Goal: Task Accomplishment & Management: Complete application form

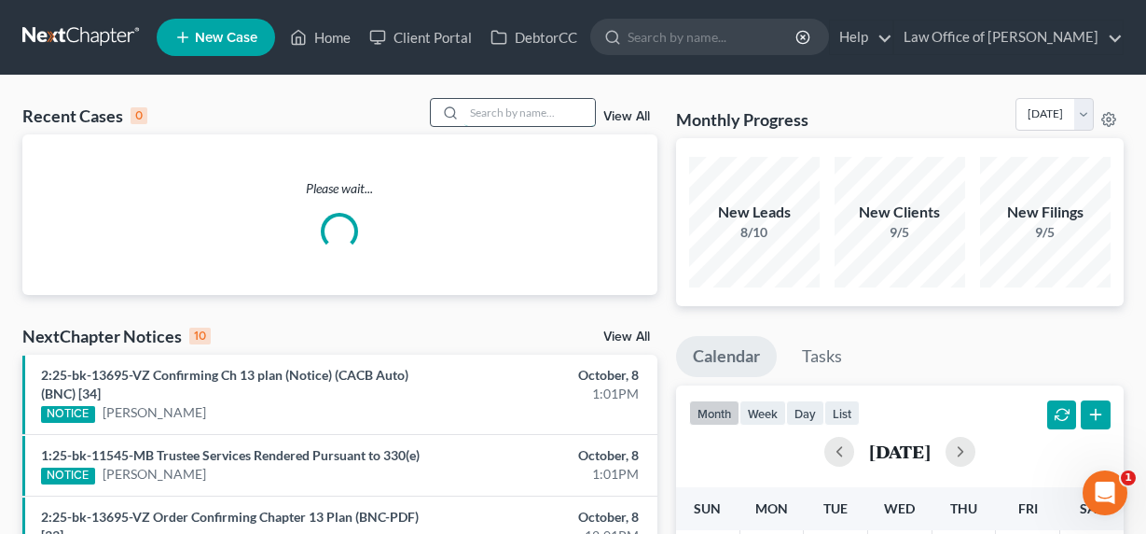
click at [494, 112] on input "search" at bounding box center [529, 112] width 131 height 27
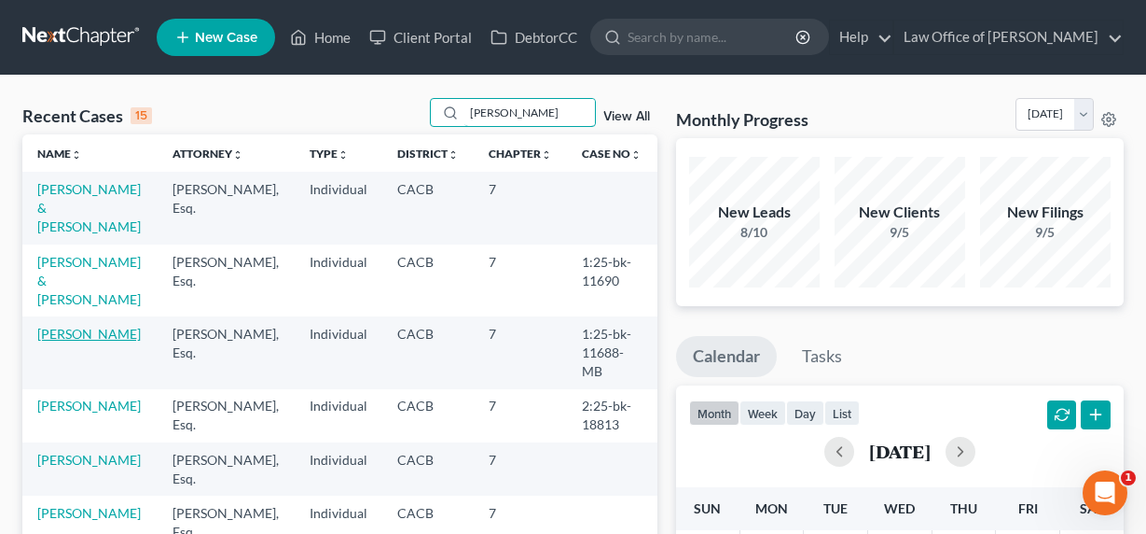
type input "[PERSON_NAME]"
click at [63, 341] on link "[PERSON_NAME]" at bounding box center [89, 334] width 104 height 16
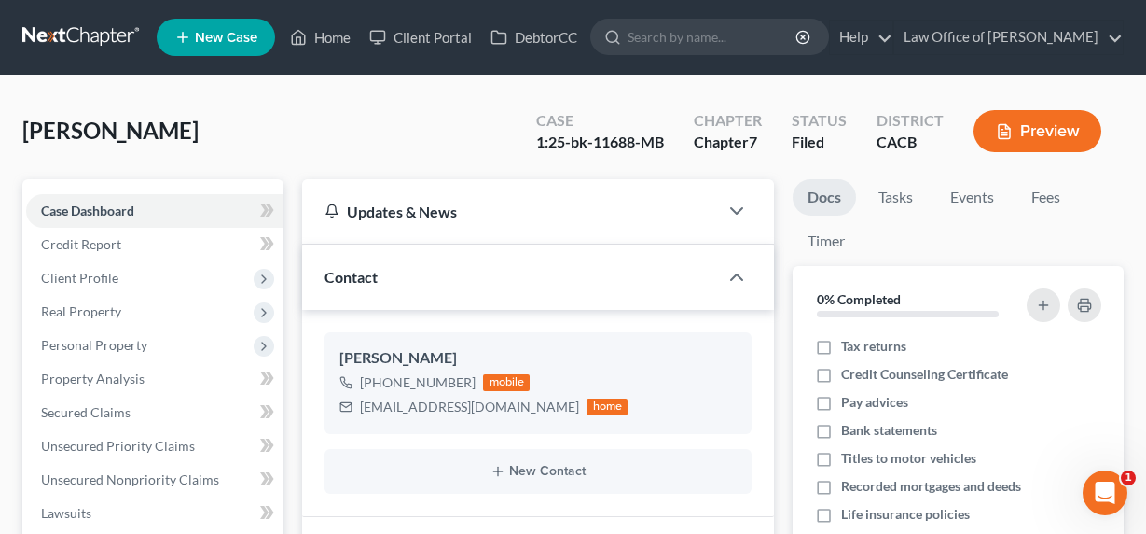
scroll to position [189, 0]
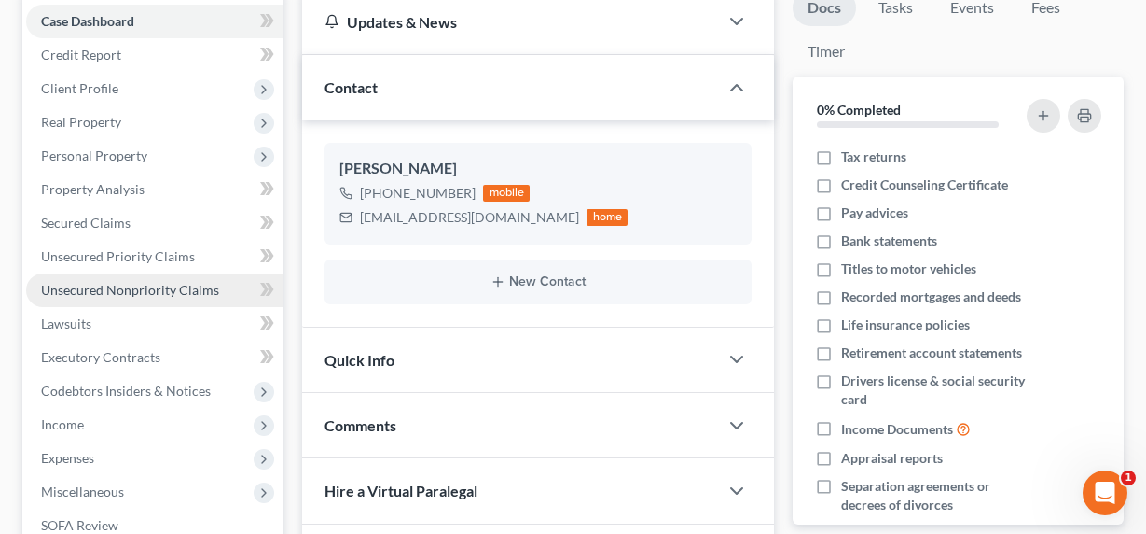
click at [150, 291] on span "Unsecured Nonpriority Claims" at bounding box center [130, 290] width 178 height 16
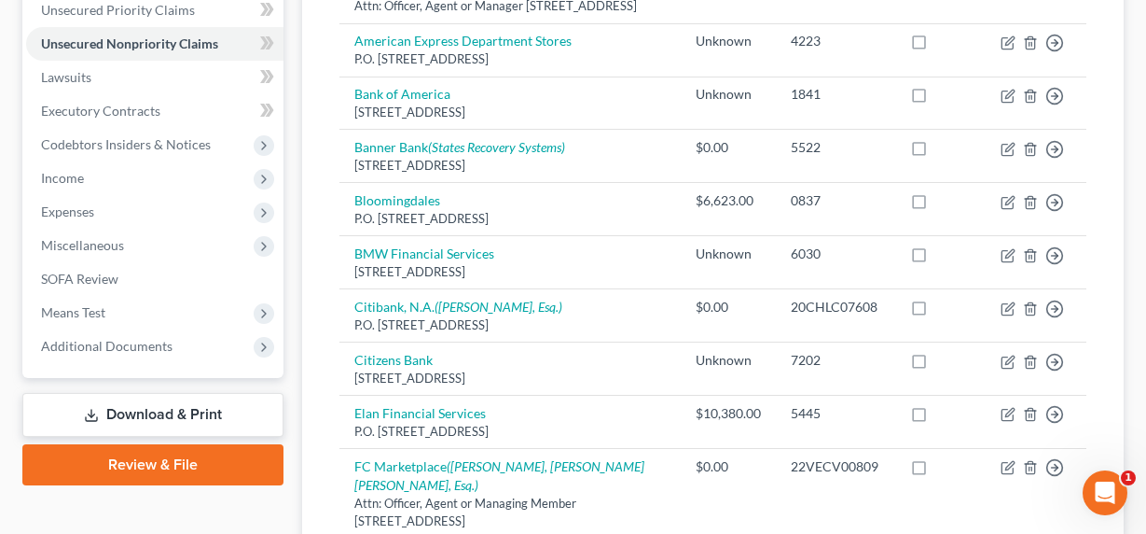
scroll to position [435, 0]
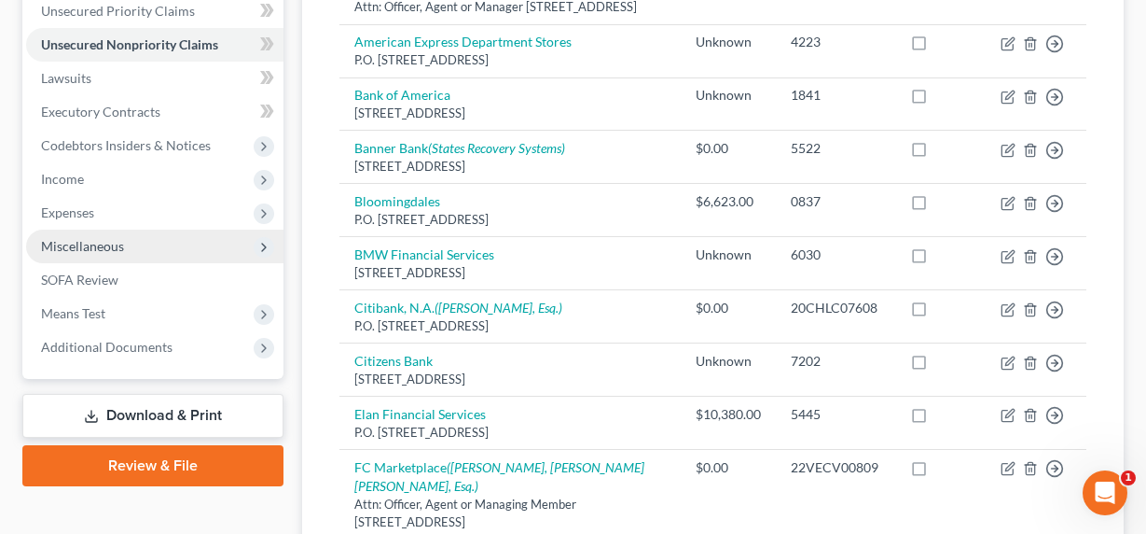
click at [68, 244] on span "Miscellaneous" at bounding box center [82, 246] width 83 height 16
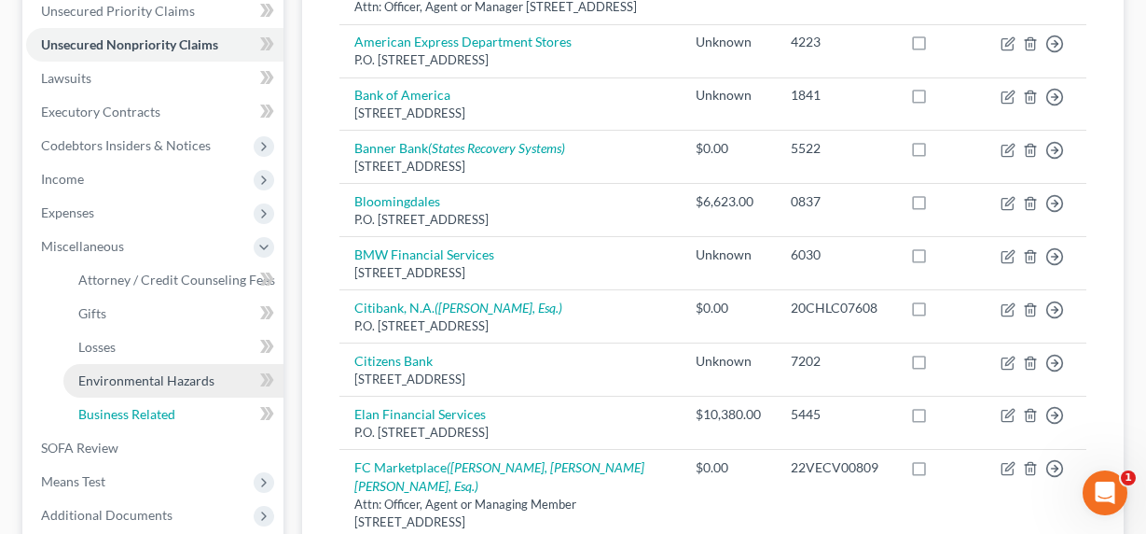
click at [95, 411] on span "Business Related" at bounding box center [126, 414] width 97 height 16
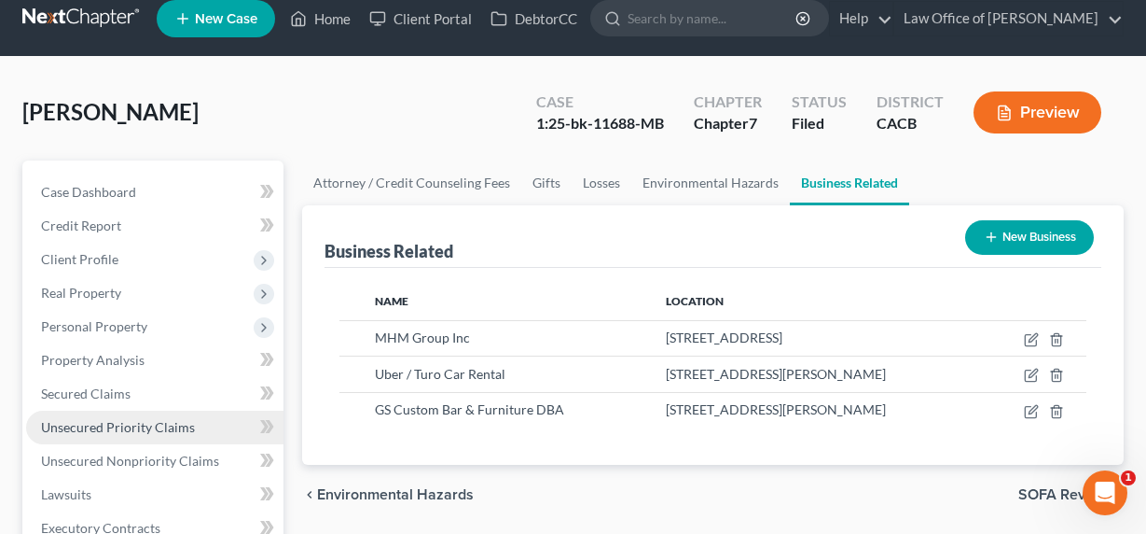
scroll to position [41, 0]
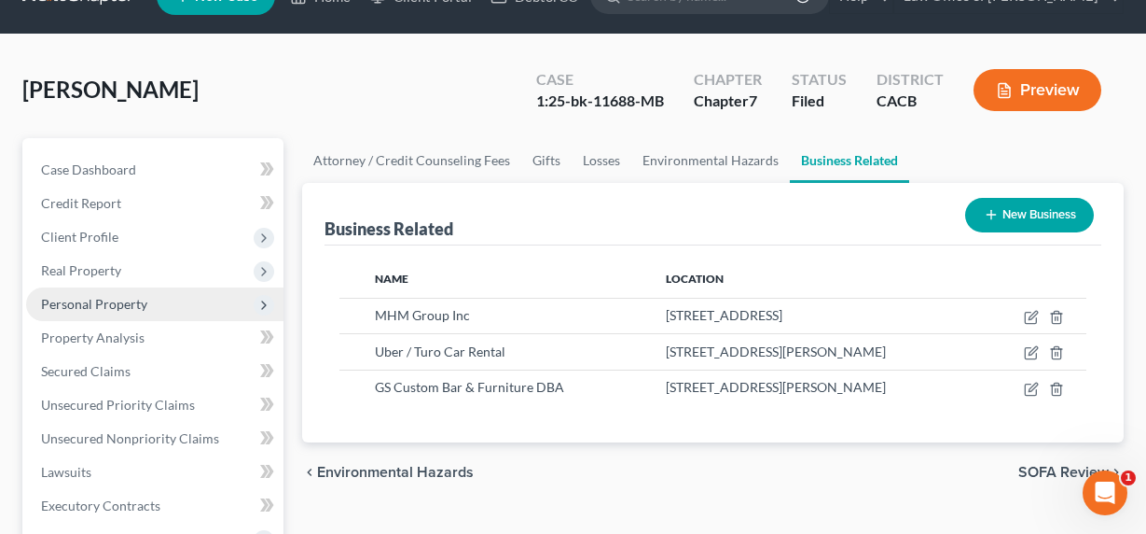
click at [92, 297] on span "Personal Property" at bounding box center [94, 304] width 106 height 16
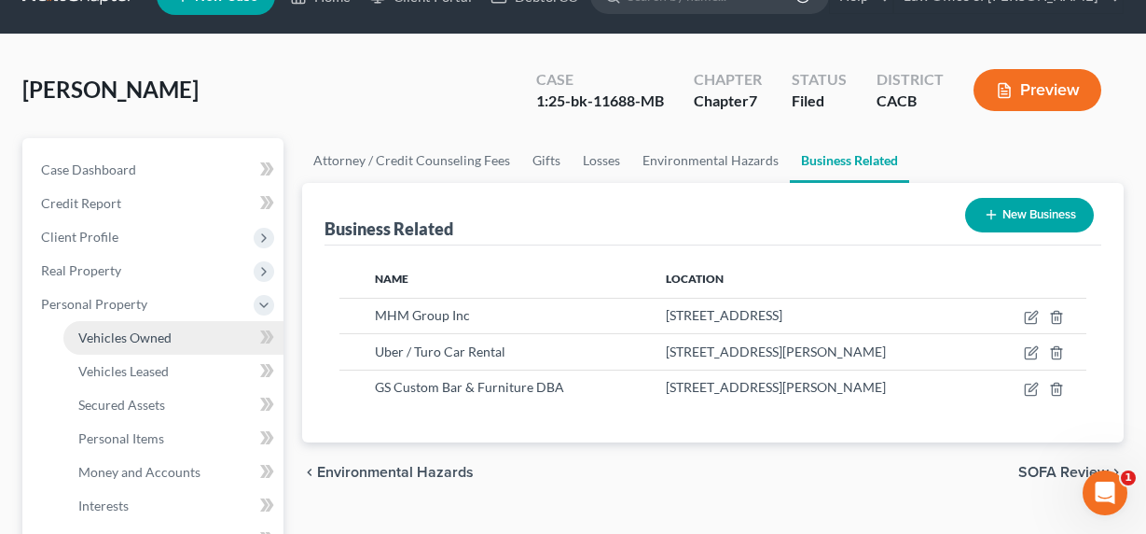
click at [132, 338] on span "Vehicles Owned" at bounding box center [124, 337] width 93 height 16
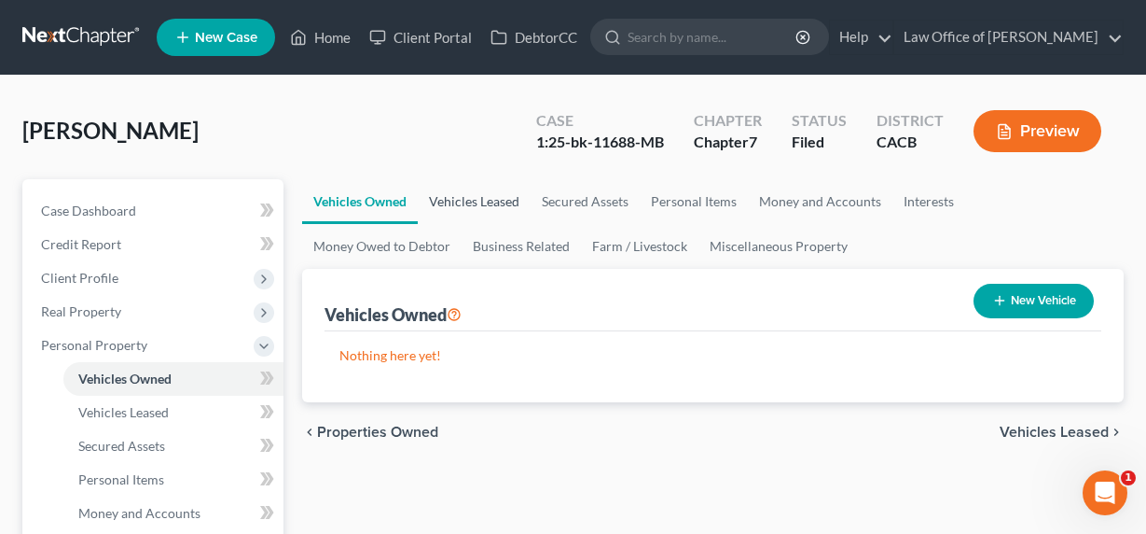
click at [471, 200] on link "Vehicles Leased" at bounding box center [474, 201] width 113 height 45
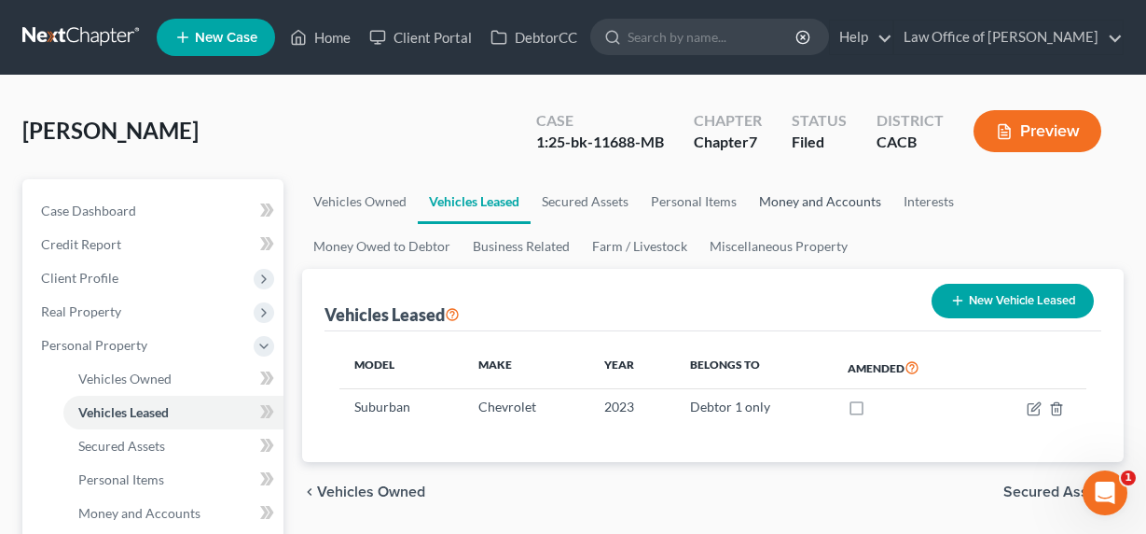
click at [773, 202] on link "Money and Accounts" at bounding box center [820, 201] width 145 height 45
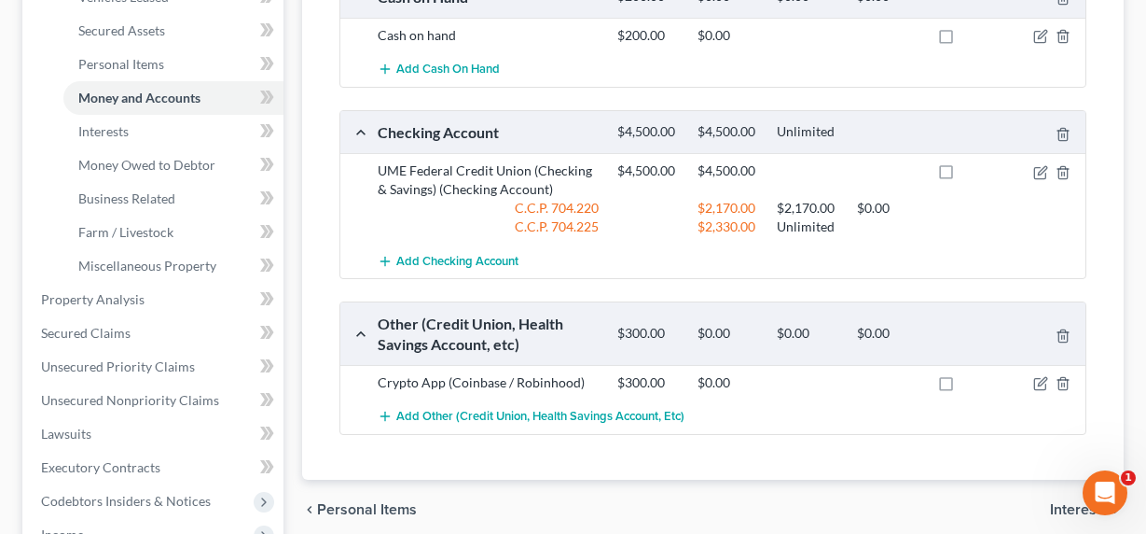
scroll to position [21, 0]
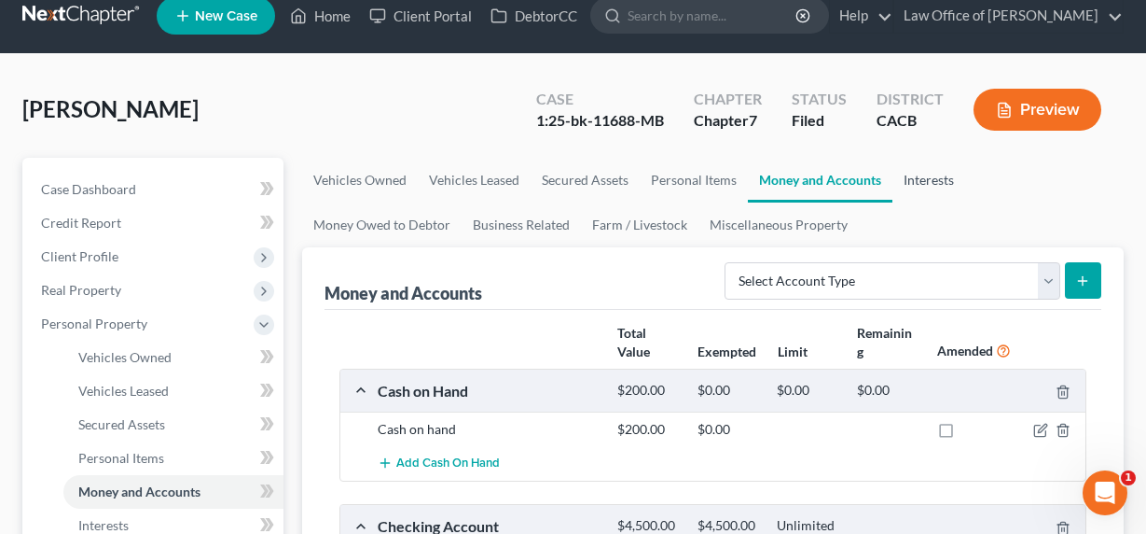
click at [919, 178] on link "Interests" at bounding box center [929, 180] width 73 height 45
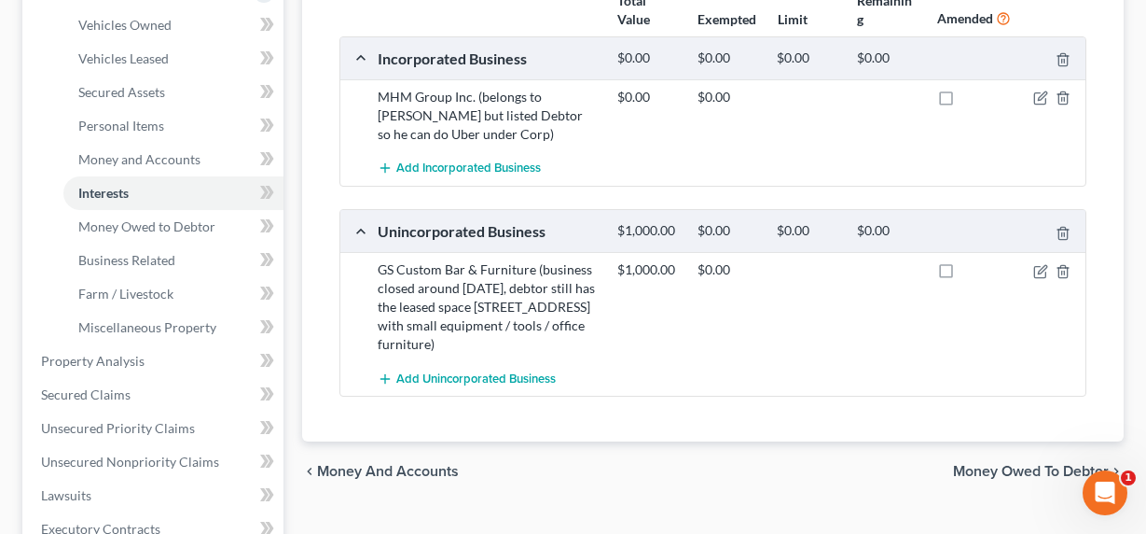
scroll to position [543, 0]
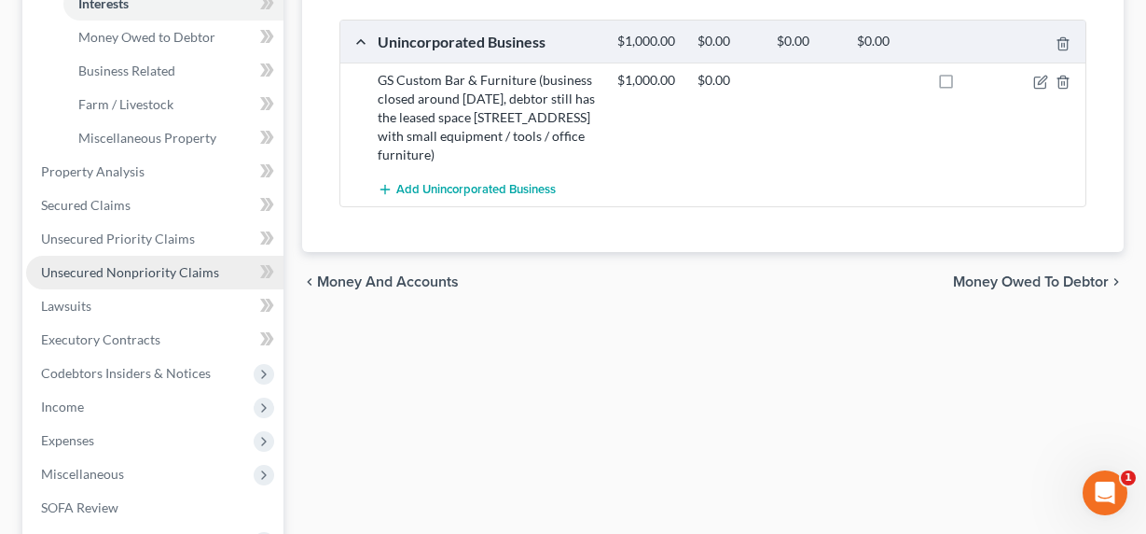
click at [118, 282] on link "Unsecured Nonpriority Claims" at bounding box center [154, 273] width 257 height 34
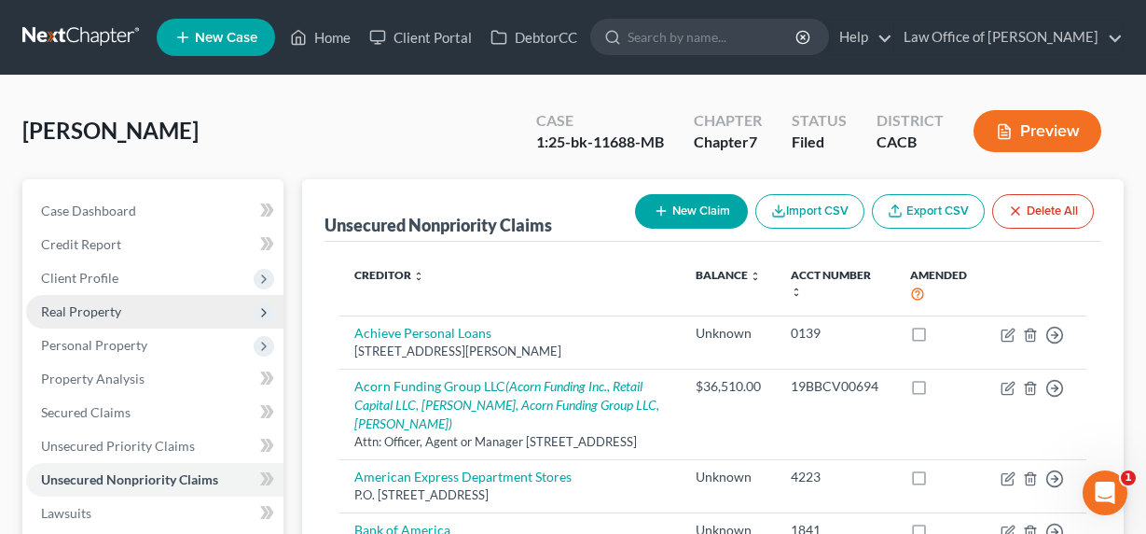
click at [85, 308] on span "Real Property" at bounding box center [81, 311] width 80 height 16
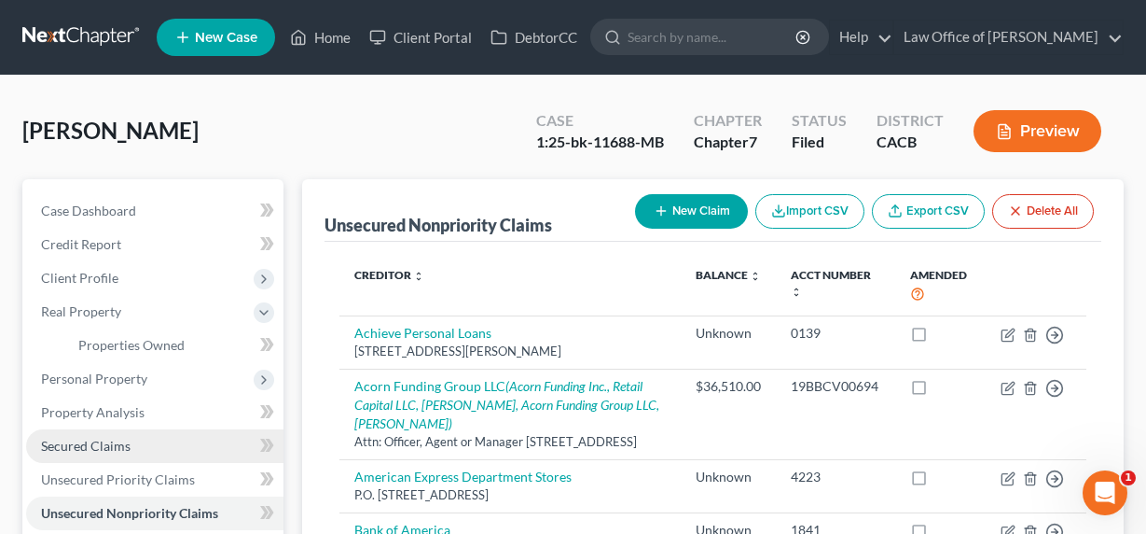
click at [81, 445] on span "Secured Claims" at bounding box center [86, 445] width 90 height 16
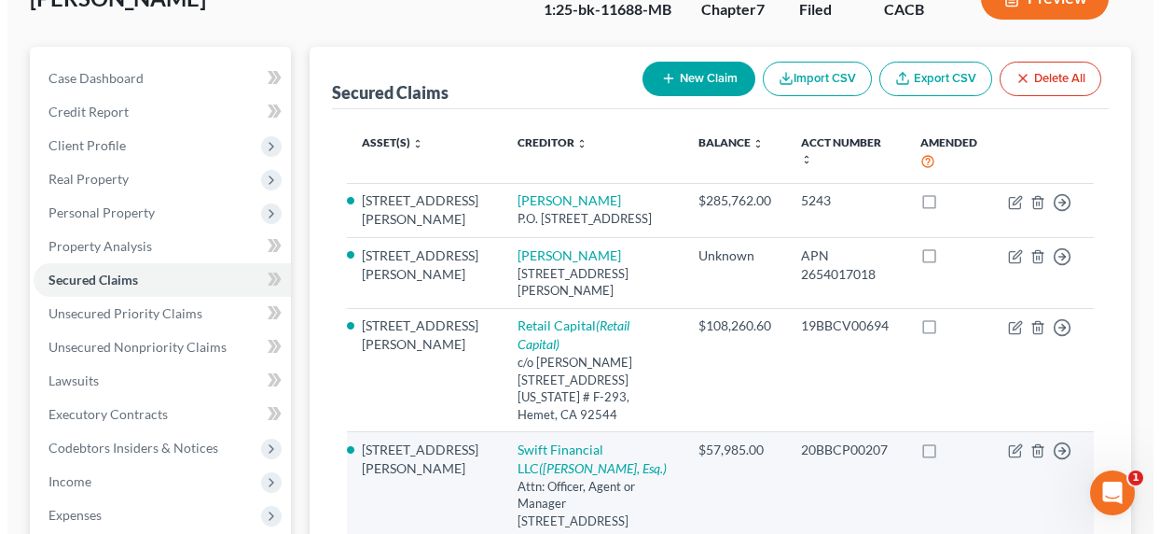
scroll to position [246, 0]
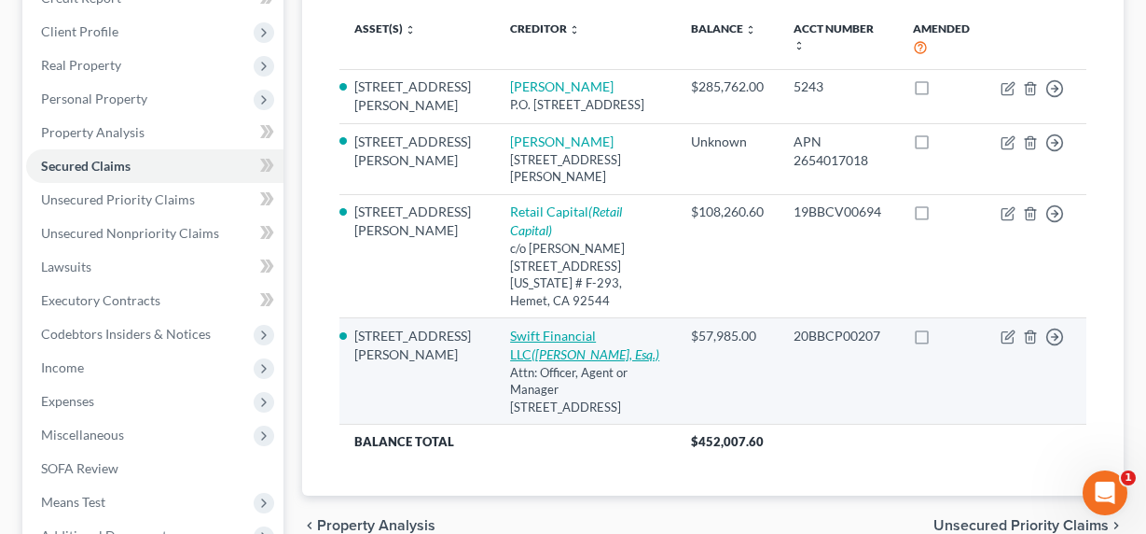
click at [510, 327] on link "Swift Financial LLC (Daren Schlecter, Esq.)" at bounding box center [584, 344] width 149 height 35
select select "7"
select select "3"
select select "0"
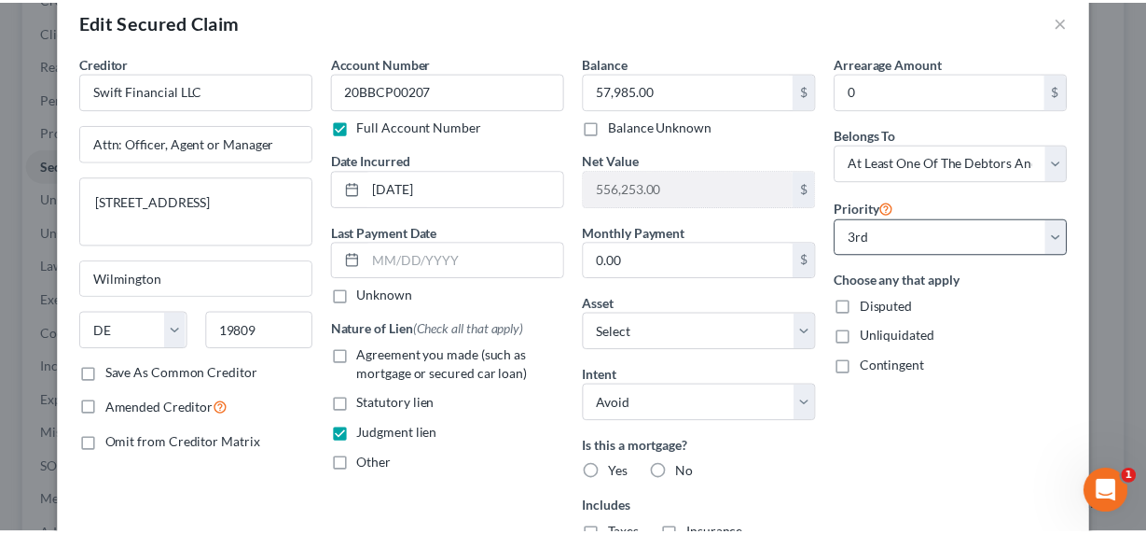
scroll to position [0, 0]
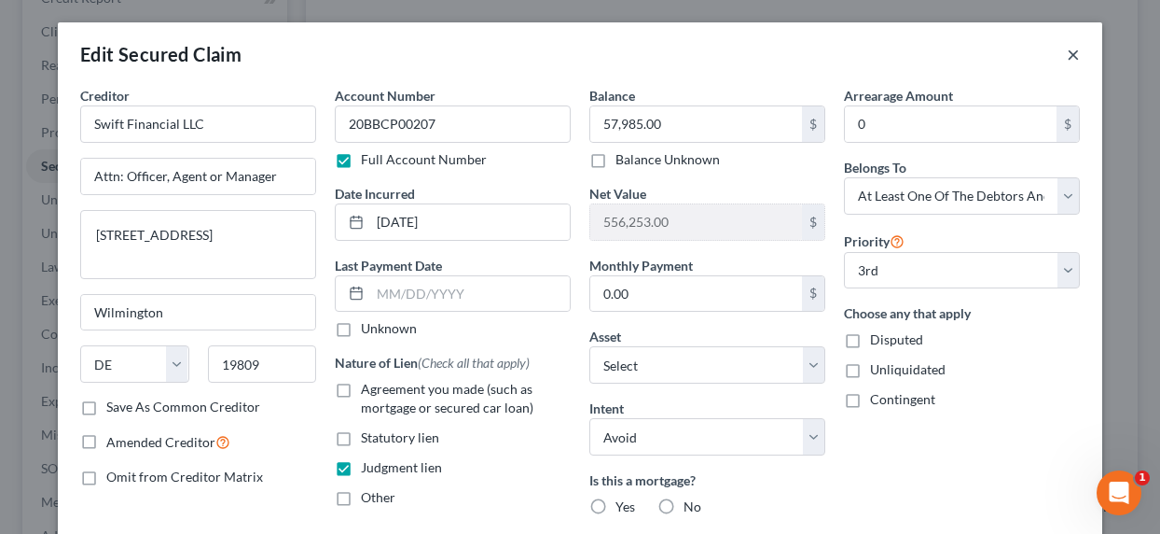
click at [1067, 55] on button "×" at bounding box center [1073, 54] width 13 height 22
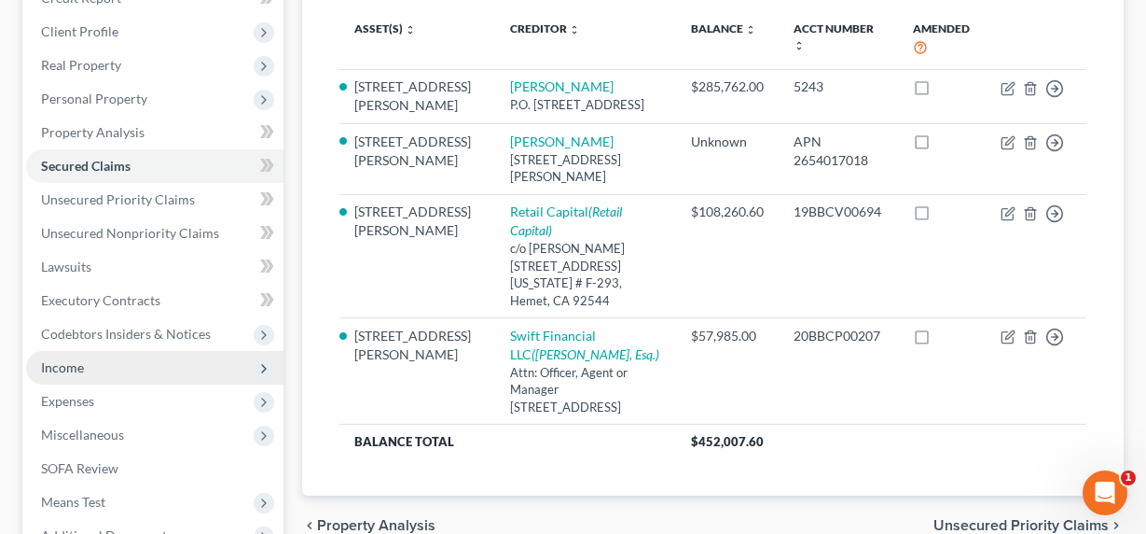
scroll to position [456, 0]
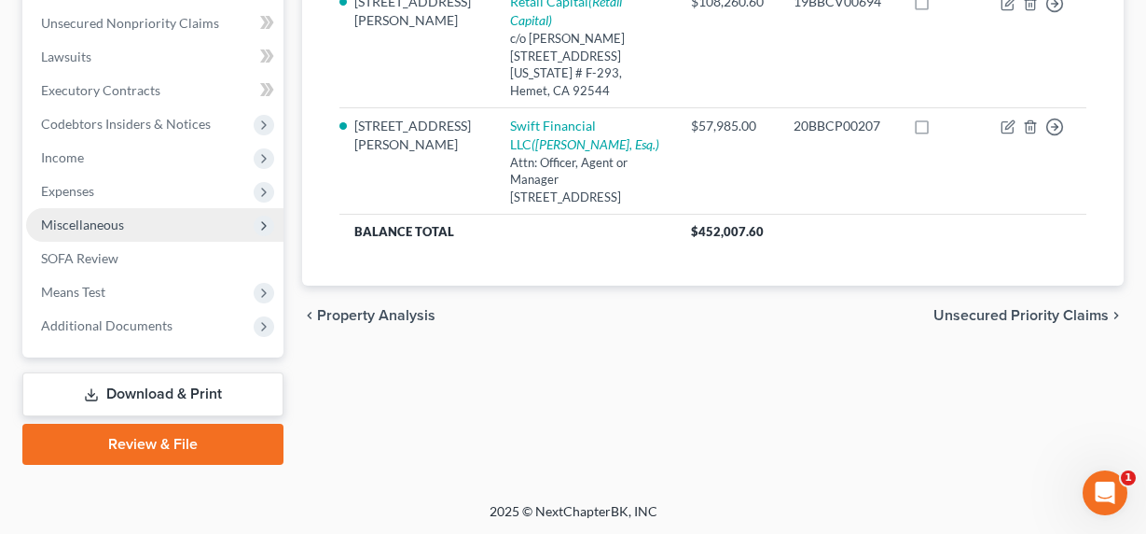
click at [93, 228] on span "Miscellaneous" at bounding box center [82, 224] width 83 height 16
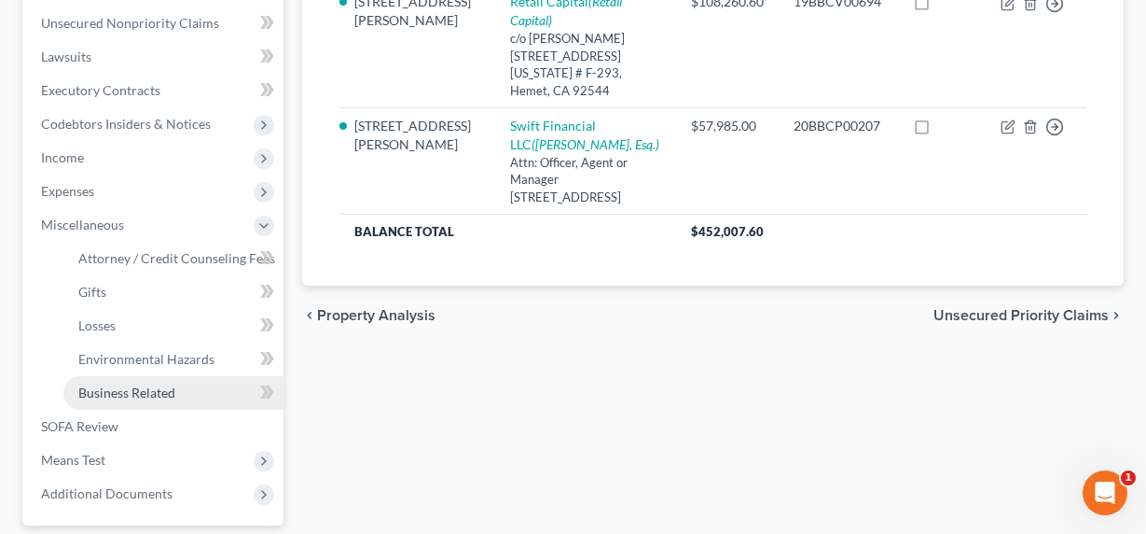
click at [107, 395] on span "Business Related" at bounding box center [126, 392] width 97 height 16
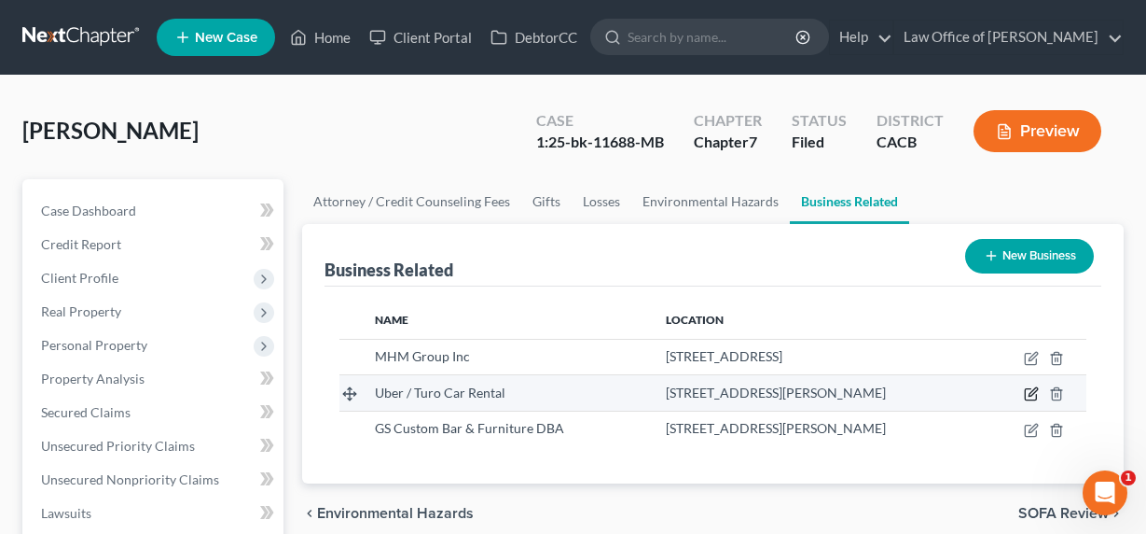
click at [1030, 395] on icon "button" at bounding box center [1033, 392] width 8 height 8
select select "sole_proprietor"
select select "4"
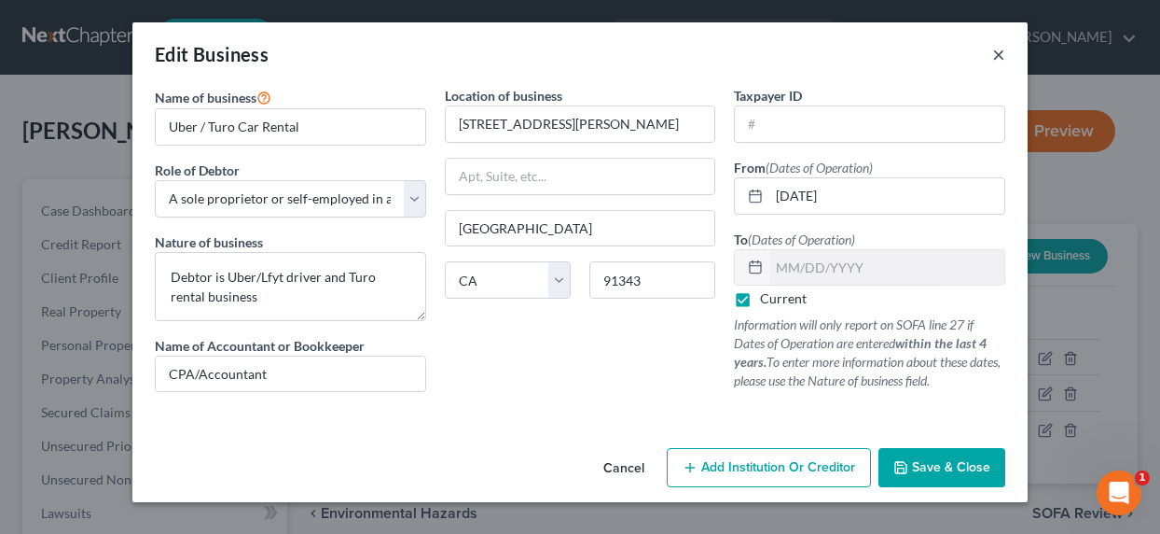
click at [1001, 54] on button "×" at bounding box center [998, 54] width 13 height 22
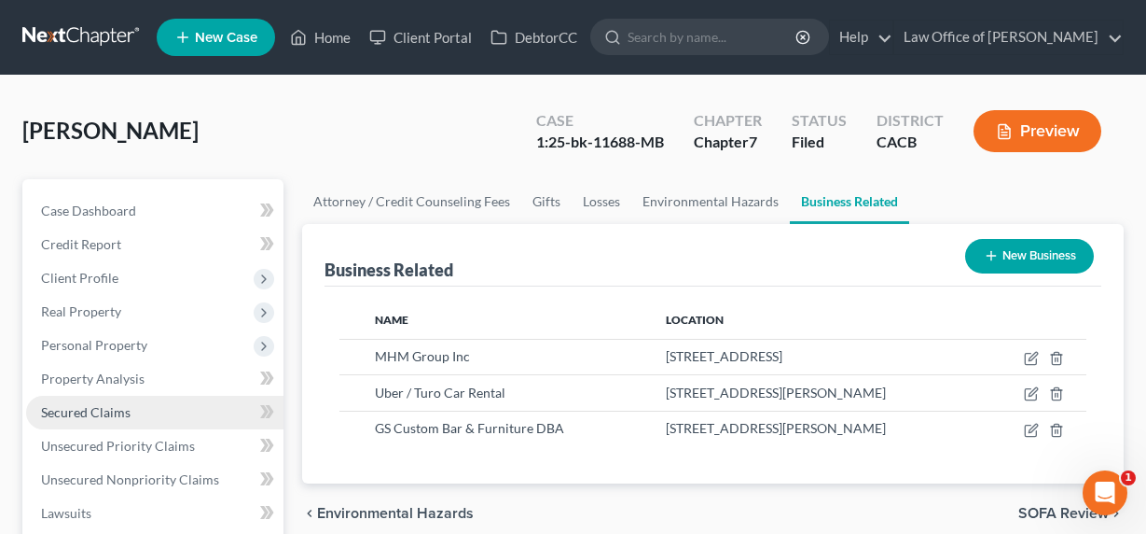
click at [79, 418] on span "Secured Claims" at bounding box center [86, 412] width 90 height 16
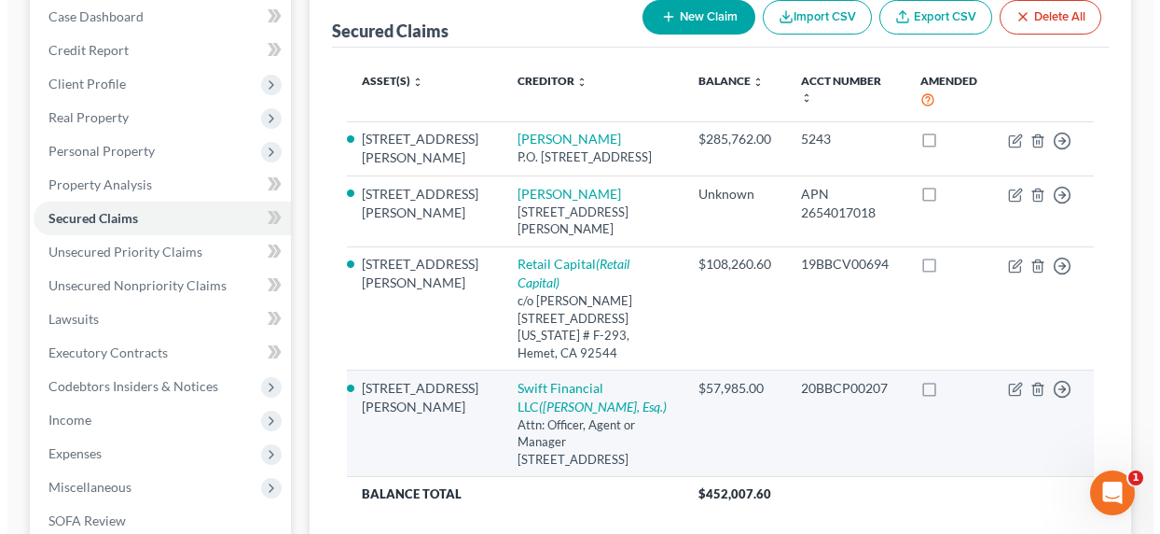
scroll to position [232, 0]
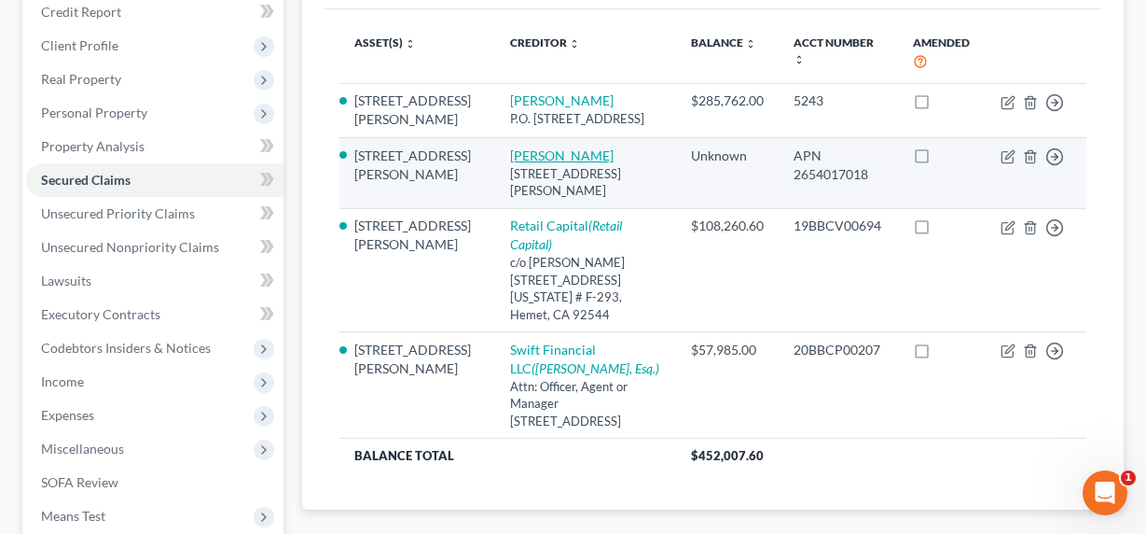
click at [516, 163] on link "Narine Stepanyan" at bounding box center [562, 155] width 104 height 16
select select "4"
select select "11"
select select "3"
select select "0"
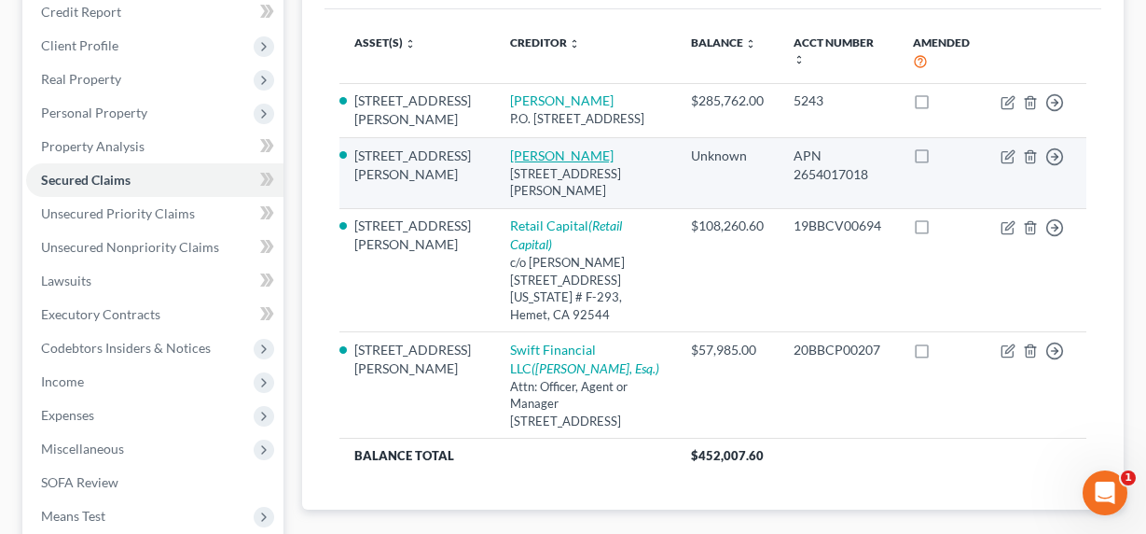
select select "0"
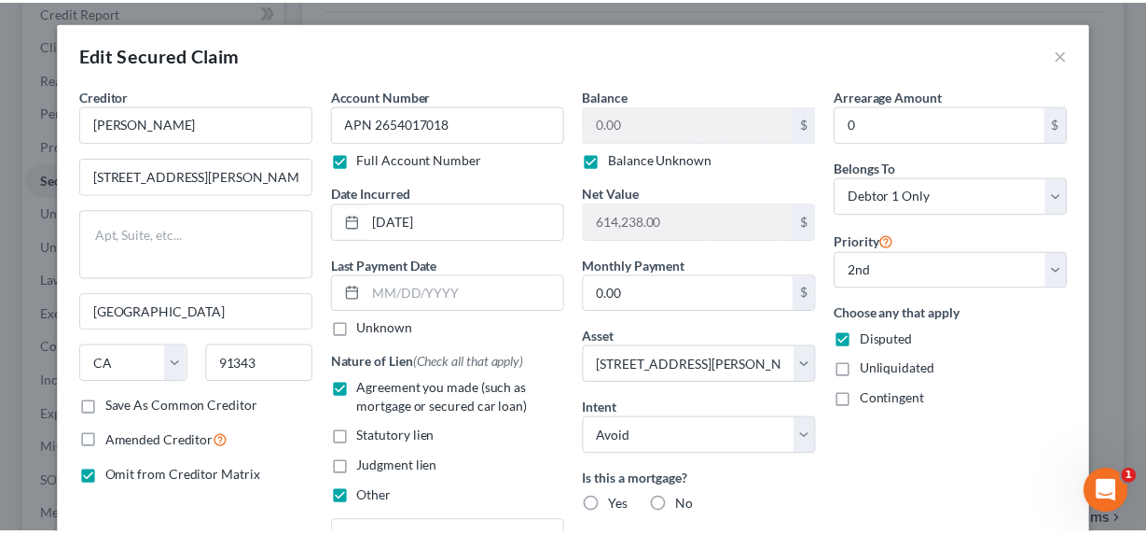
scroll to position [352, 0]
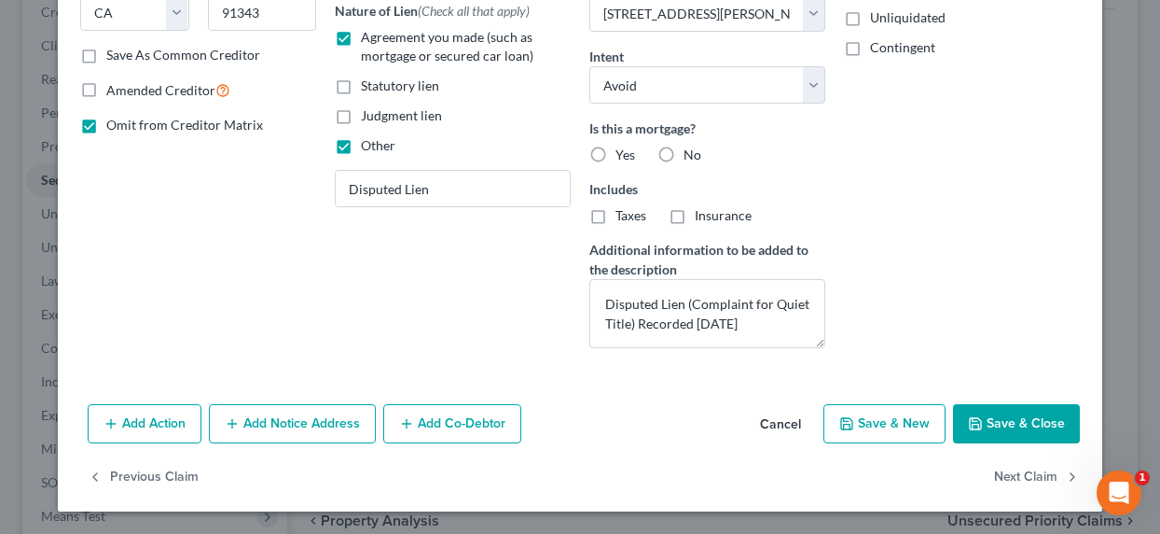
click at [1033, 422] on button "Save & Close" at bounding box center [1016, 423] width 127 height 39
select select
select select "1"
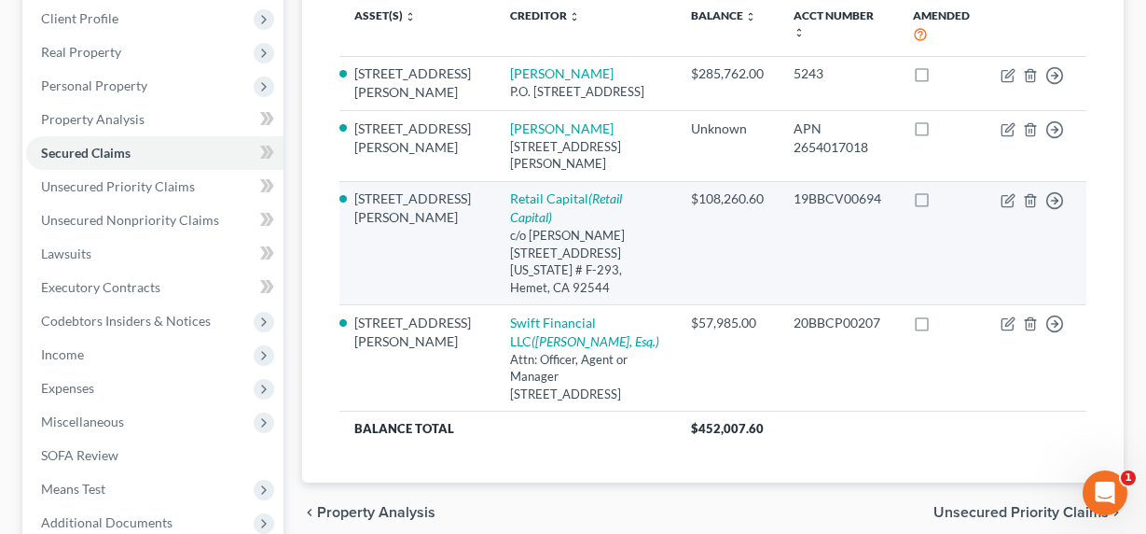
scroll to position [273, 0]
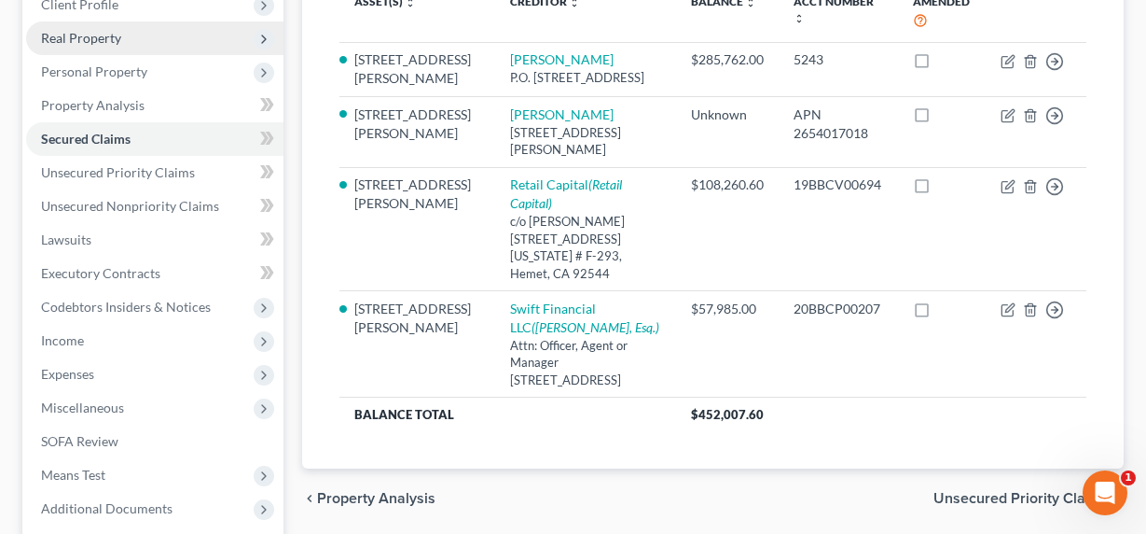
click at [88, 44] on span "Real Property" at bounding box center [81, 38] width 80 height 16
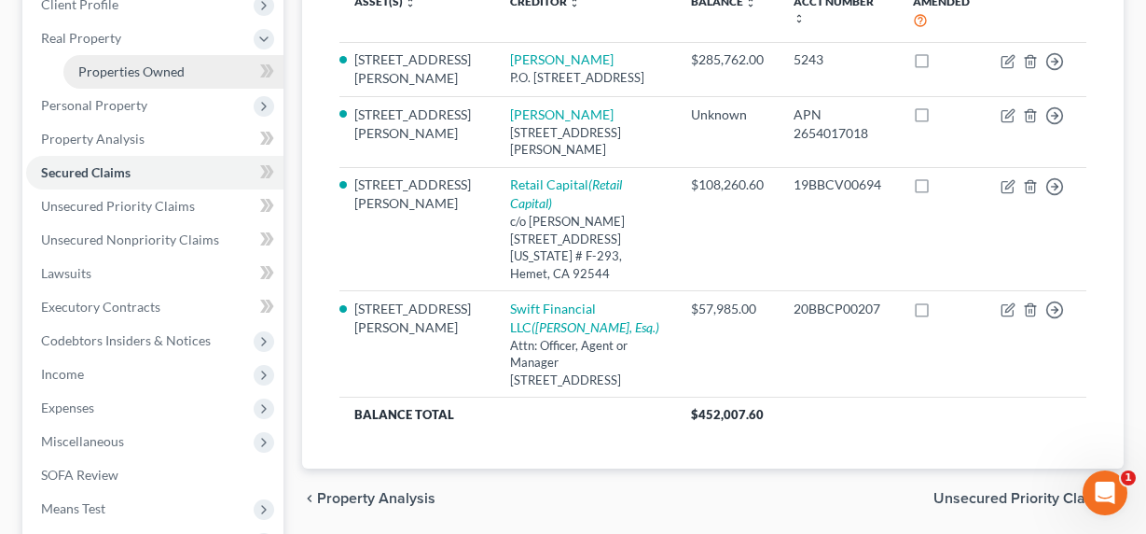
click at [112, 71] on span "Properties Owned" at bounding box center [131, 71] width 106 height 16
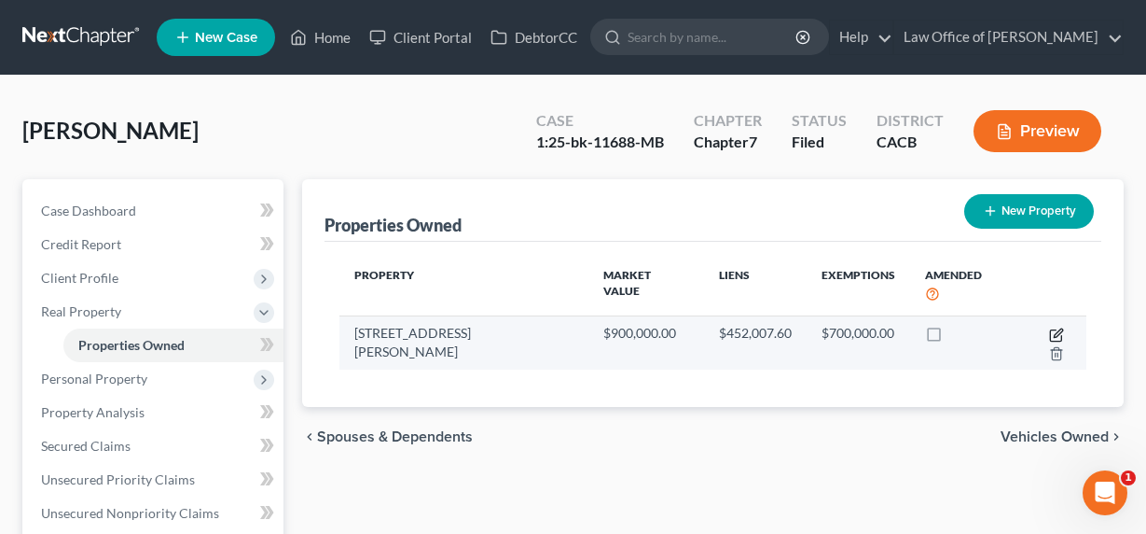
click at [1054, 328] on icon "button" at bounding box center [1058, 332] width 8 height 8
select select "4"
select select "0"
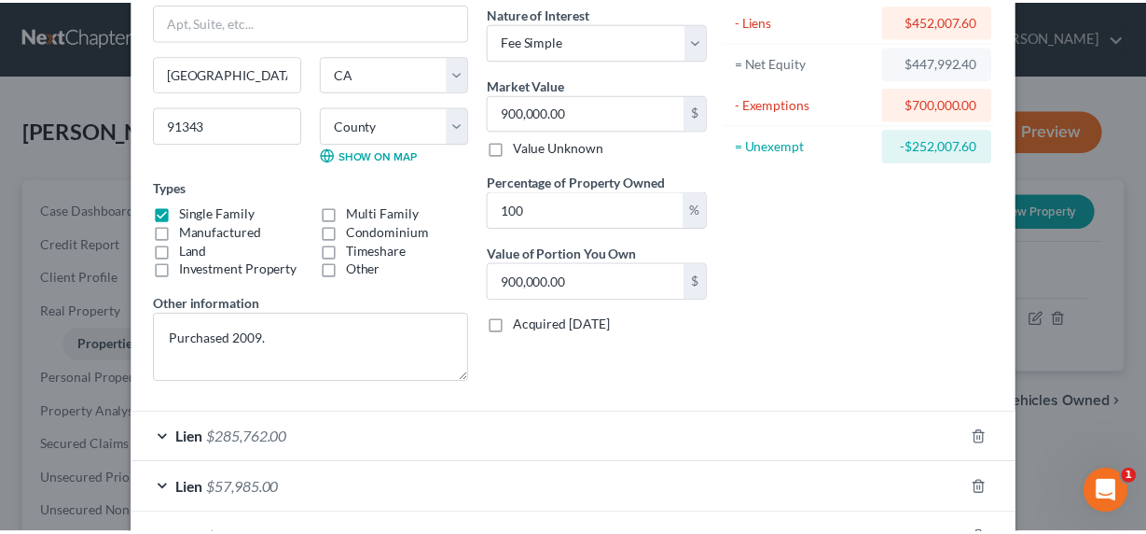
scroll to position [390, 0]
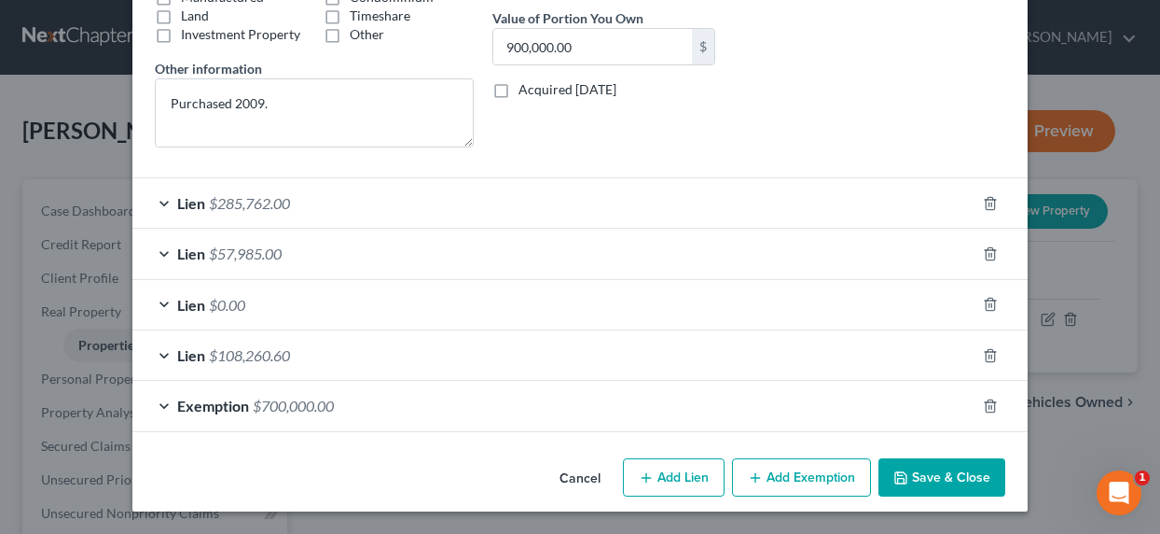
click at [936, 478] on button "Save & Close" at bounding box center [942, 477] width 127 height 39
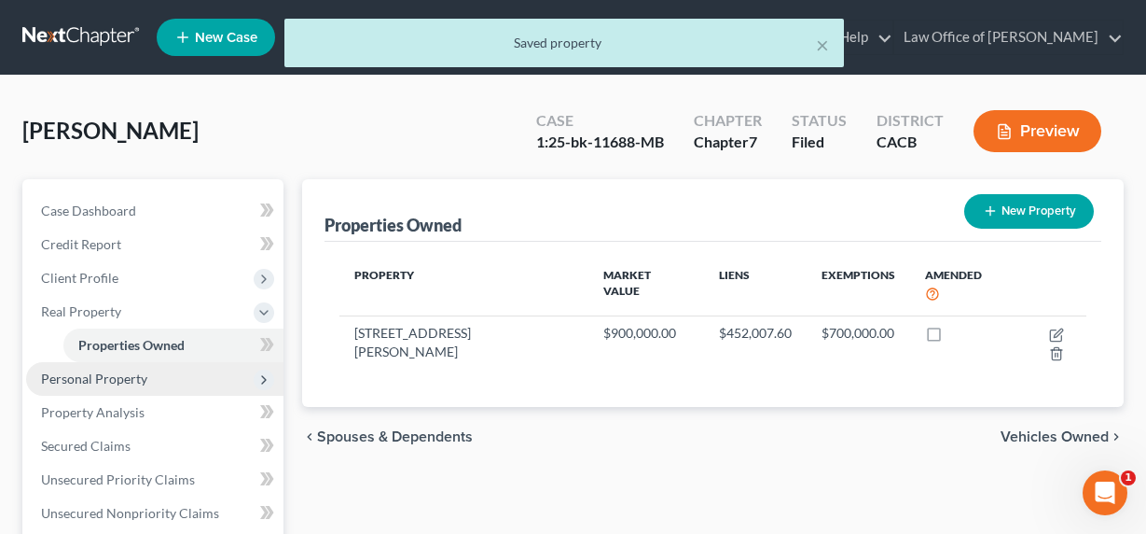
click at [86, 373] on span "Personal Property" at bounding box center [94, 378] width 106 height 16
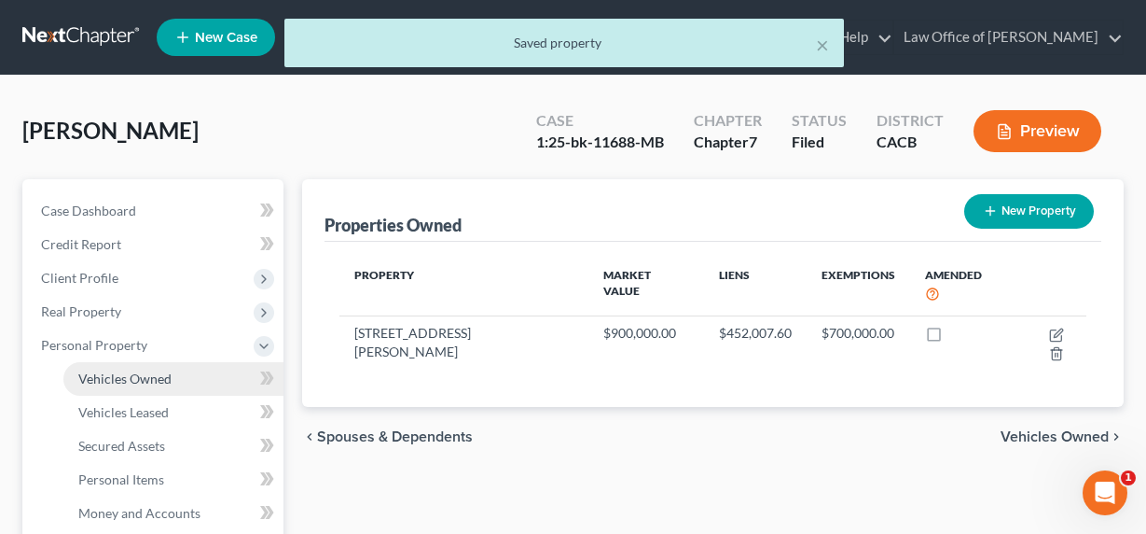
click at [99, 376] on span "Vehicles Owned" at bounding box center [124, 378] width 93 height 16
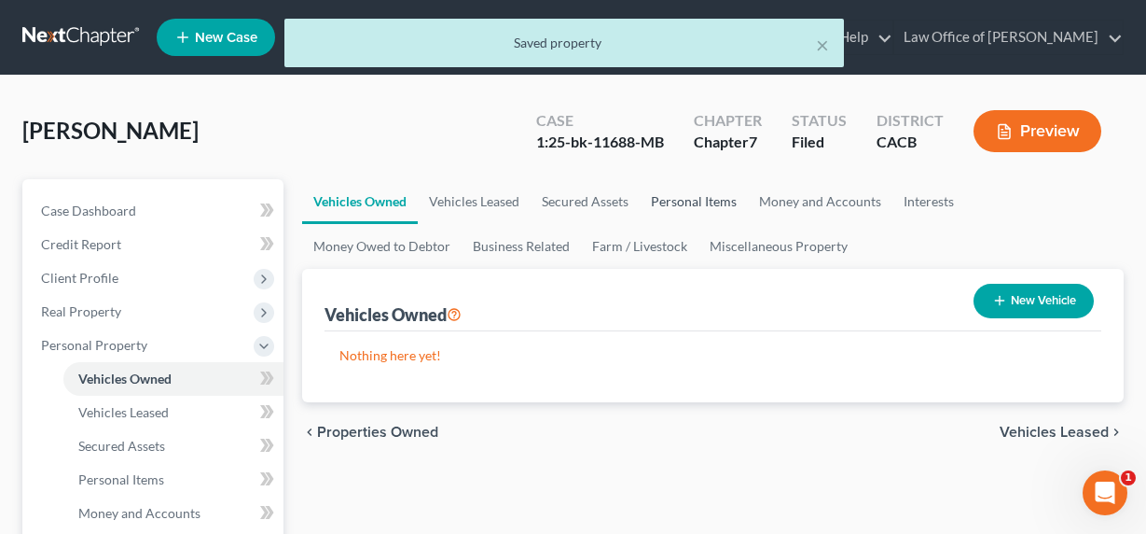
click at [687, 208] on link "Personal Items" at bounding box center [694, 201] width 108 height 45
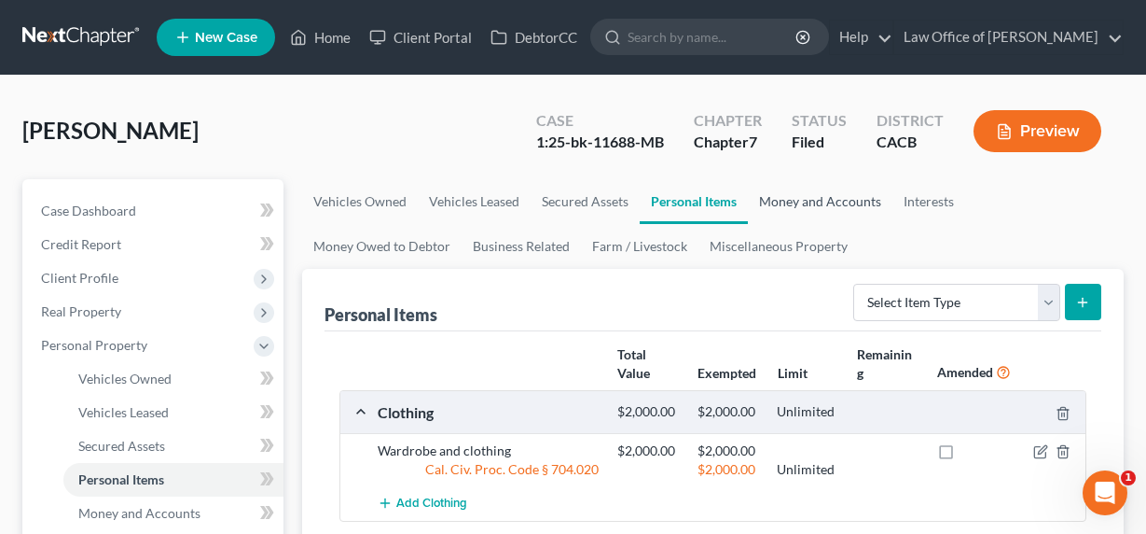
click at [825, 198] on link "Money and Accounts" at bounding box center [820, 201] width 145 height 45
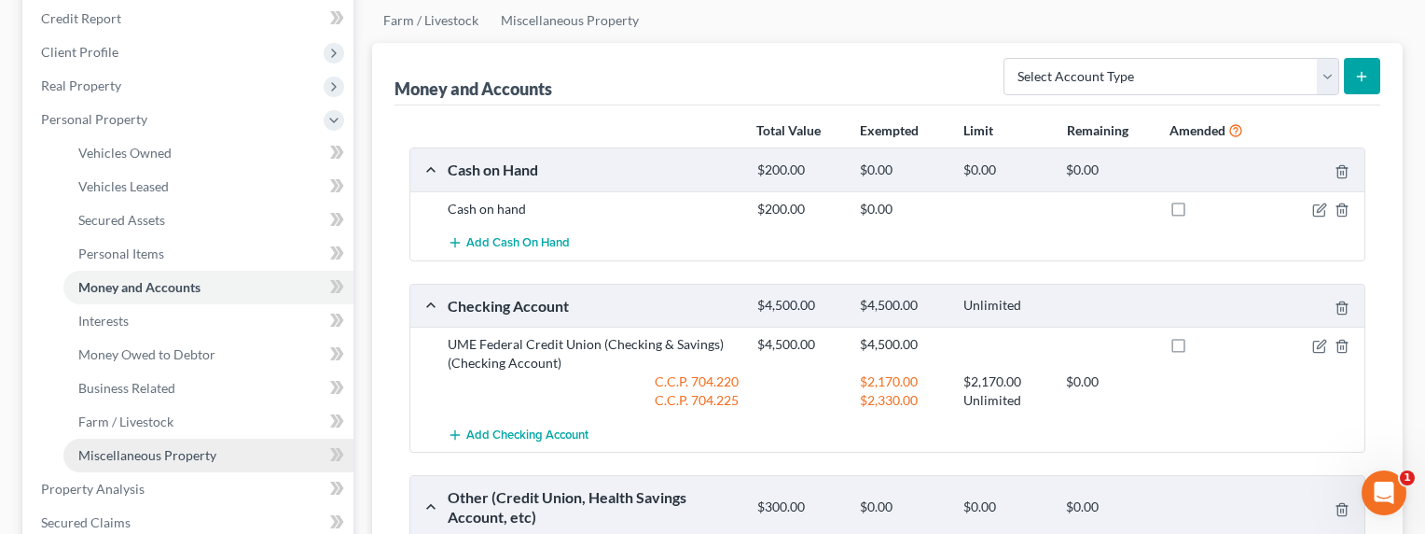
scroll to position [376, 0]
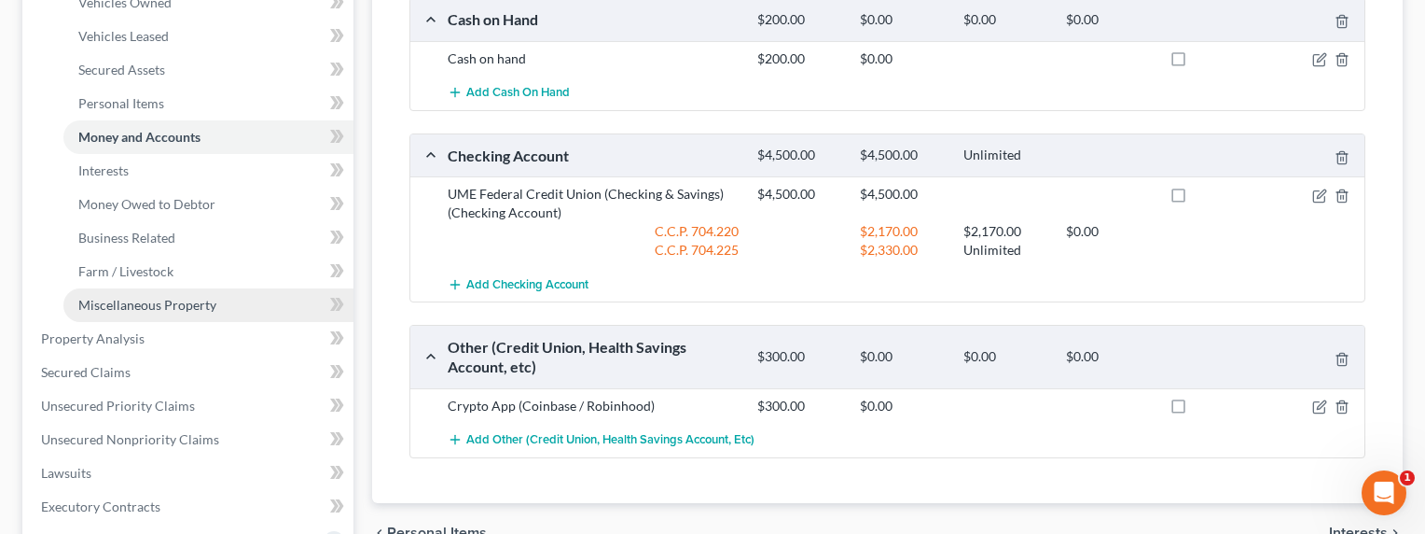
click at [140, 300] on span "Miscellaneous Property" at bounding box center [147, 305] width 138 height 16
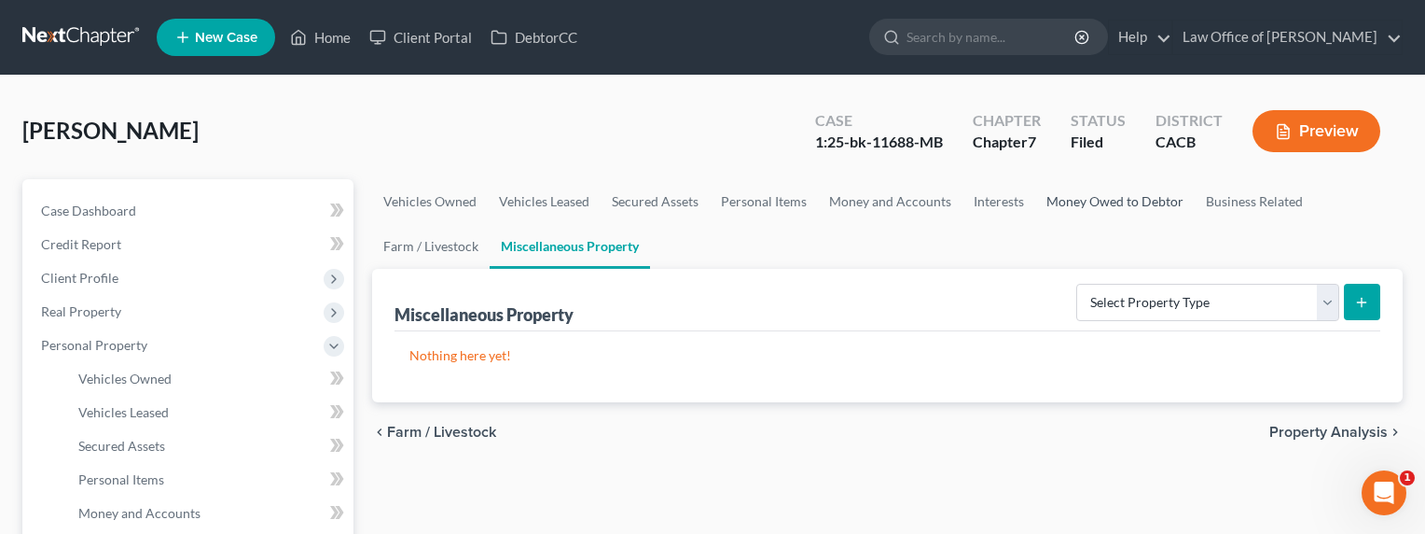
click at [1145, 207] on link "Money Owed to Debtor" at bounding box center [1114, 201] width 159 height 45
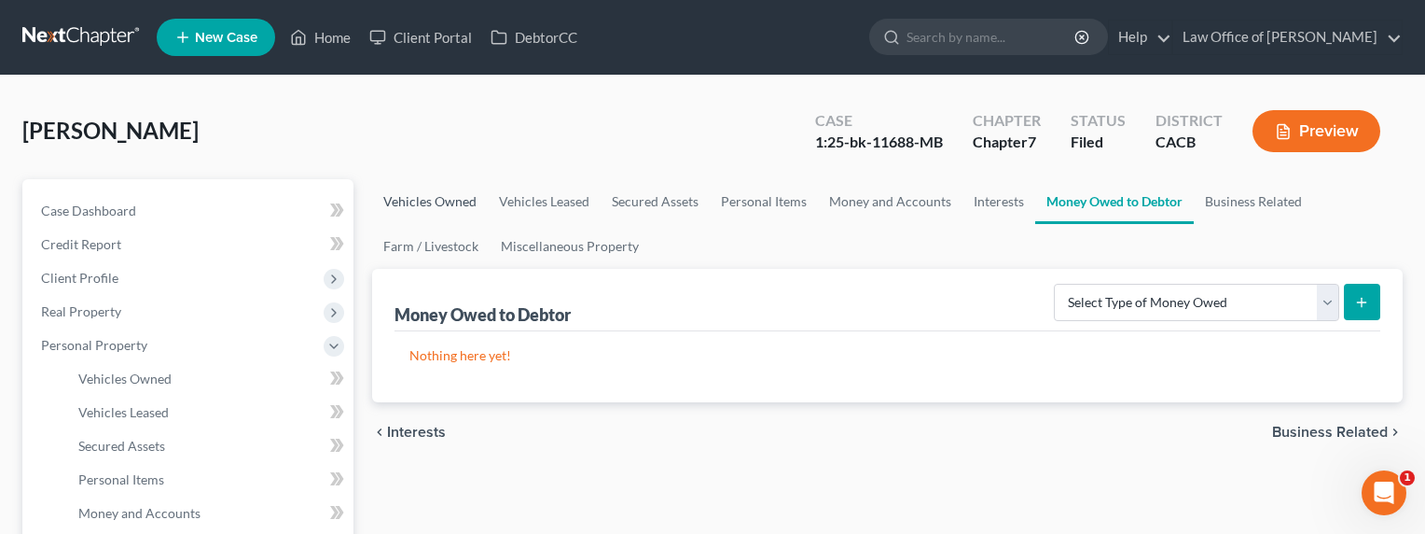
click at [459, 201] on link "Vehicles Owned" at bounding box center [430, 201] width 116 height 45
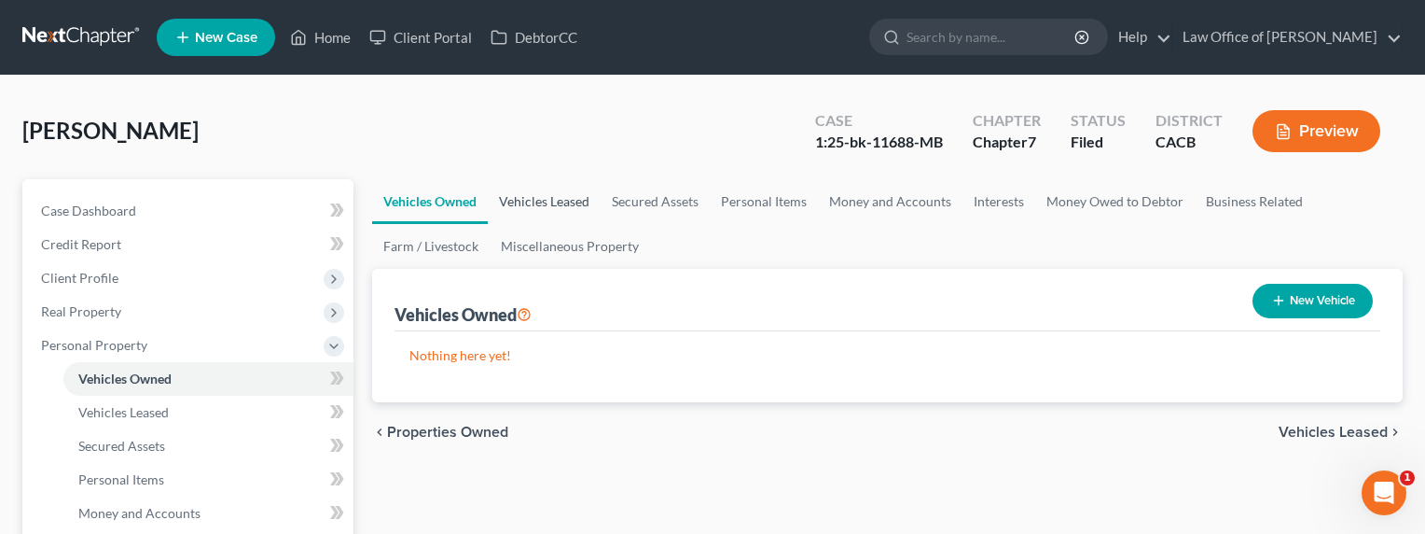
click at [524, 201] on link "Vehicles Leased" at bounding box center [544, 201] width 113 height 45
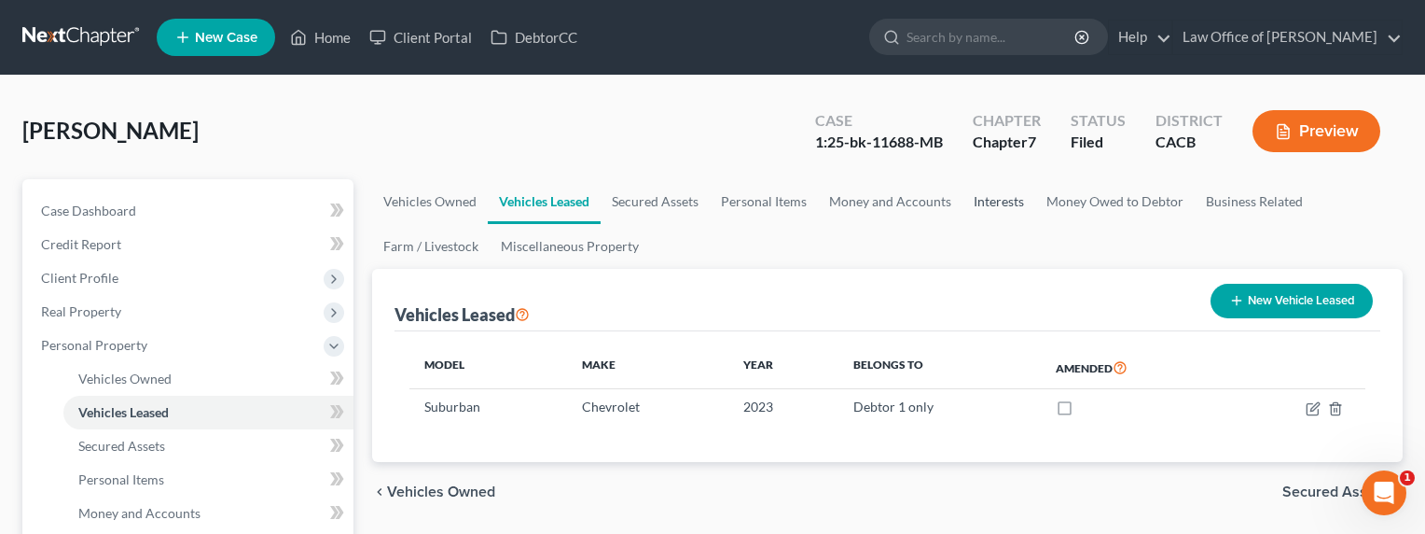
click at [978, 205] on link "Interests" at bounding box center [999, 201] width 73 height 45
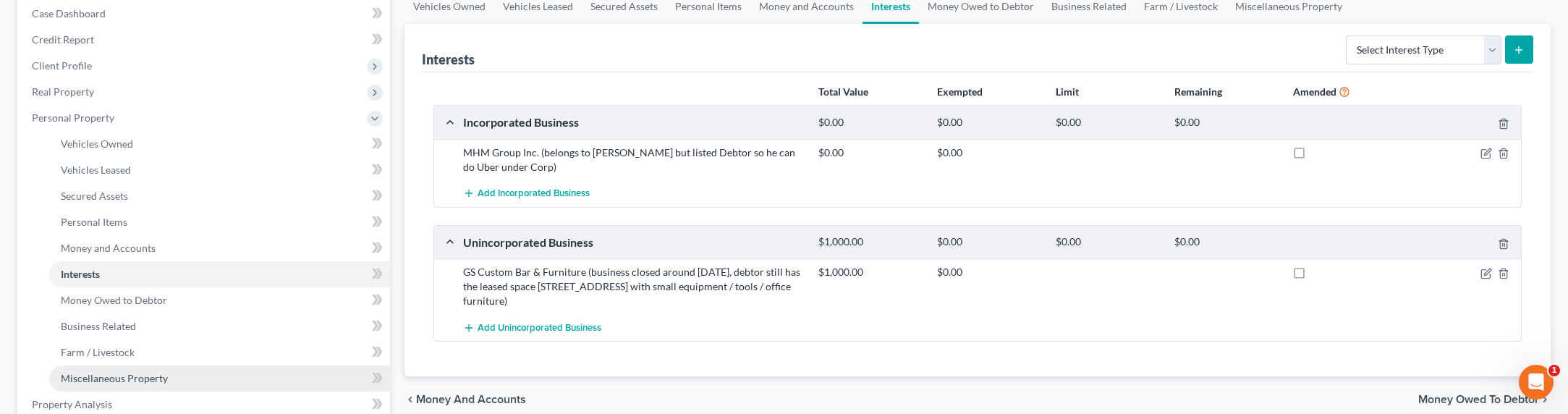
scroll to position [325, 0]
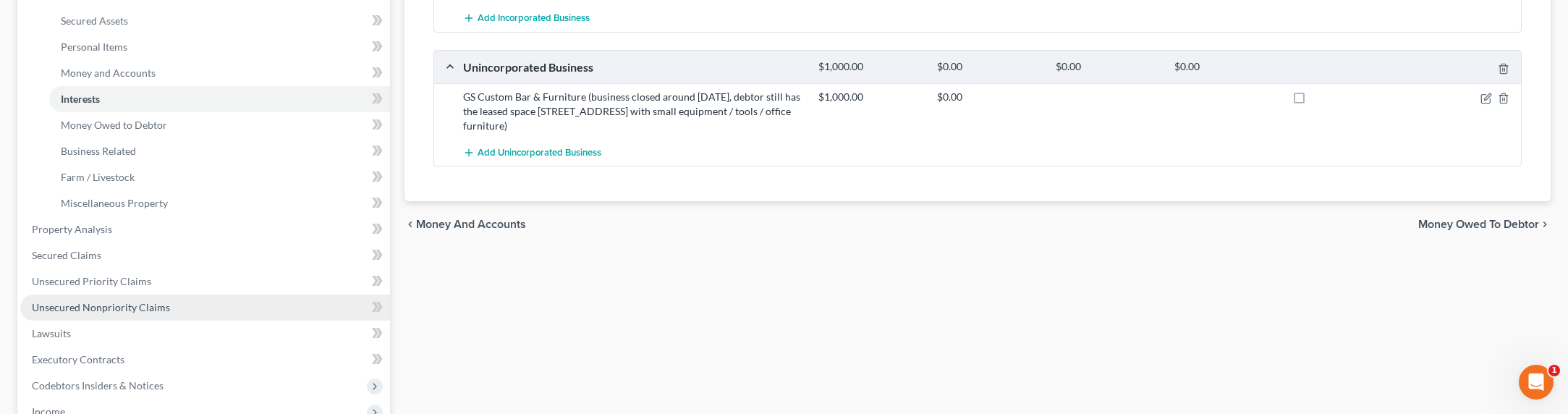
click at [115, 307] on span "Unsecured Nonpriority Claims" at bounding box center [101, 307] width 138 height 12
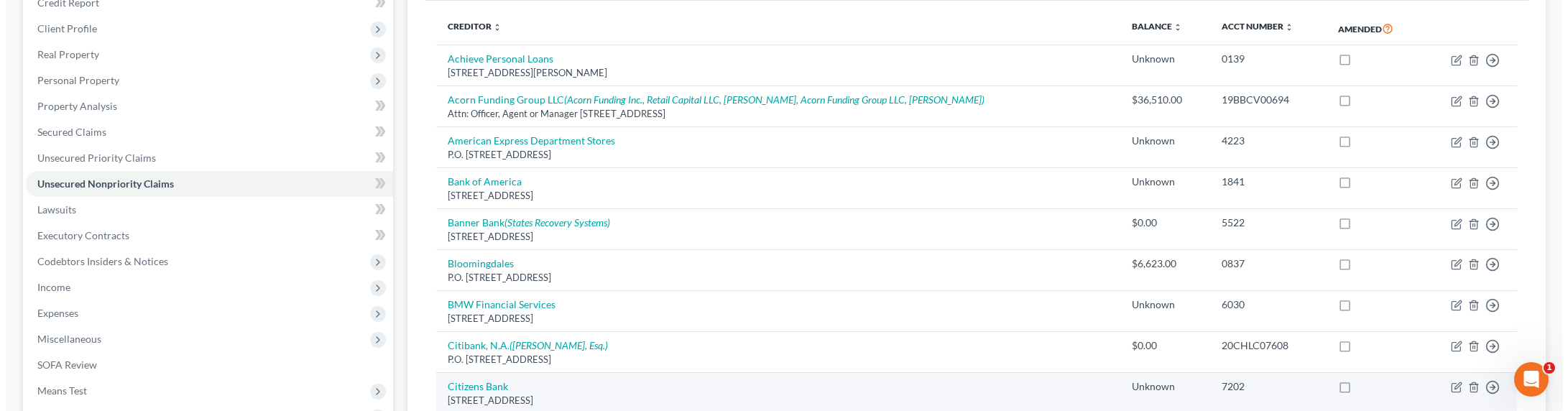
scroll to position [167, 0]
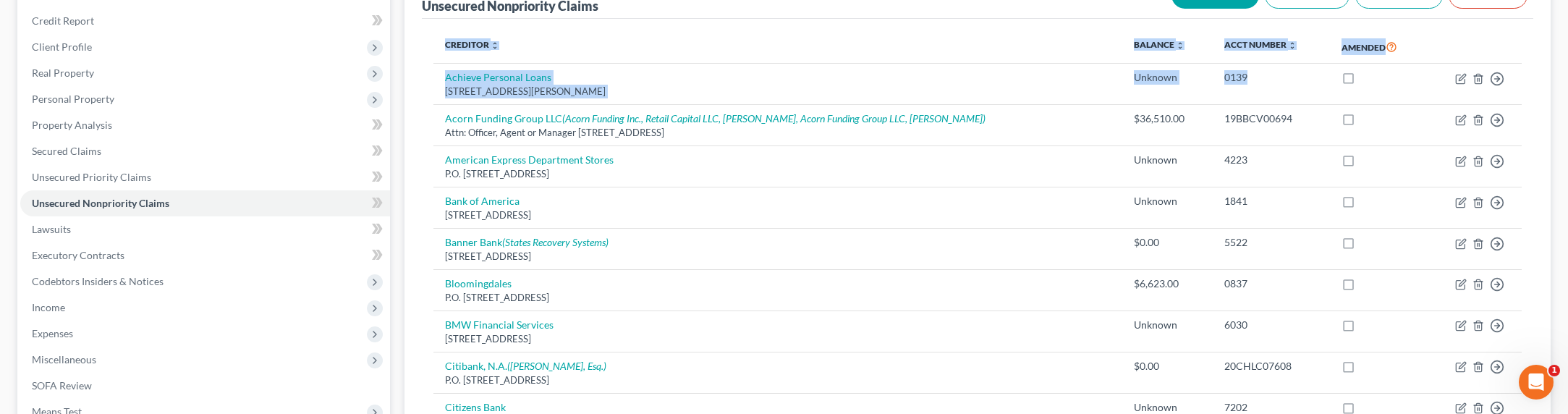
drag, startPoint x: 1112, startPoint y: 76, endPoint x: 416, endPoint y: 74, distance: 696.0
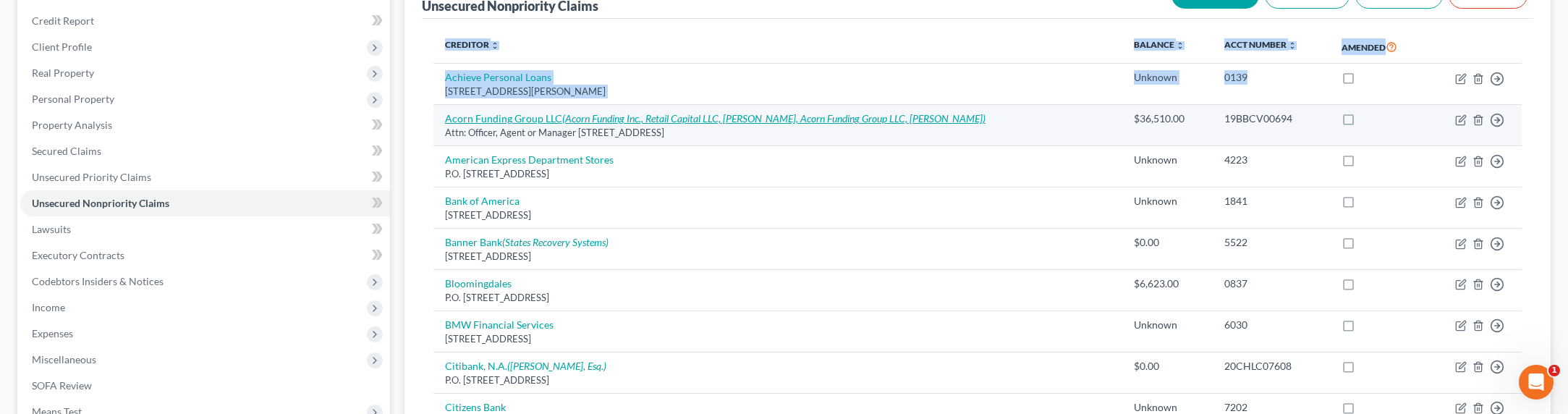
click at [513, 119] on link "Acorn Funding Group LLC (Acorn Funding Inc., Retail Capital LLC, Greg Roberts, …" at bounding box center [715, 119] width 541 height 12
select select "35"
select select "14"
select select "3"
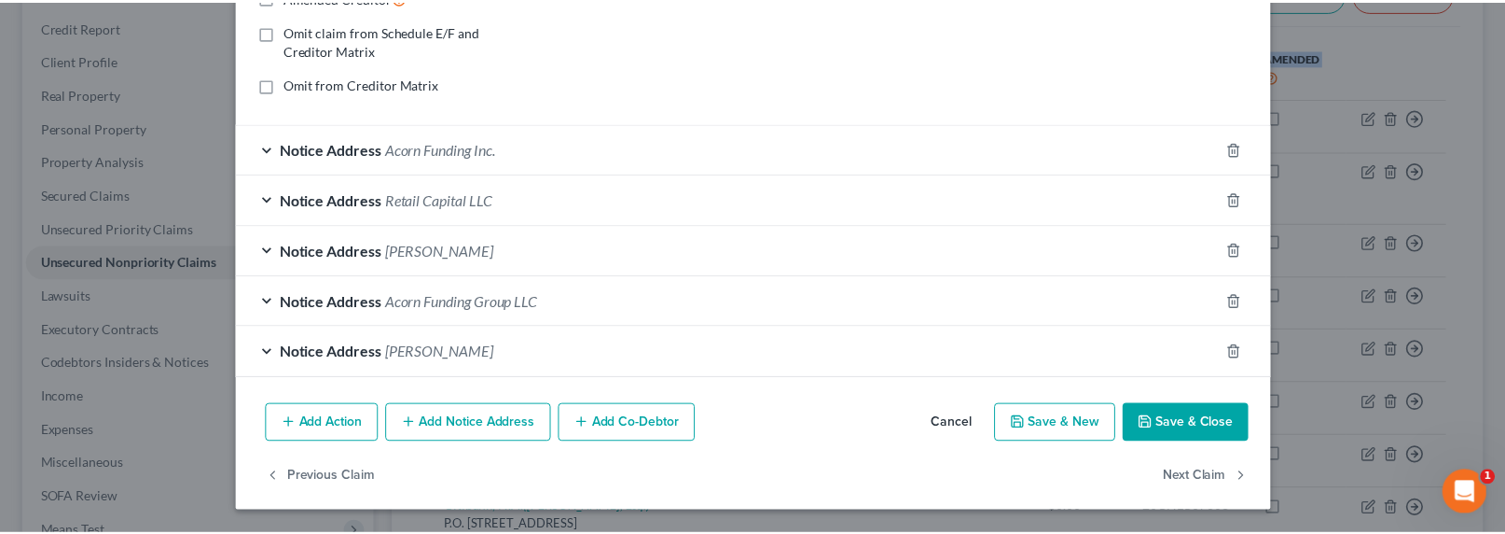
scroll to position [0, 0]
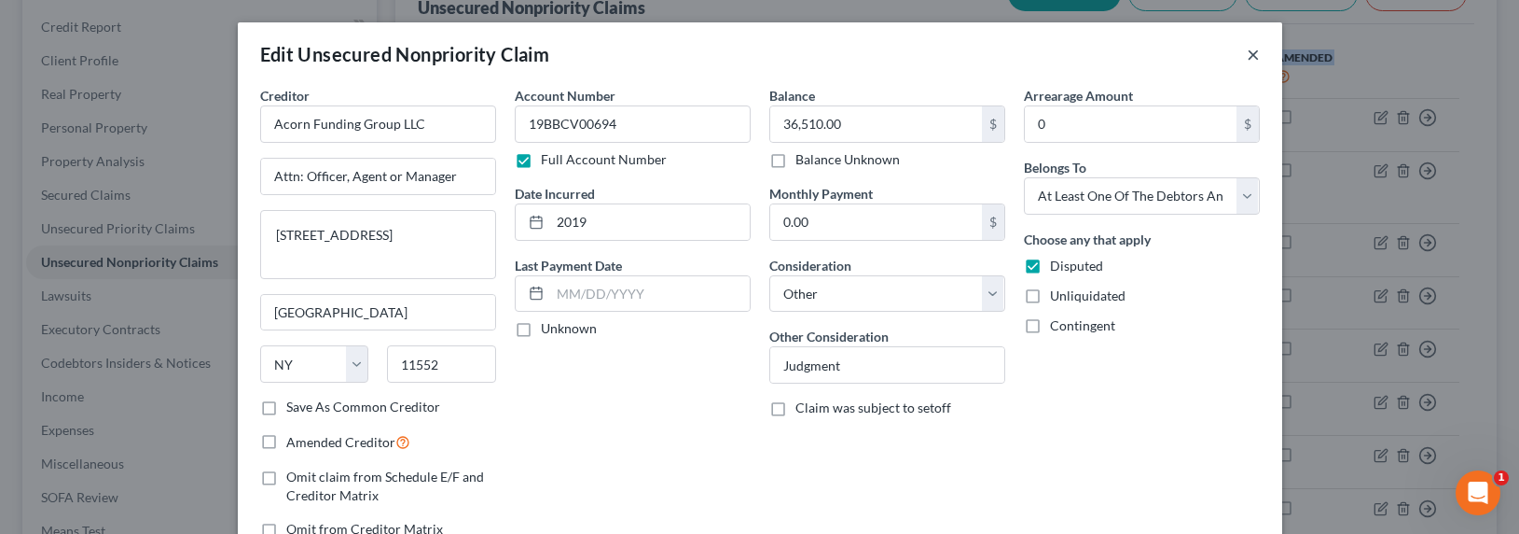
click at [1159, 50] on button "×" at bounding box center [1253, 54] width 13 height 22
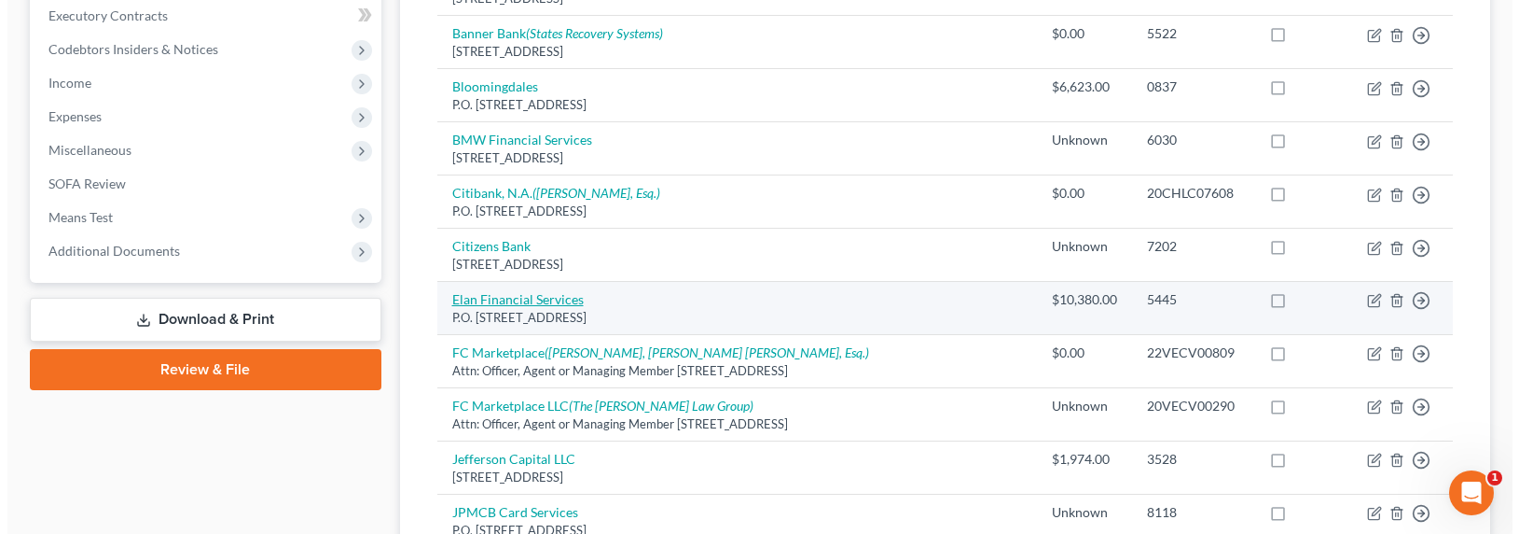
scroll to position [597, 0]
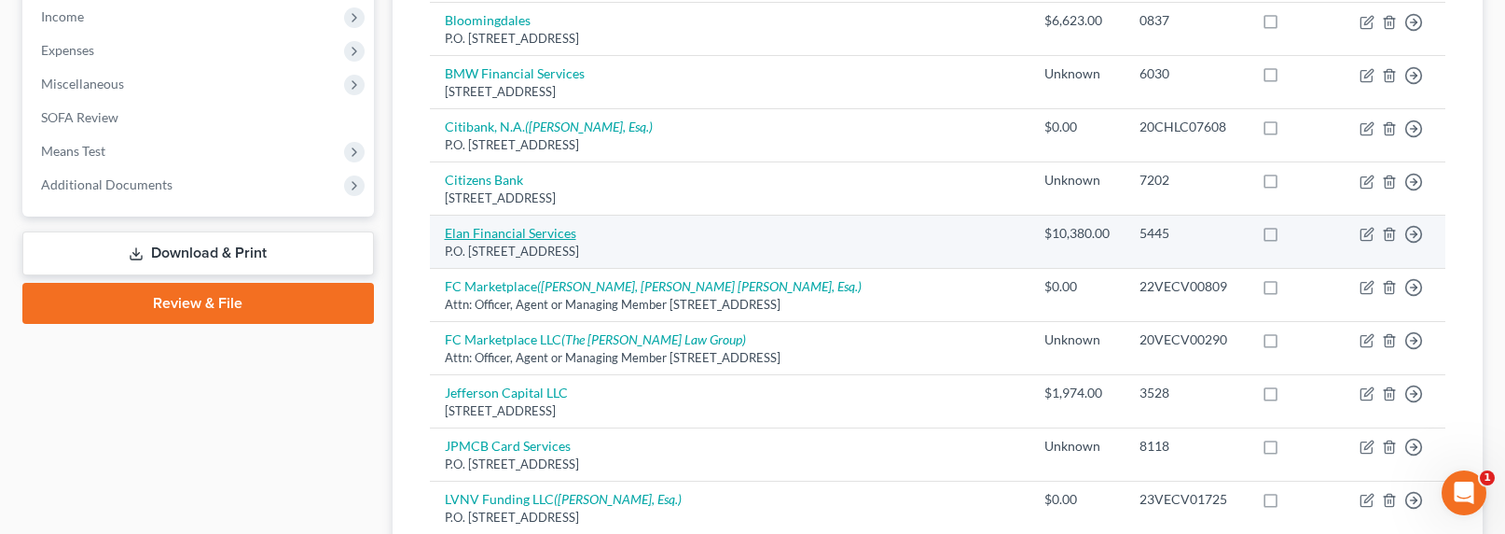
click at [503, 233] on link "Elan Financial Services" at bounding box center [511, 233] width 132 height 16
select select "26"
select select "2"
select select "0"
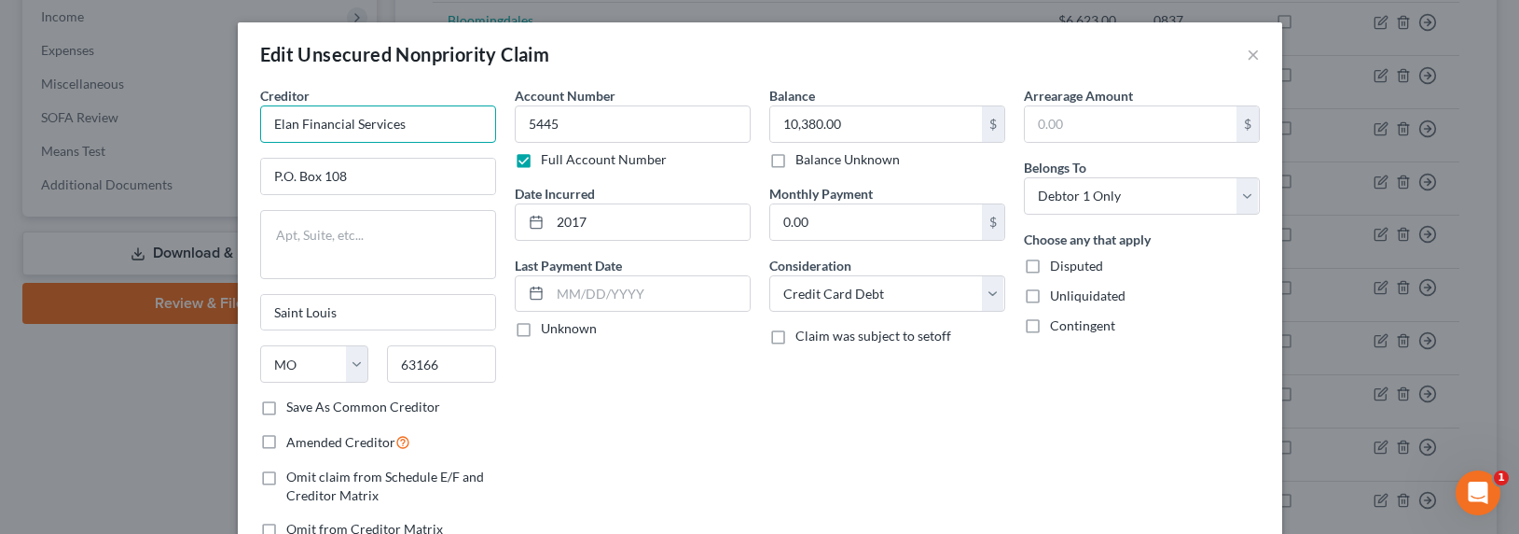
drag, startPoint x: 414, startPoint y: 124, endPoint x: 190, endPoint y: 128, distance: 223.9
click at [190, 128] on div "Edit Unsecured Nonpriority Claim × Creditor * Elan Financial Services P.O. Box …" at bounding box center [759, 267] width 1519 height 534
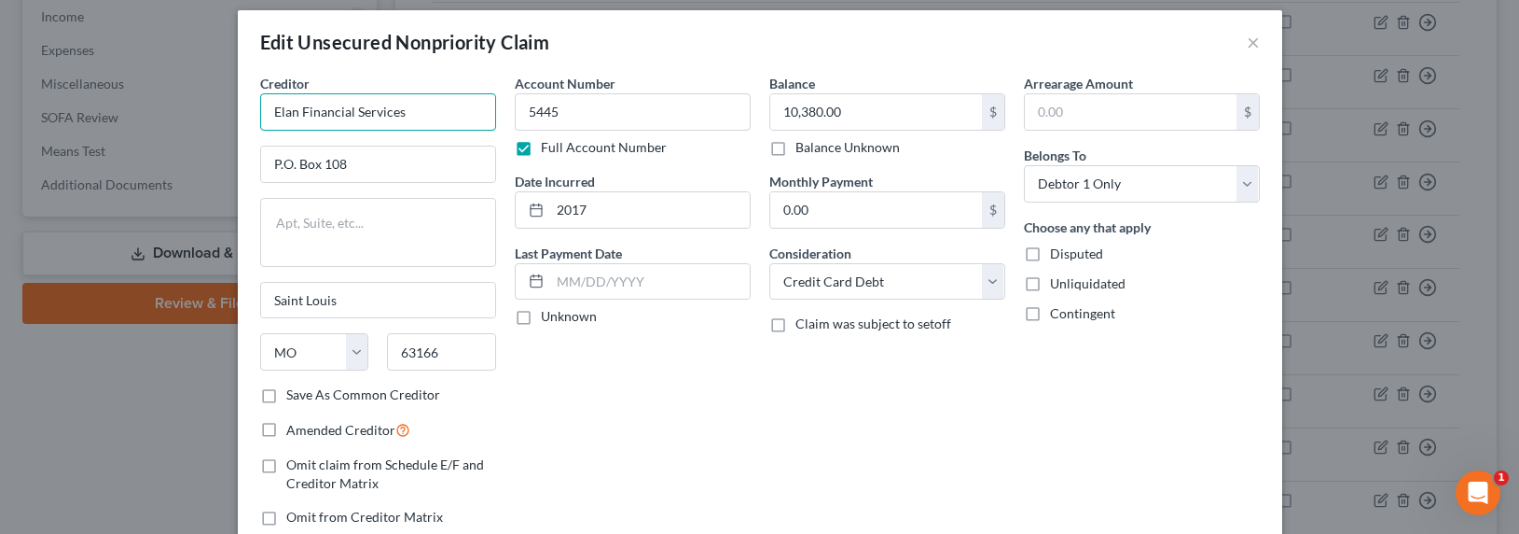
scroll to position [0, 0]
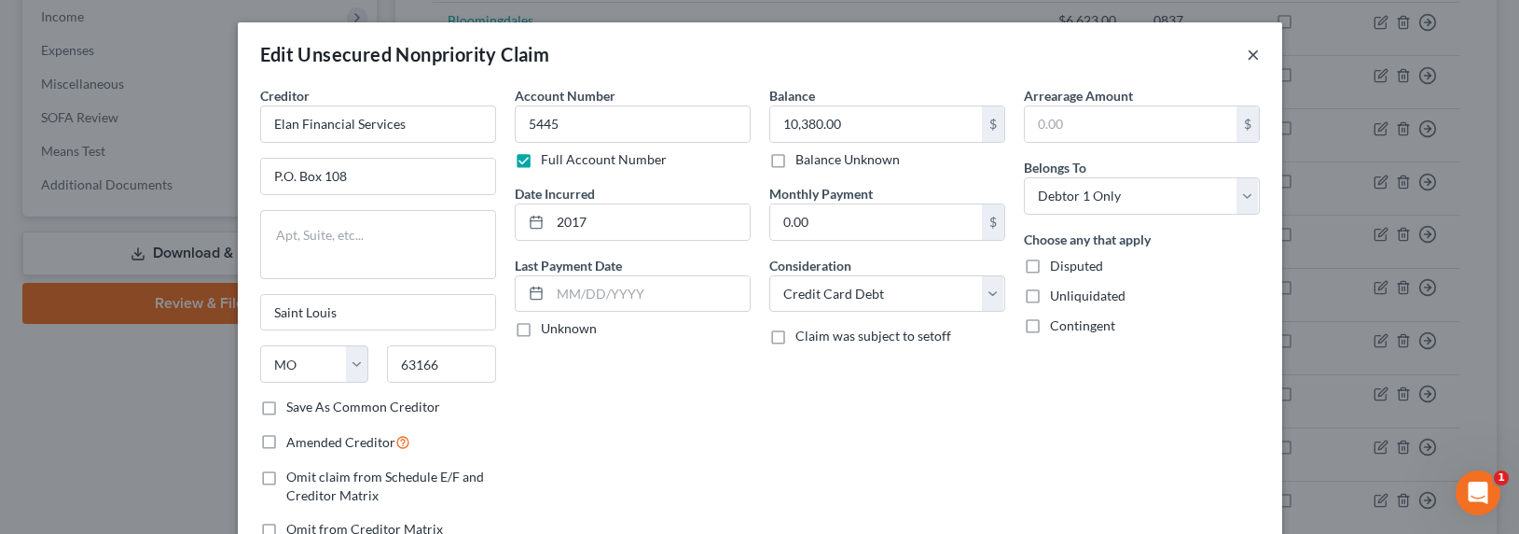
click at [1159, 50] on button "×" at bounding box center [1253, 54] width 13 height 22
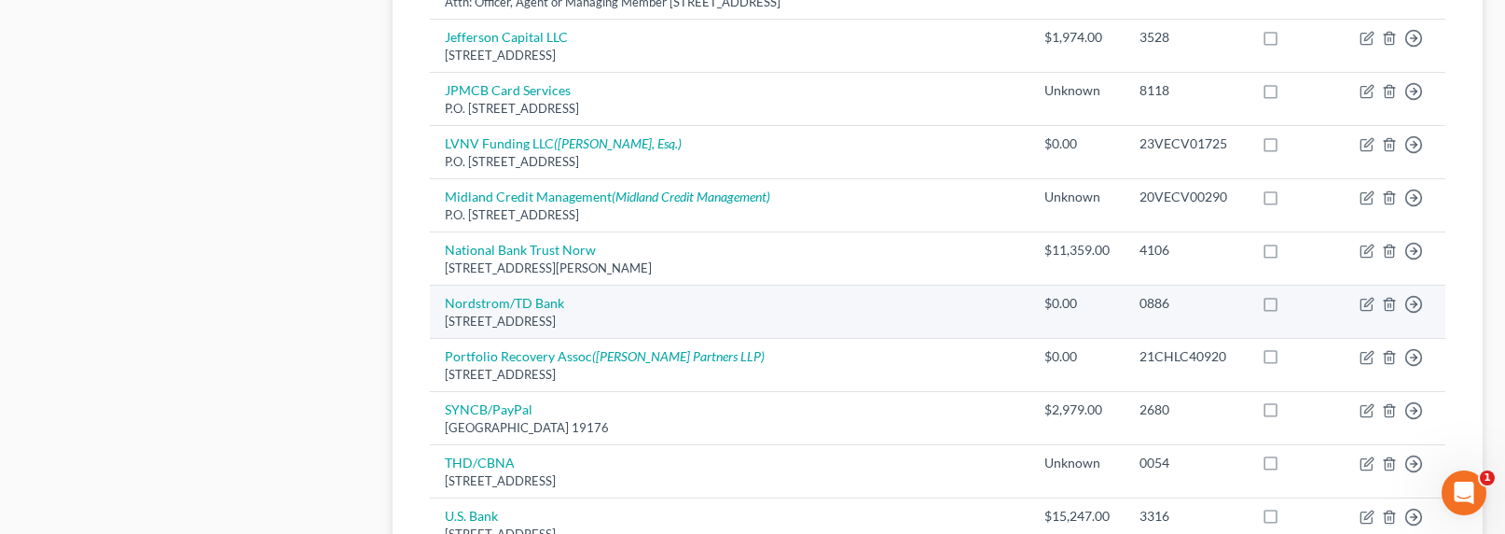
scroll to position [1277, 0]
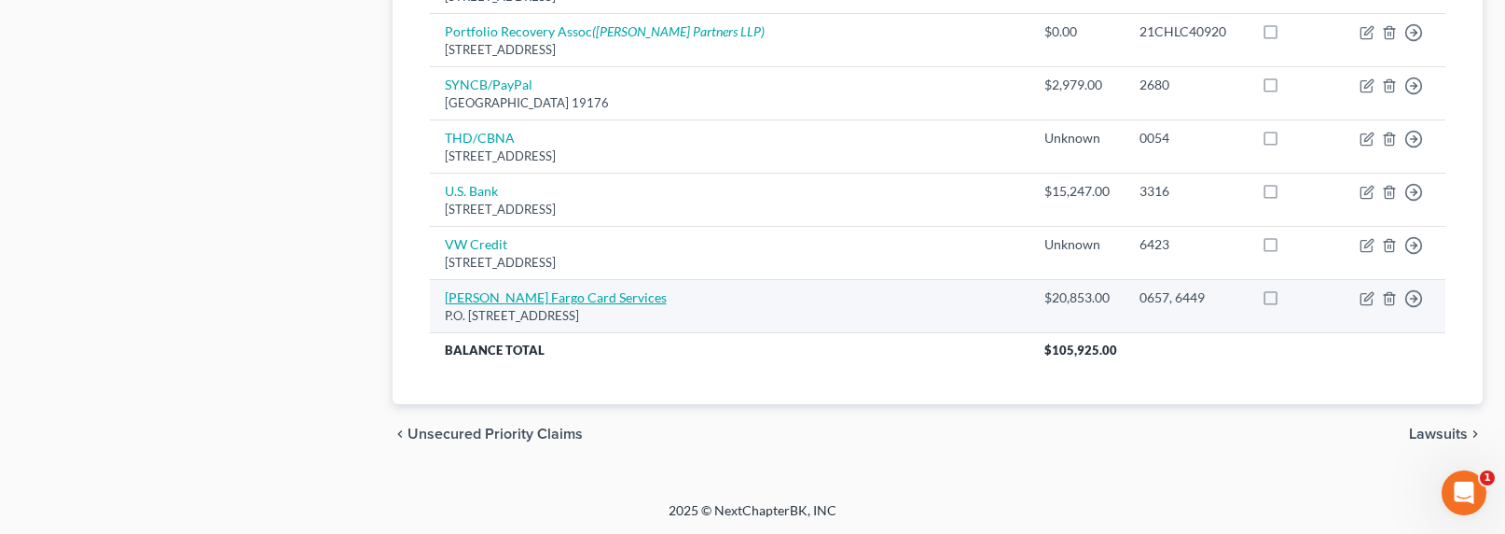
click at [521, 295] on link "Wells Fargo Card Services" at bounding box center [556, 297] width 222 height 16
select select "16"
select select "2"
select select "0"
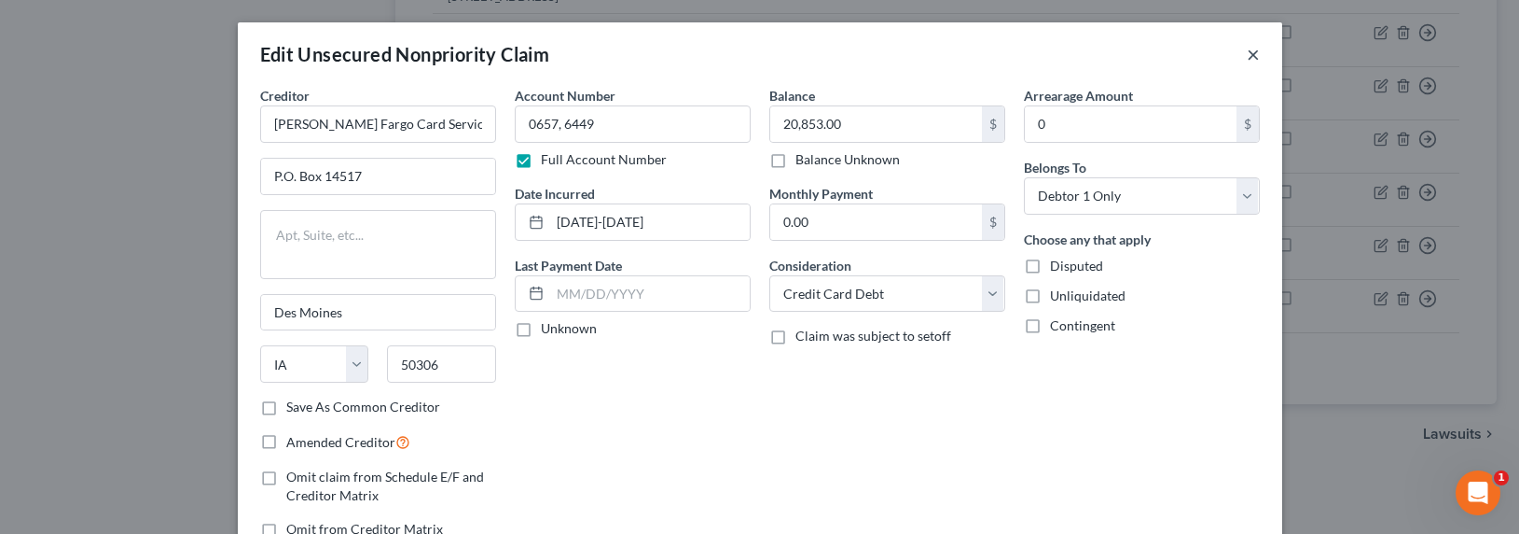
click at [1159, 53] on button "×" at bounding box center [1253, 54] width 13 height 22
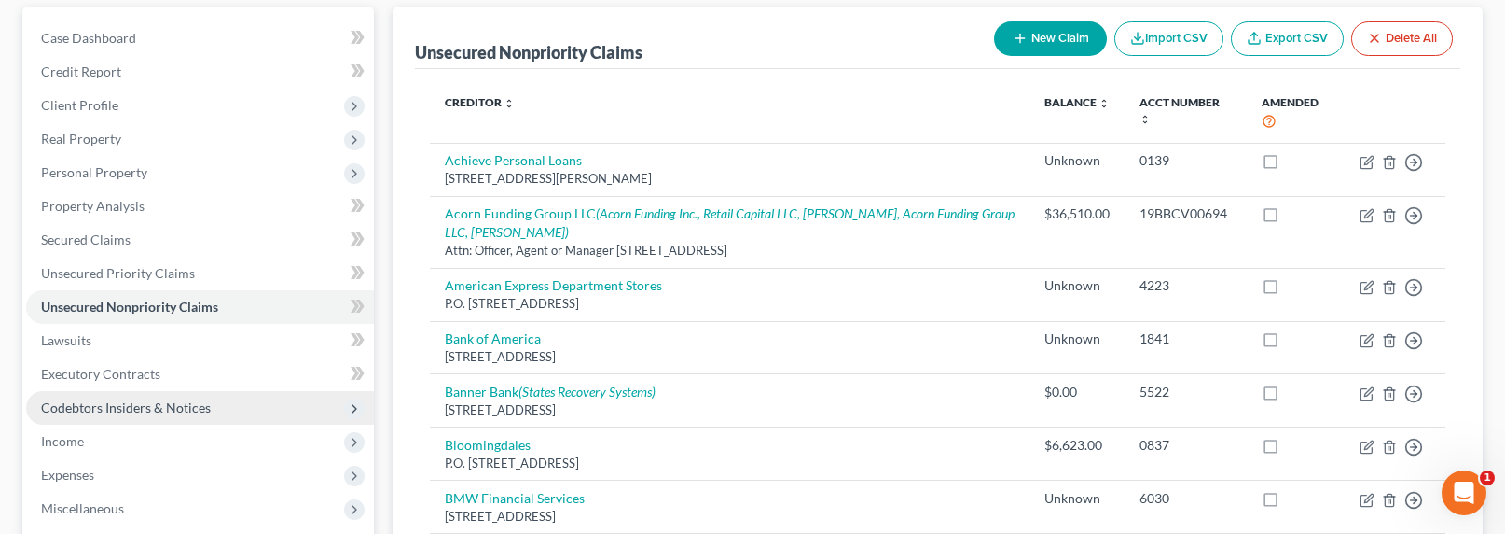
scroll to position [139, 0]
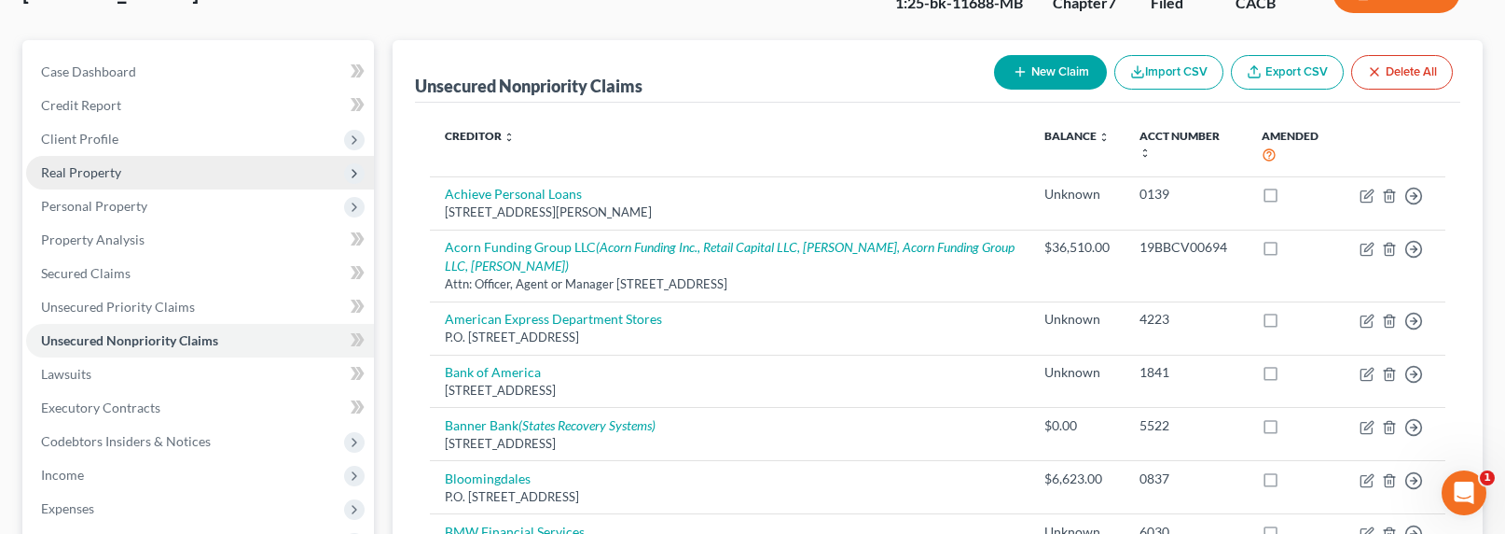
click at [69, 173] on span "Real Property" at bounding box center [81, 172] width 80 height 16
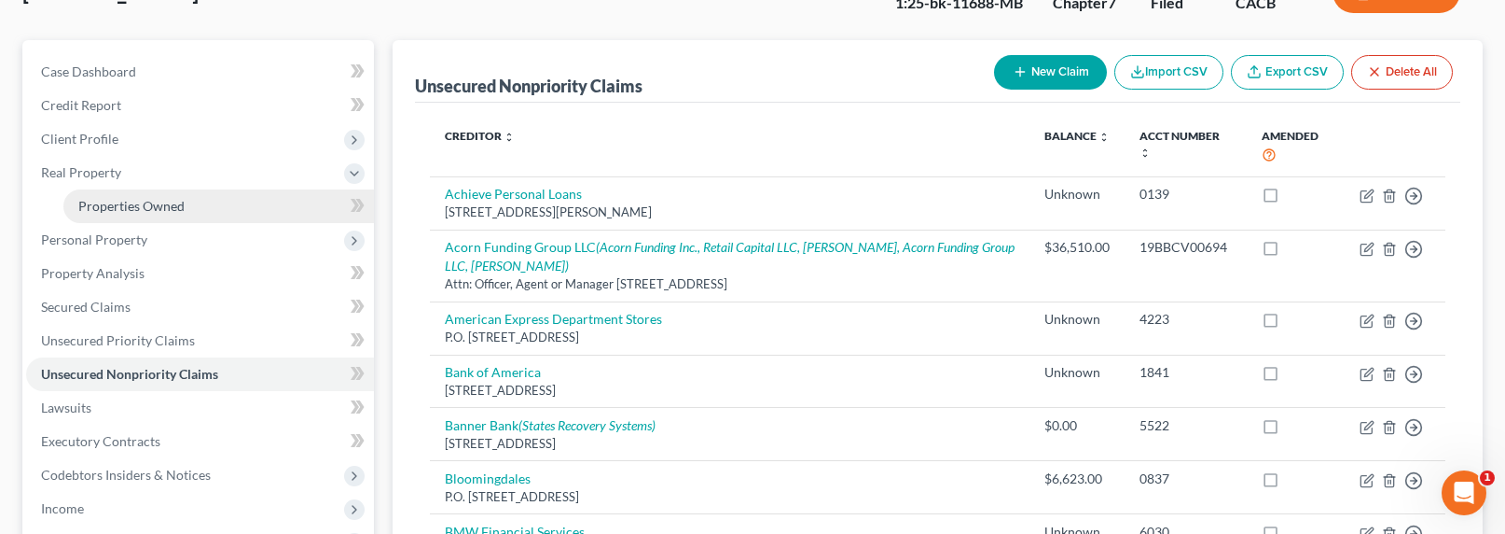
click at [105, 205] on span "Properties Owned" at bounding box center [131, 206] width 106 height 16
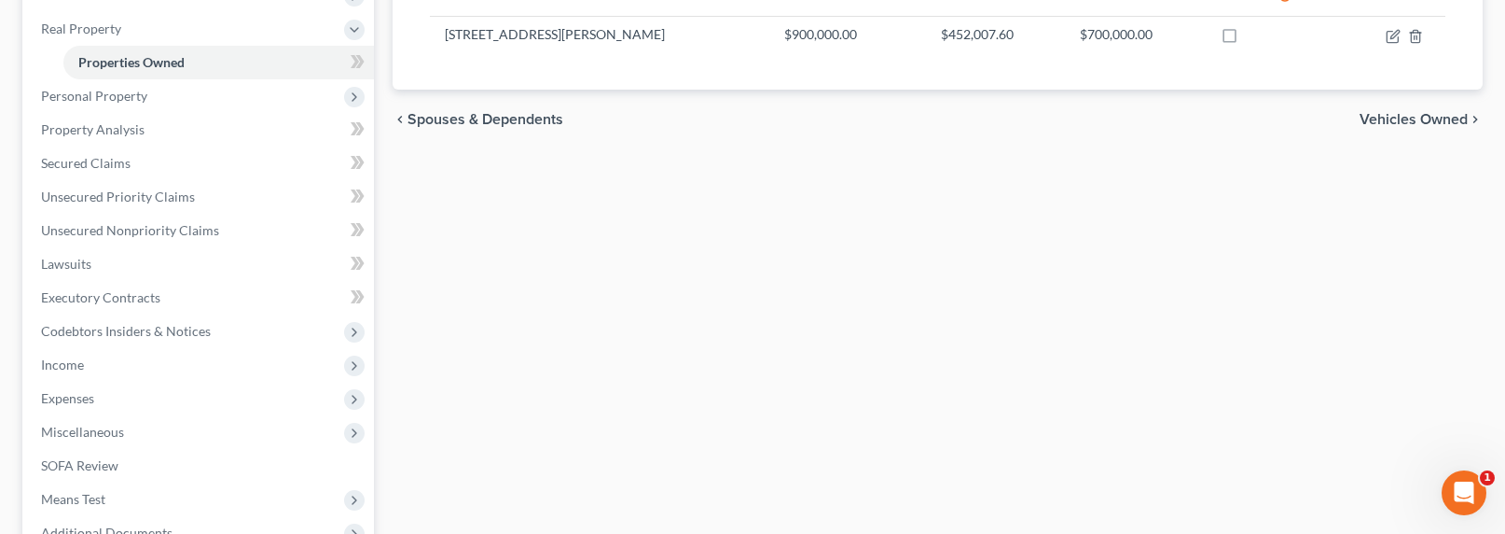
scroll to position [229, 0]
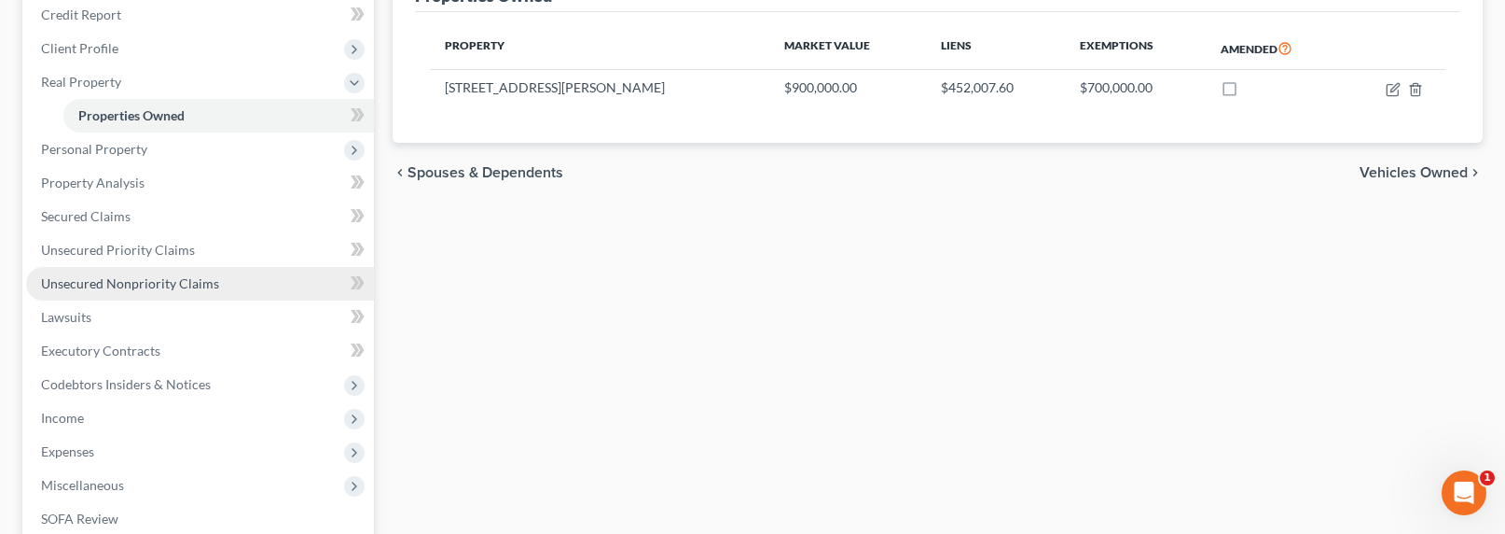
click at [142, 283] on span "Unsecured Nonpriority Claims" at bounding box center [130, 283] width 178 height 16
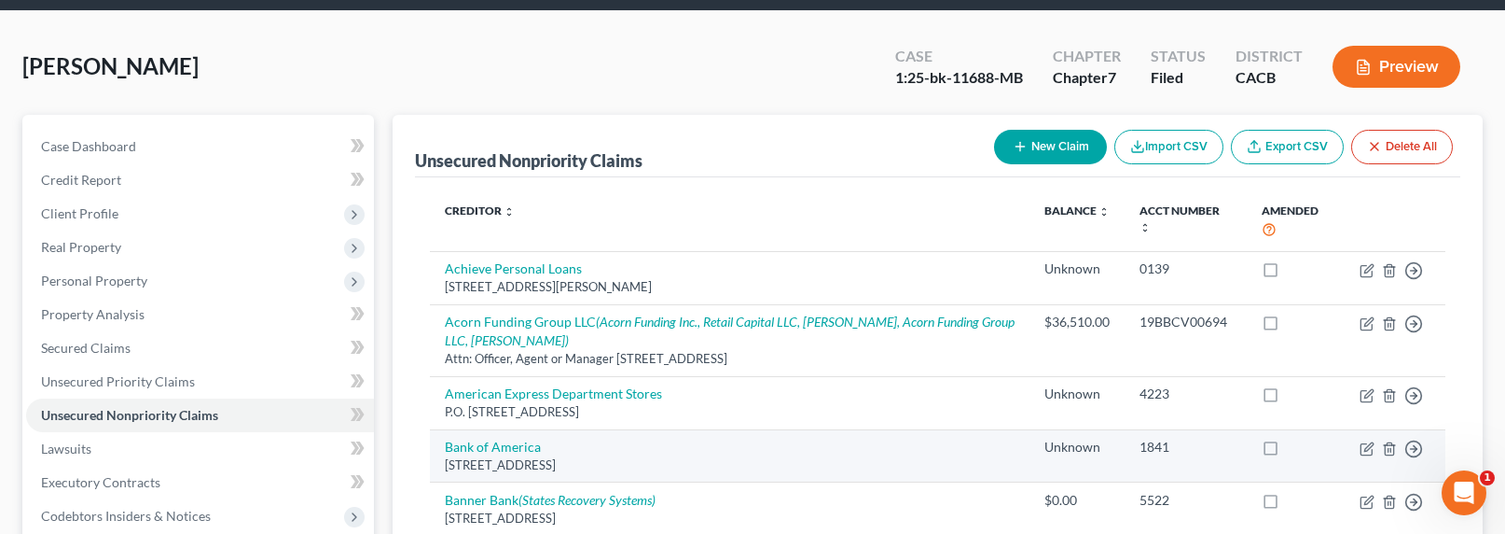
scroll to position [174, 0]
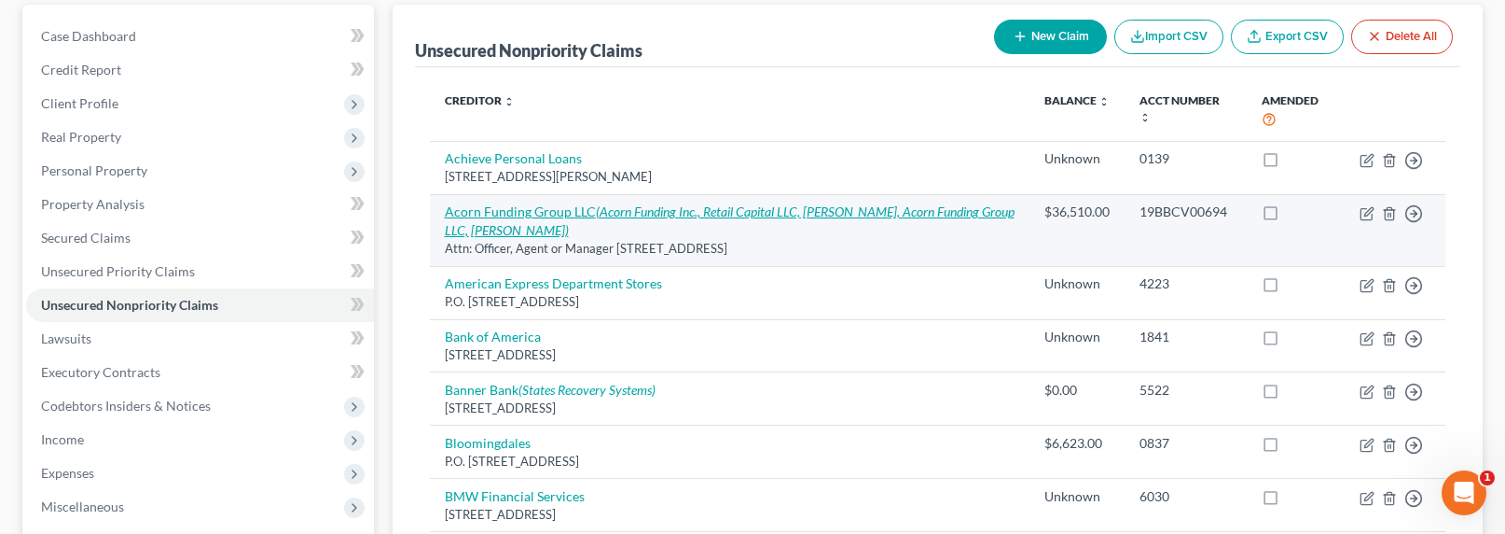
click at [517, 210] on link "Acorn Funding Group LLC (Acorn Funding Inc., Retail Capital LLC, Greg Roberts, …" at bounding box center [730, 220] width 570 height 35
select select "35"
select select "14"
select select "3"
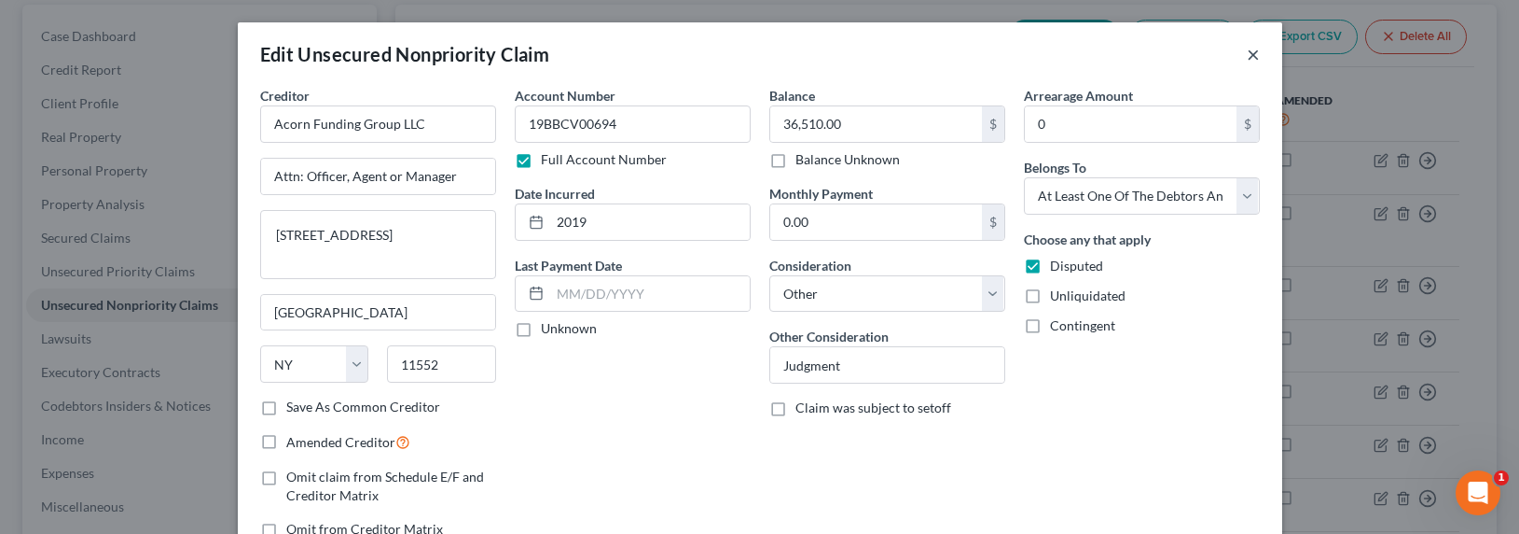
click at [1159, 53] on button "×" at bounding box center [1253, 54] width 13 height 22
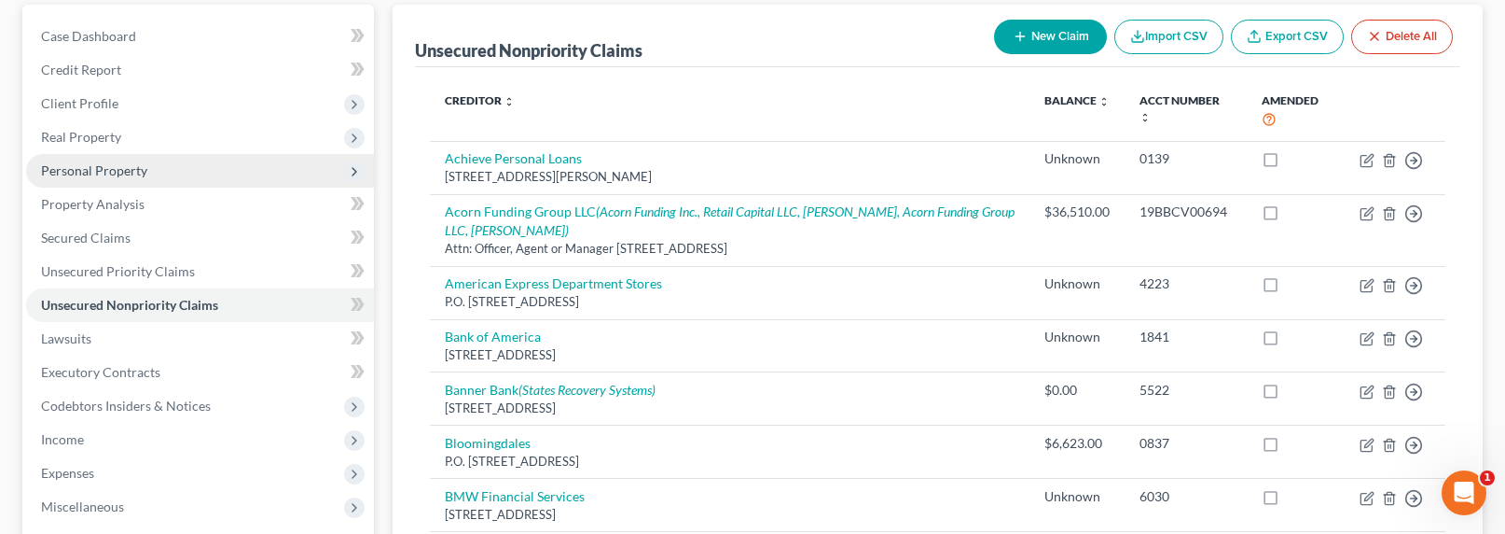
click at [107, 171] on span "Personal Property" at bounding box center [94, 170] width 106 height 16
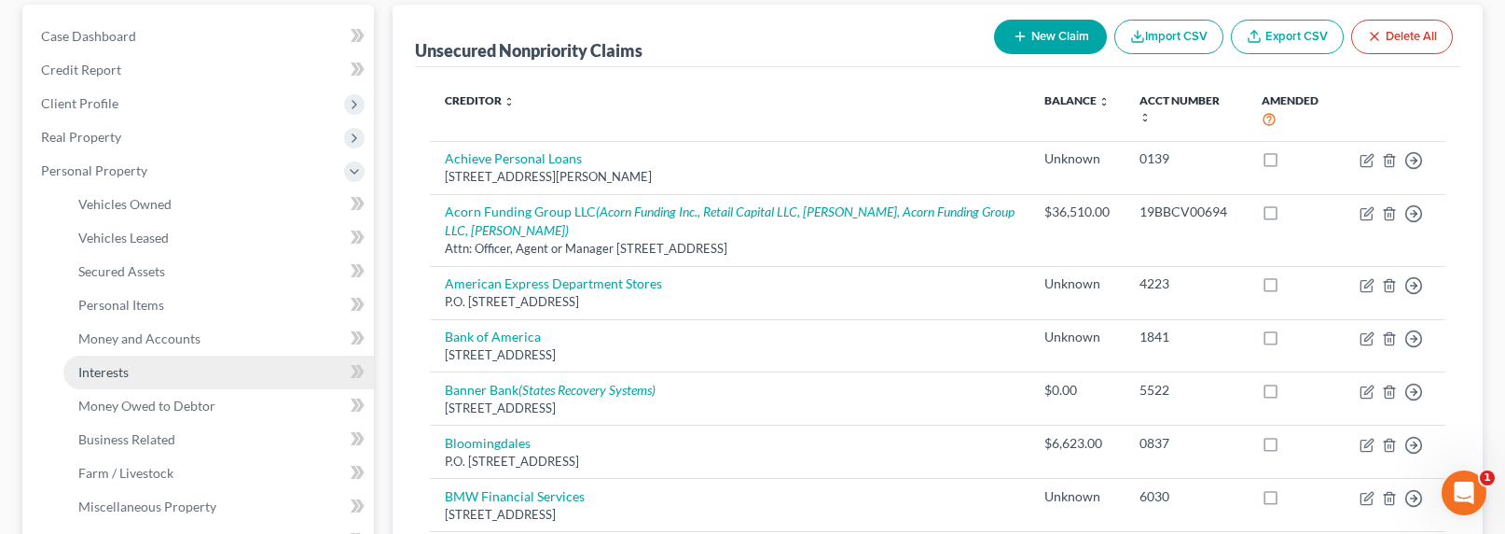
click at [106, 368] on span "Interests" at bounding box center [103, 372] width 50 height 16
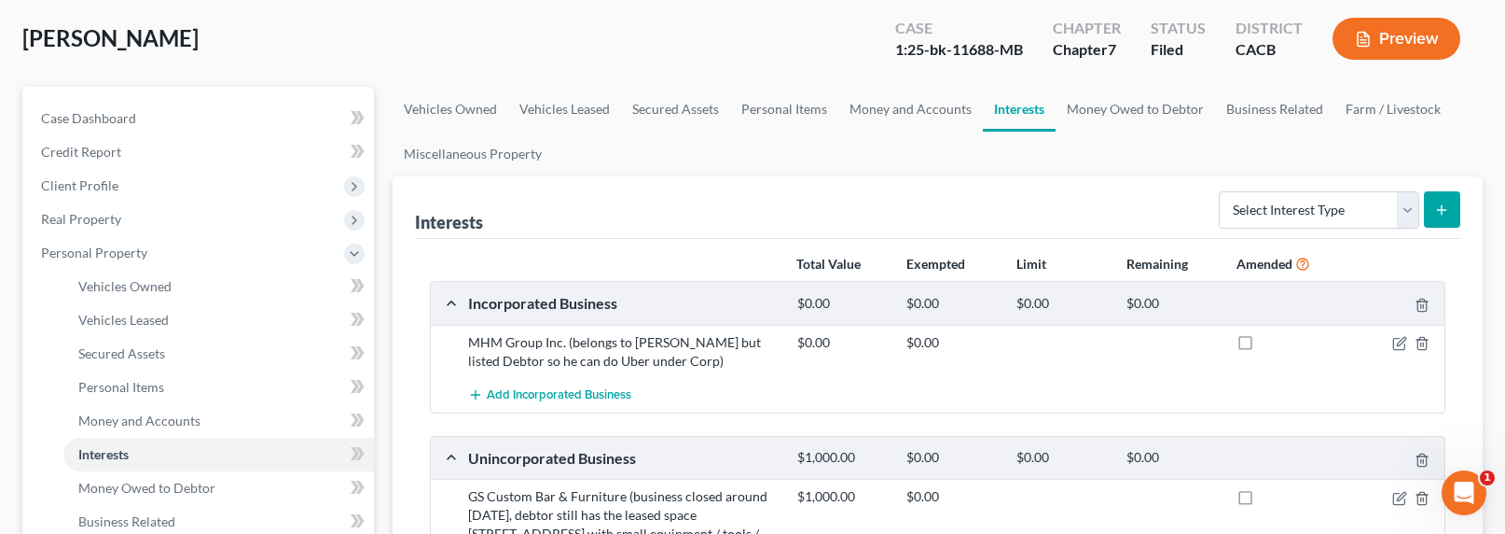
scroll to position [117, 0]
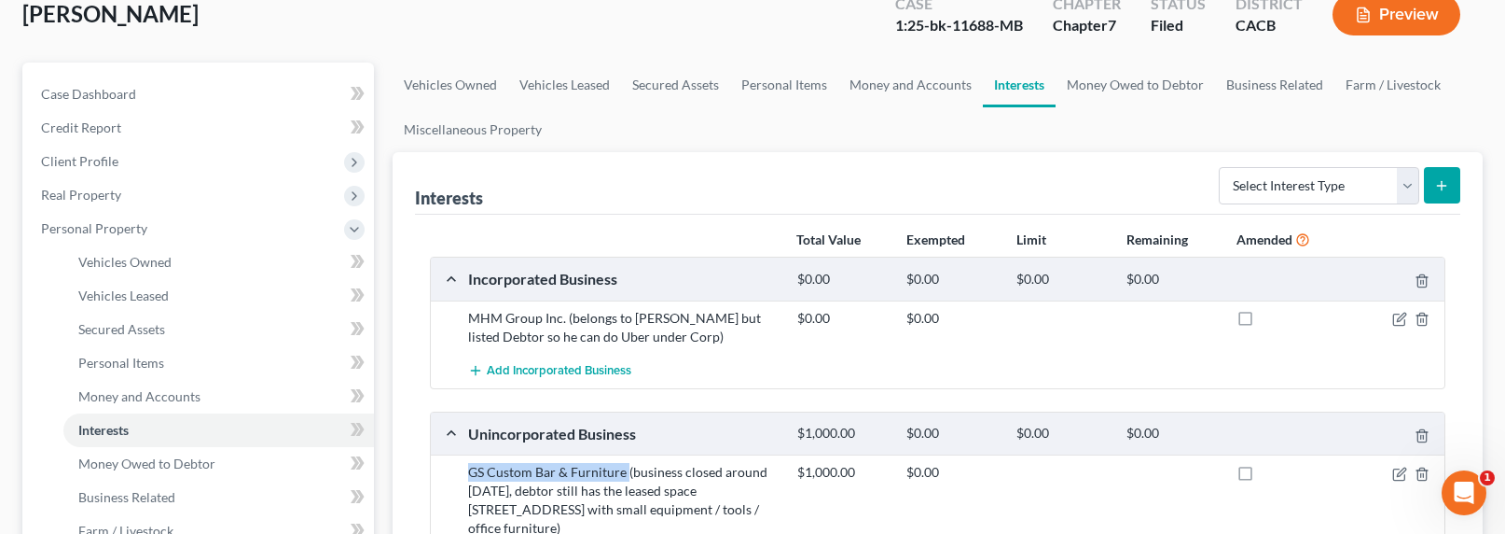
drag, startPoint x: 625, startPoint y: 474, endPoint x: 433, endPoint y: 474, distance: 192.1
click at [433, 474] on div "GS Custom Bar & Furniture (business closed around 2021, debtor still has the le…" at bounding box center [938, 499] width 1015 height 90
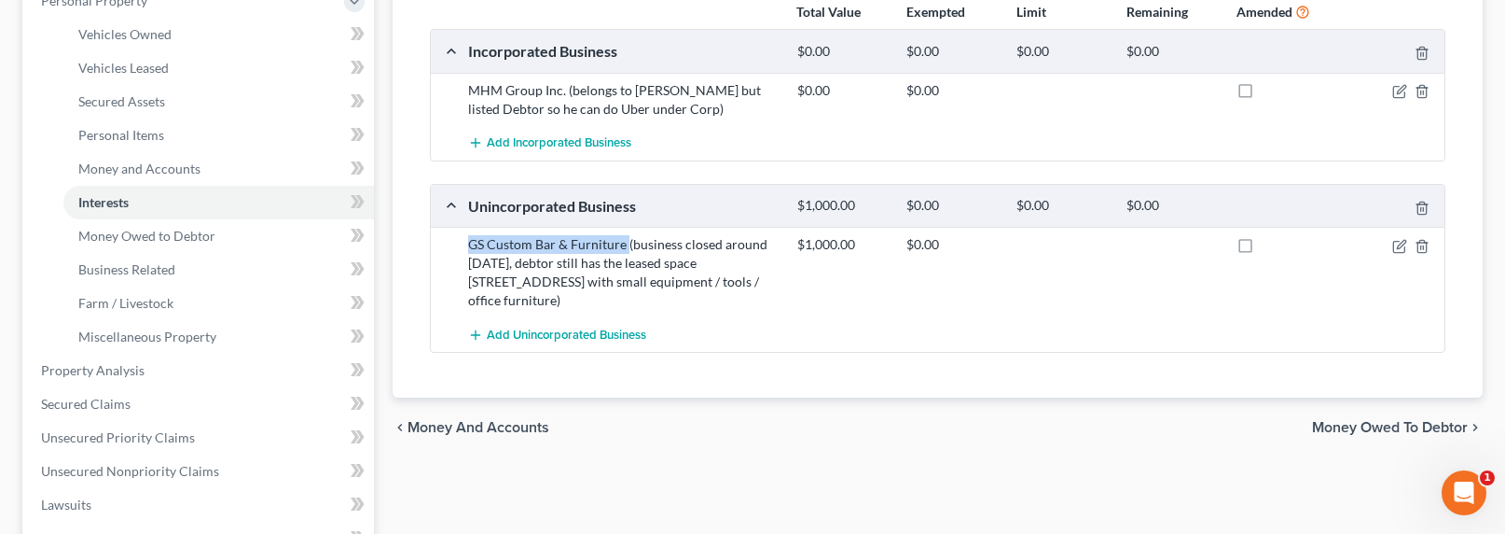
scroll to position [229, 0]
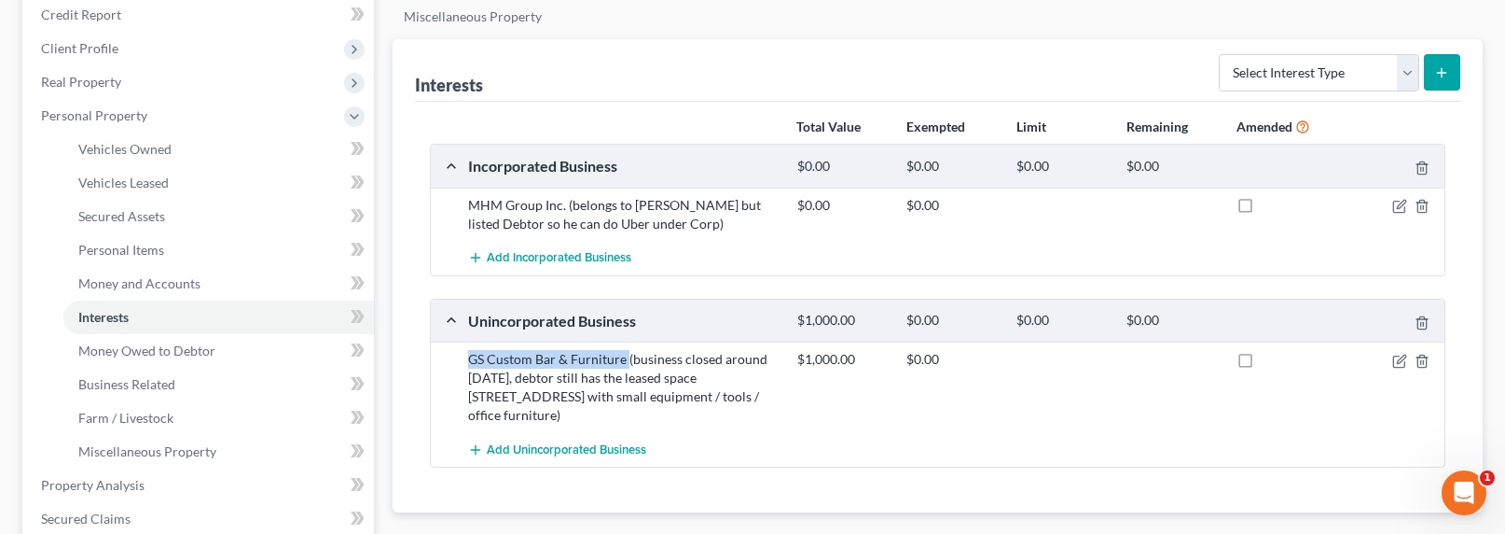
click at [600, 361] on div "GS Custom Bar & Furniture (business closed around 2021, debtor still has the le…" at bounding box center [623, 387] width 329 height 75
drag, startPoint x: 592, startPoint y: 410, endPoint x: 463, endPoint y: 354, distance: 141.2
click at [460, 355] on div "GS Custom Bar & Furniture (business closed around 2021, debtor still has the le…" at bounding box center [623, 387] width 329 height 75
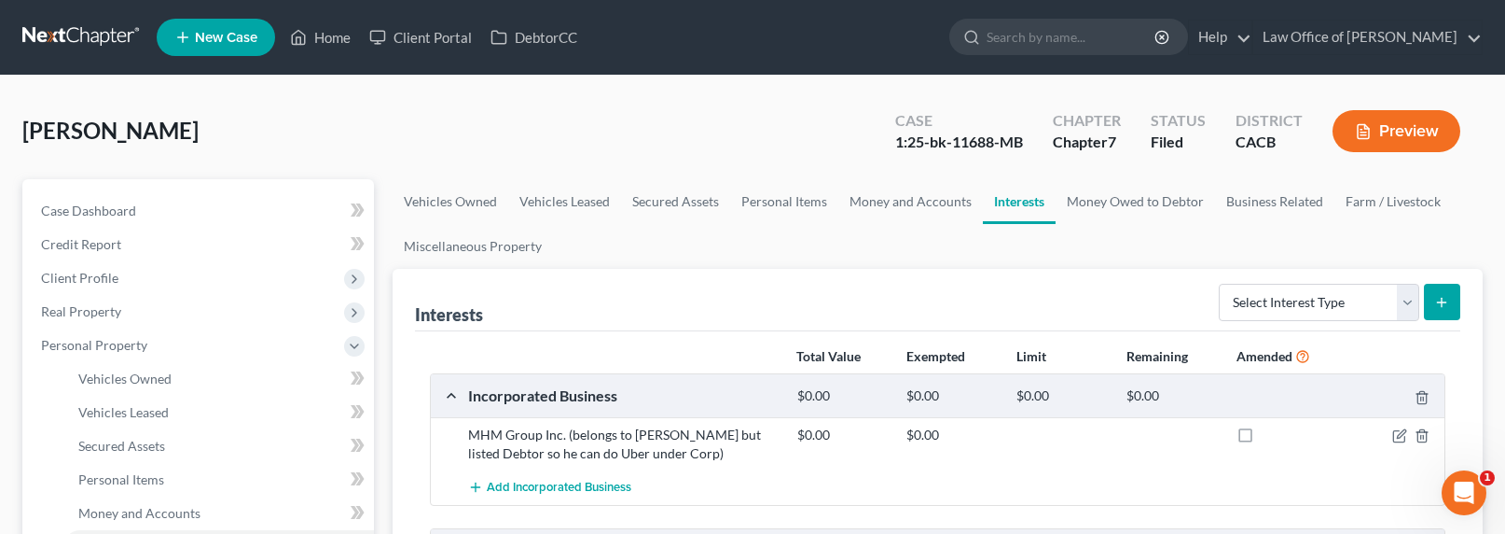
scroll to position [174, 0]
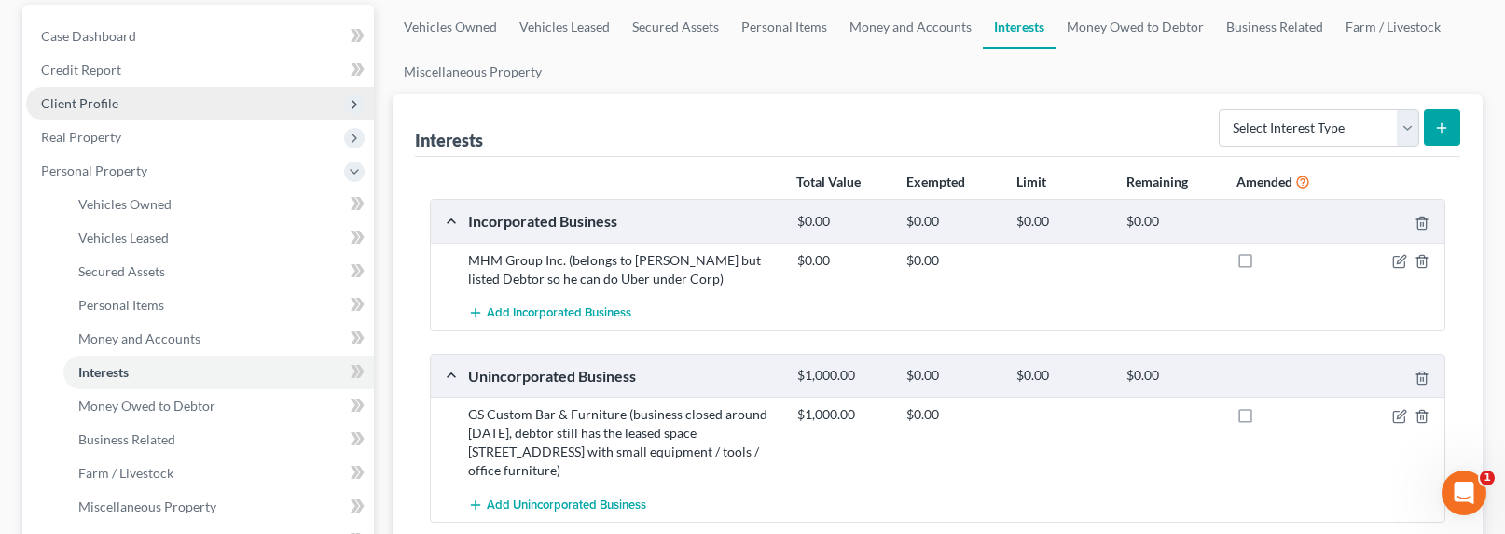
click at [69, 100] on span "Client Profile" at bounding box center [79, 103] width 77 height 16
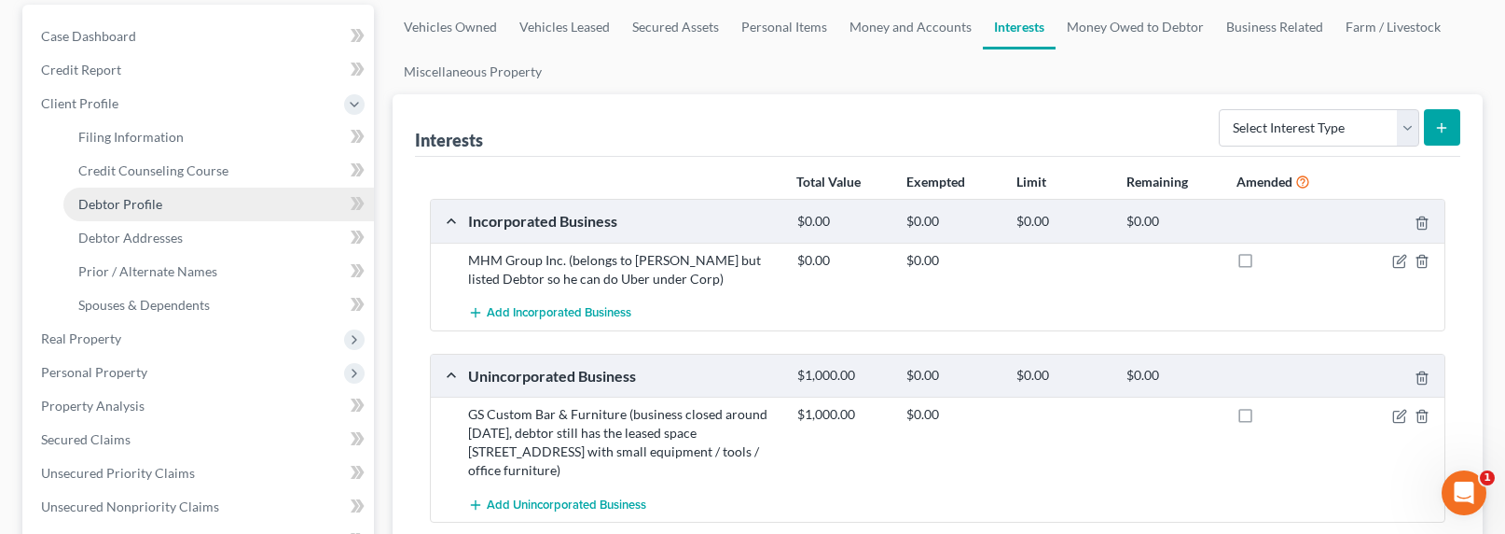
click at [121, 211] on link "Debtor Profile" at bounding box center [218, 204] width 311 height 34
select select "0"
select select "2"
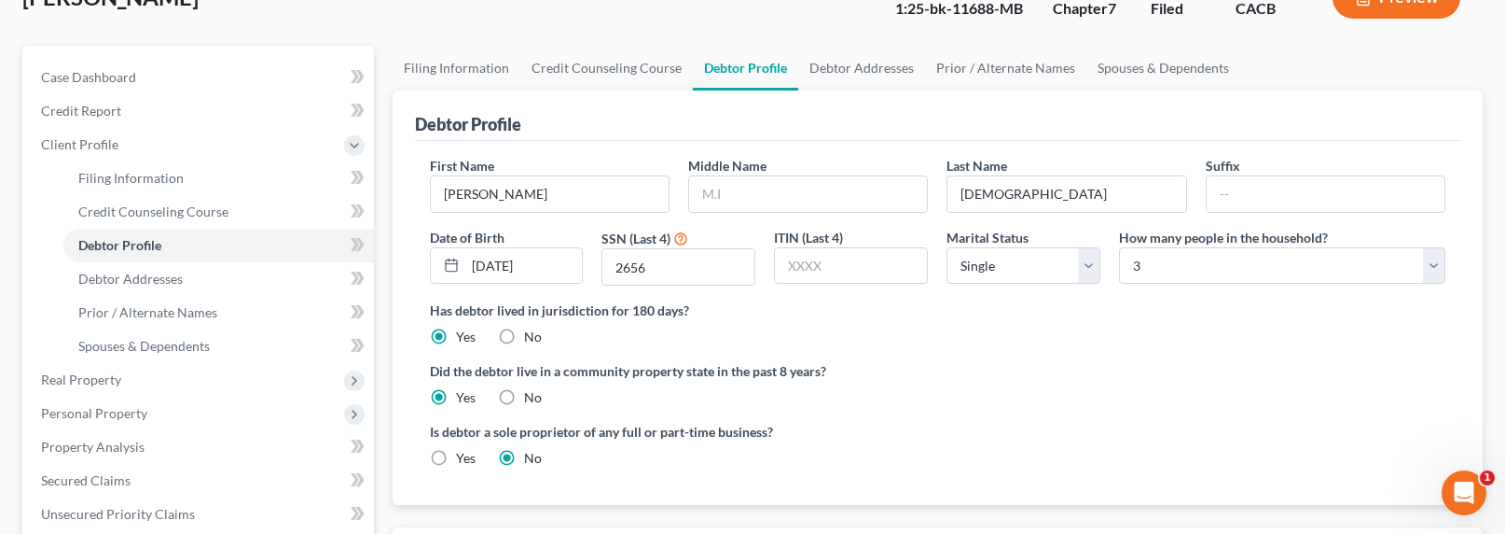
scroll to position [174, 0]
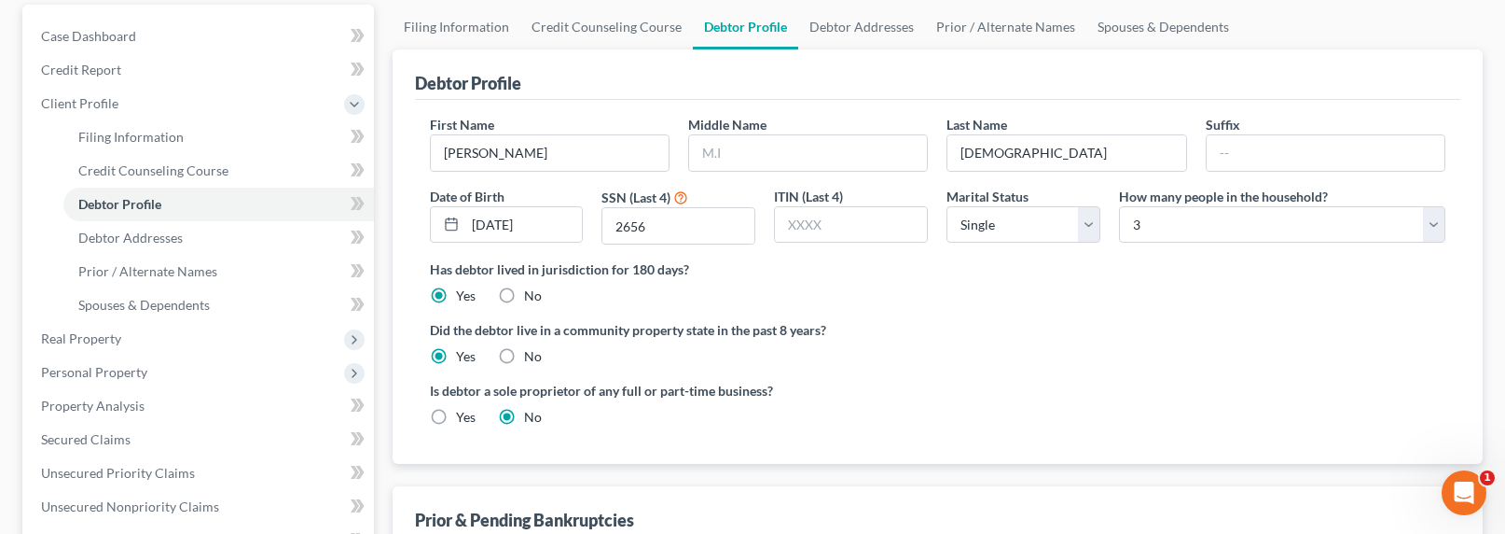
click at [456, 414] on label "Yes" at bounding box center [466, 417] width 20 height 19
click at [464, 414] on input "Yes" at bounding box center [470, 414] width 12 height 12
radio input "true"
radio input "false"
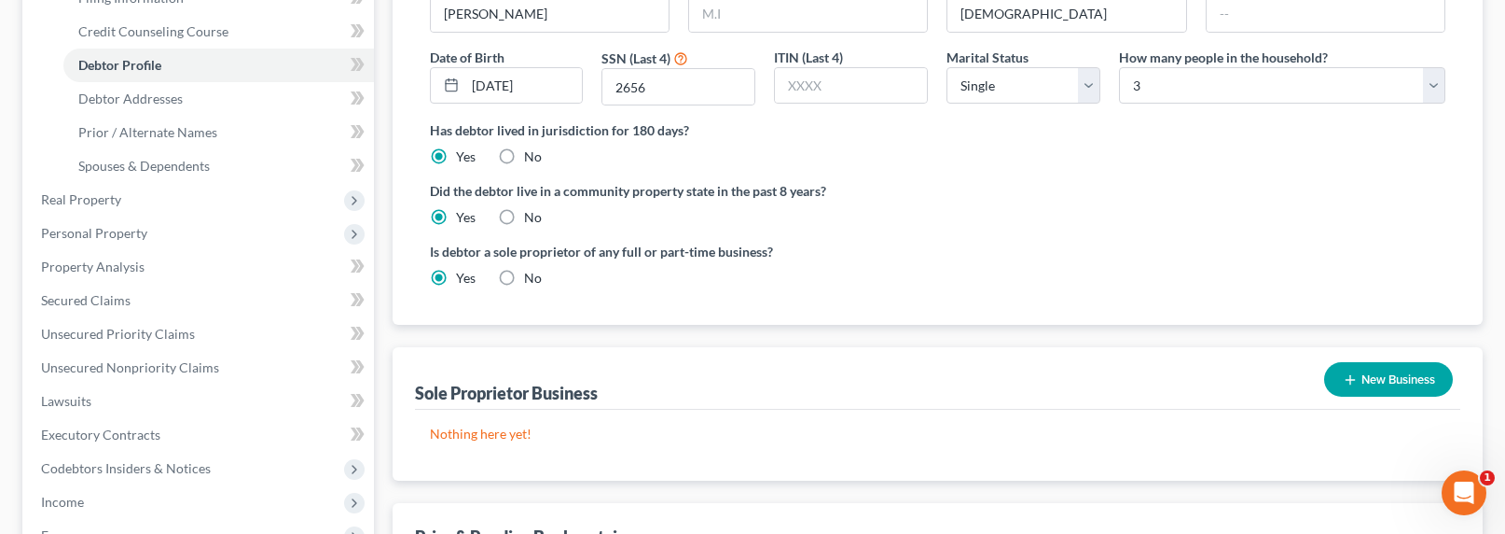
scroll to position [365, 0]
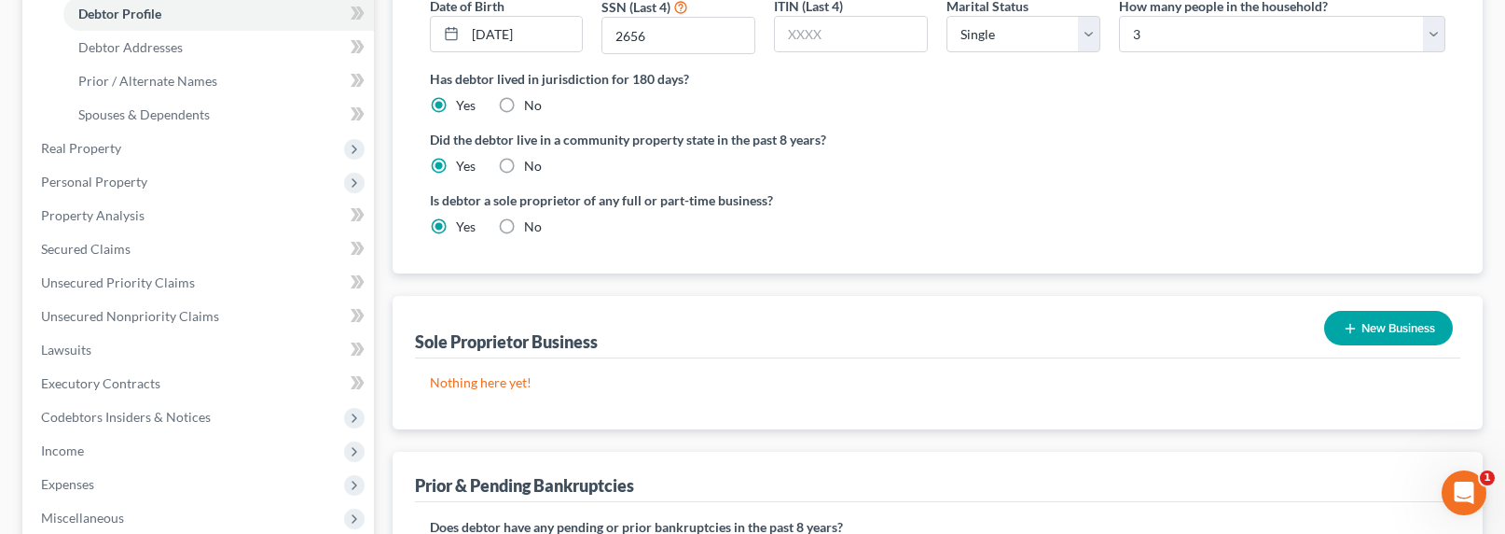
click at [1159, 331] on button "New Business" at bounding box center [1388, 328] width 129 height 35
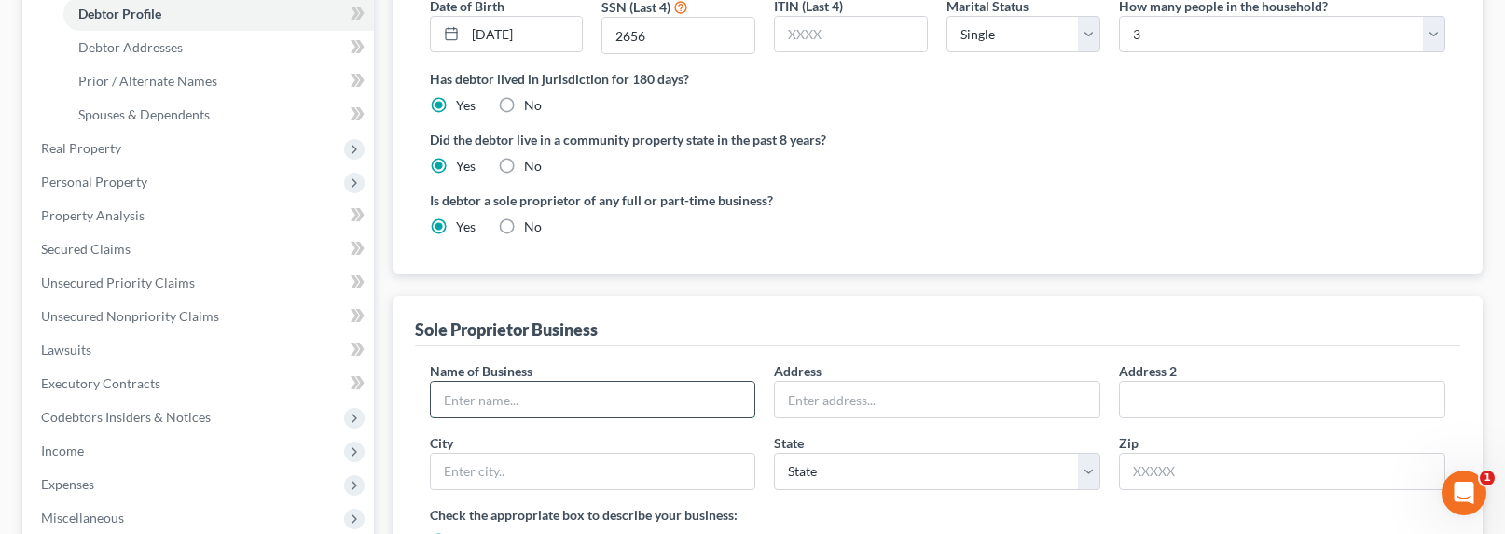
click at [564, 385] on input "text" at bounding box center [593, 398] width 325 height 35
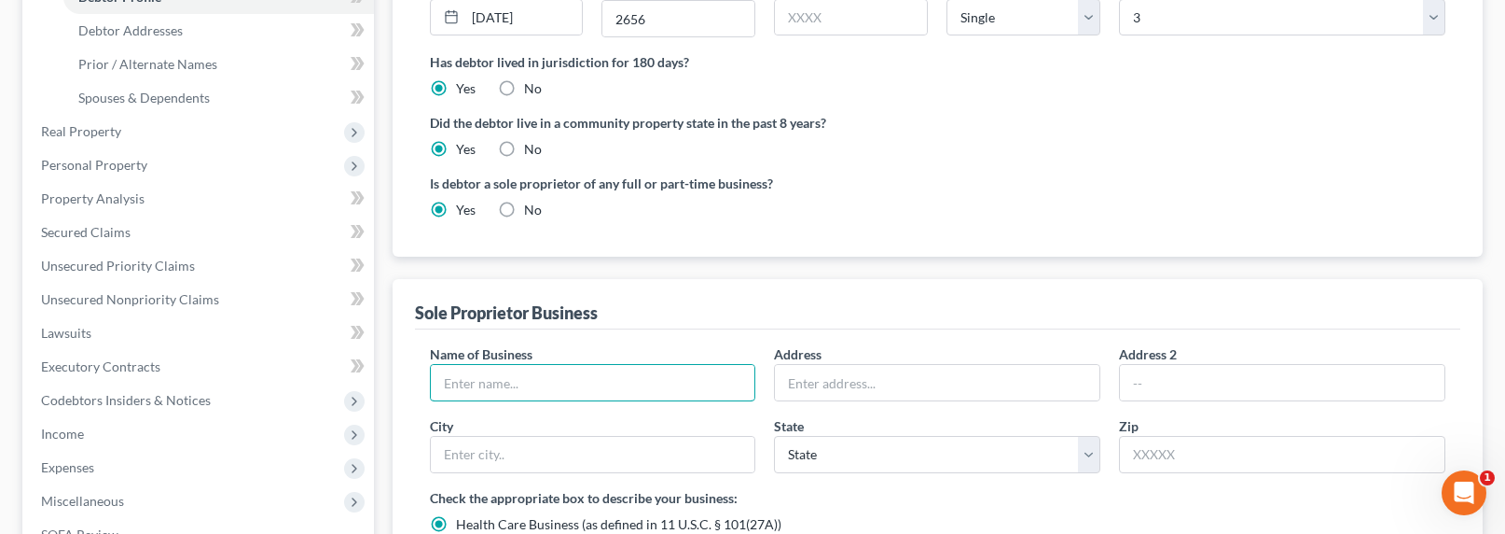
scroll to position [406, 0]
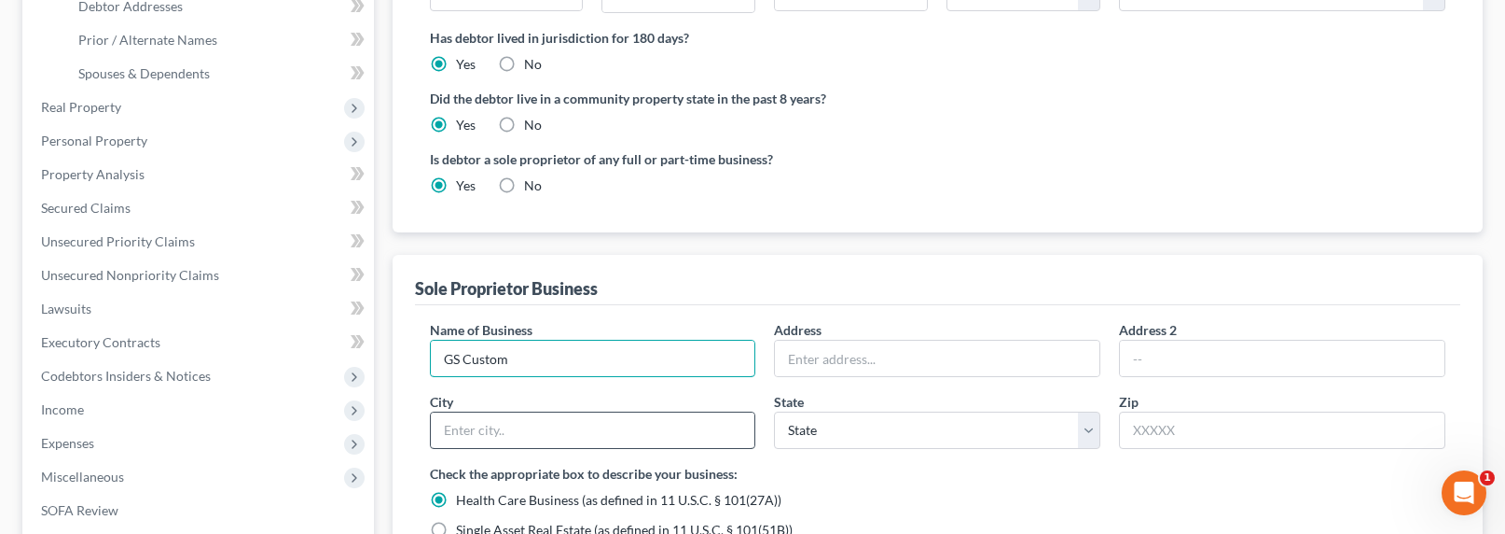
type input "GS Custom Bar & Furniture"
click at [880, 358] on input "text" at bounding box center [937, 357] width 325 height 35
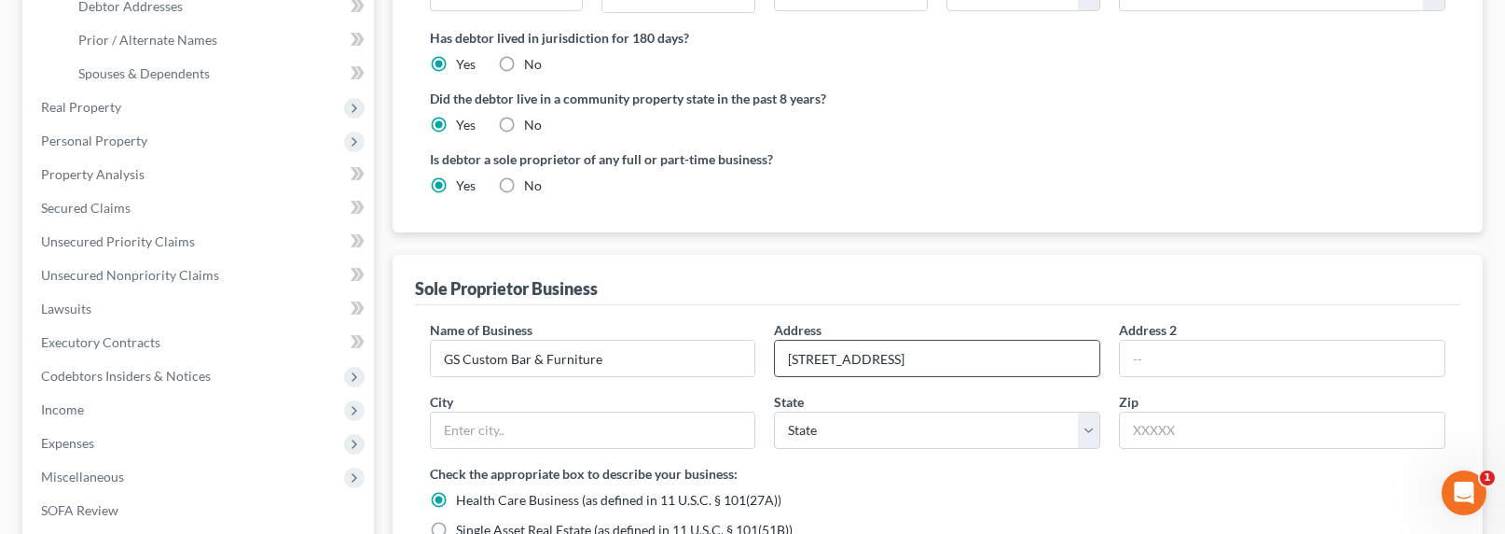
type input "7445 Laurel Canyon Avenue"
type input "91605"
type input "North Hollywood"
select select "4"
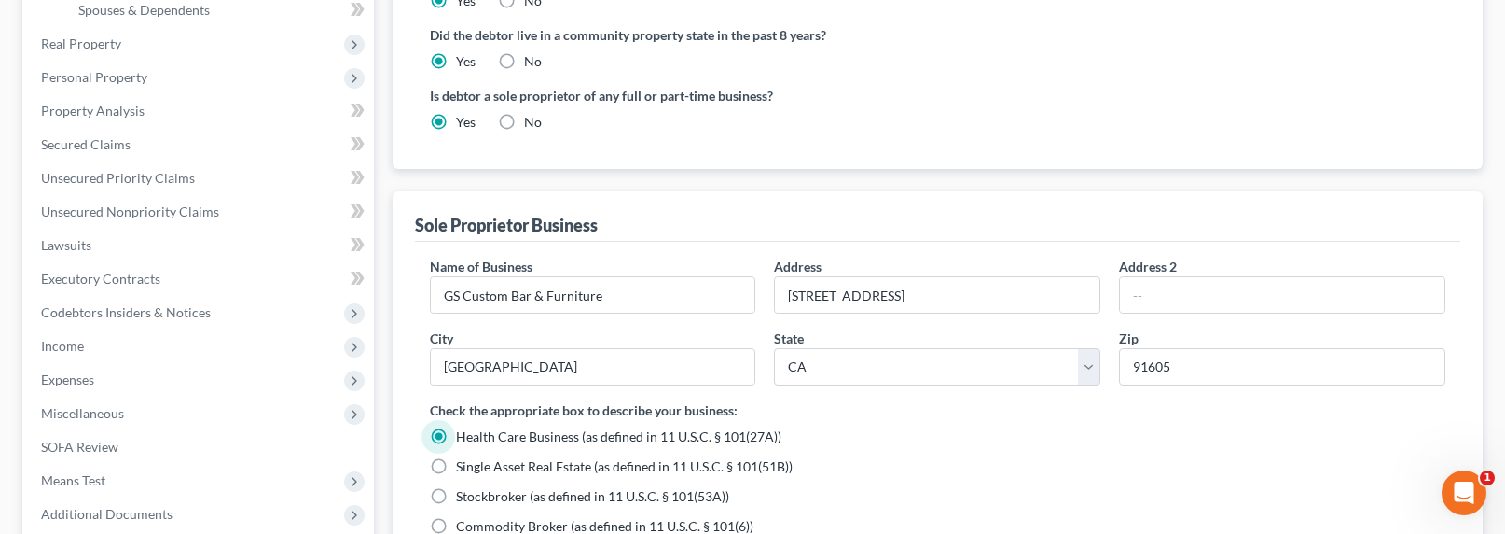
scroll to position [580, 0]
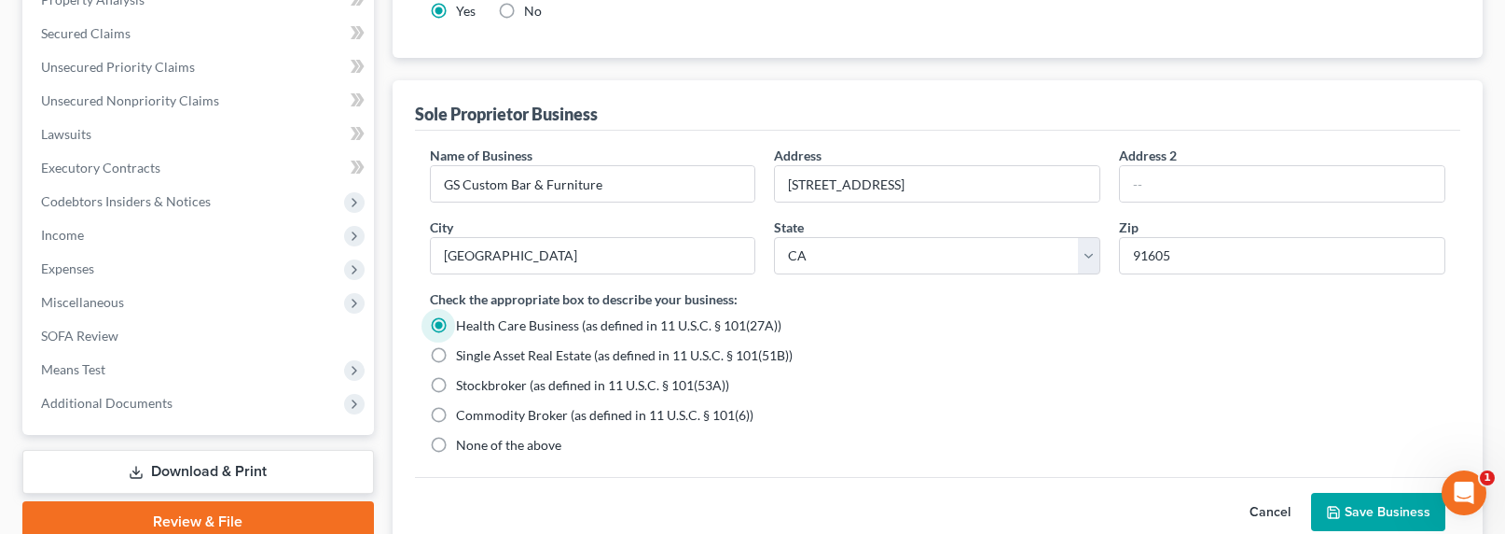
click at [487, 443] on span "None of the above" at bounding box center [508, 445] width 105 height 16
click at [476, 443] on input "None of the above" at bounding box center [470, 442] width 12 height 12
radio input "true"
radio input "false"
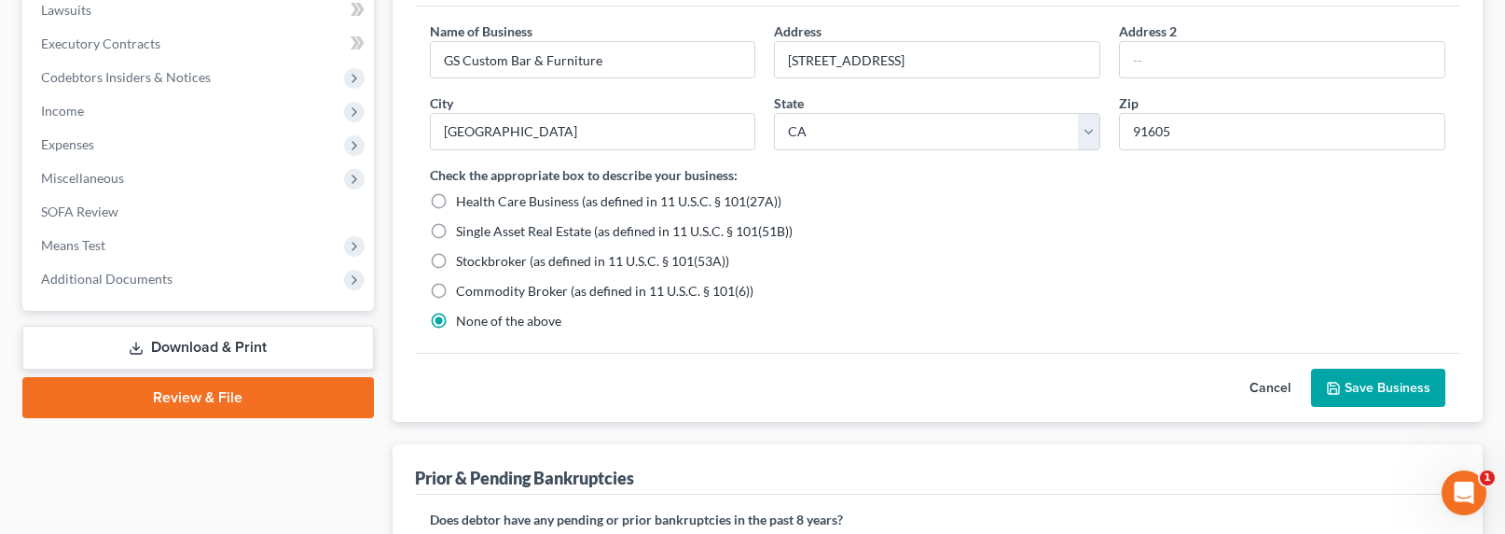
scroll to position [871, 0]
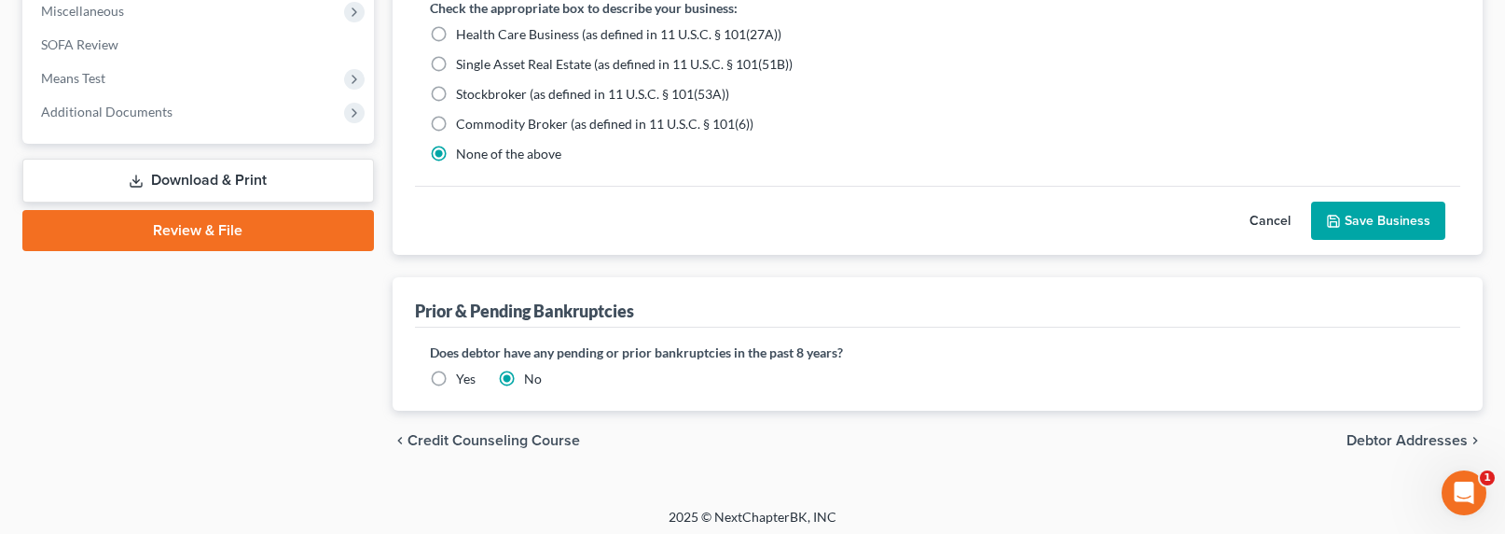
click at [1159, 217] on button "Save Business" at bounding box center [1378, 220] width 134 height 39
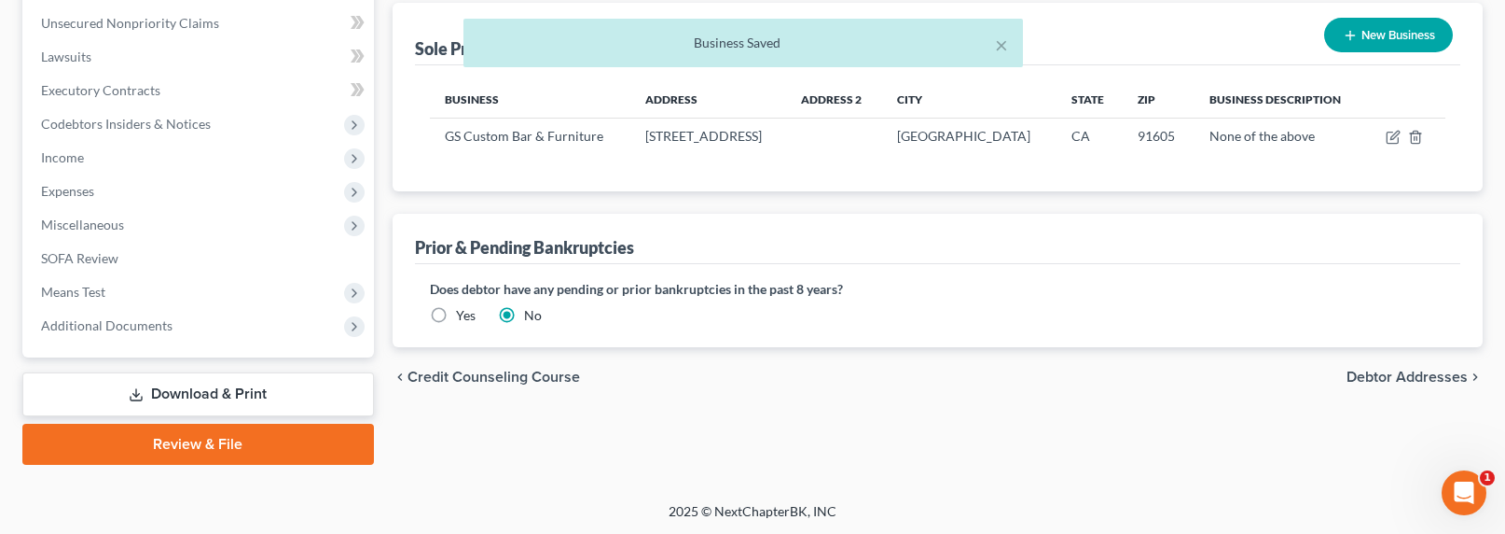
scroll to position [468, 0]
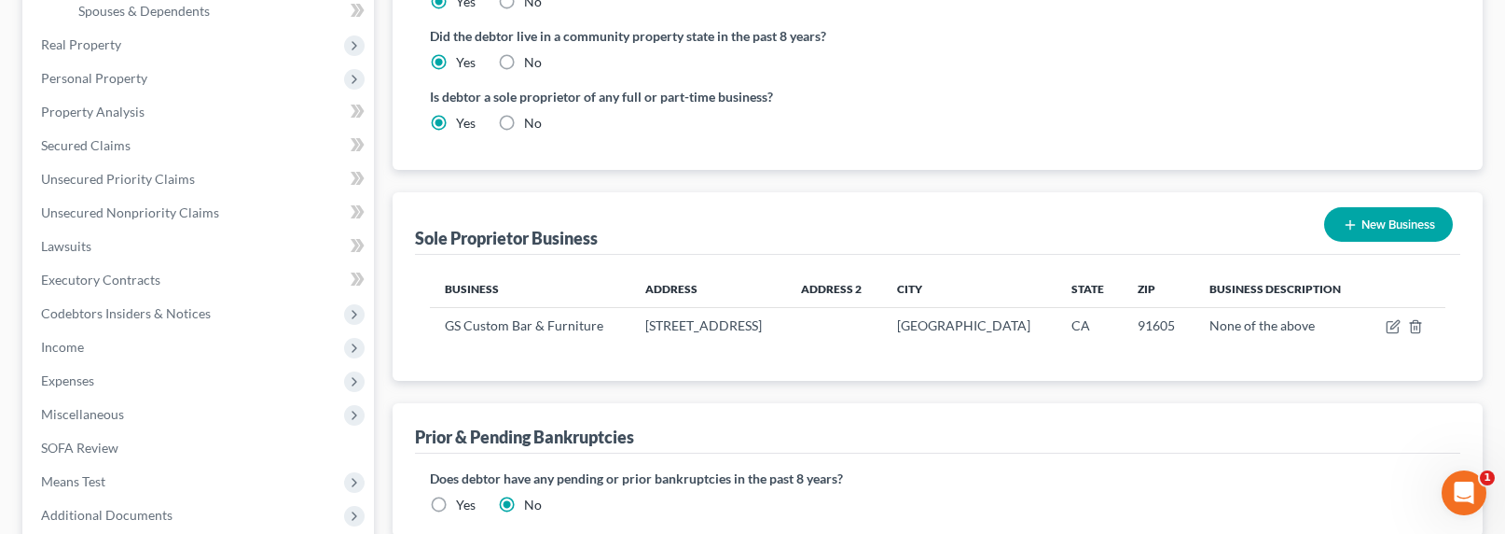
click at [1159, 226] on line "button" at bounding box center [1351, 224] width 0 height 8
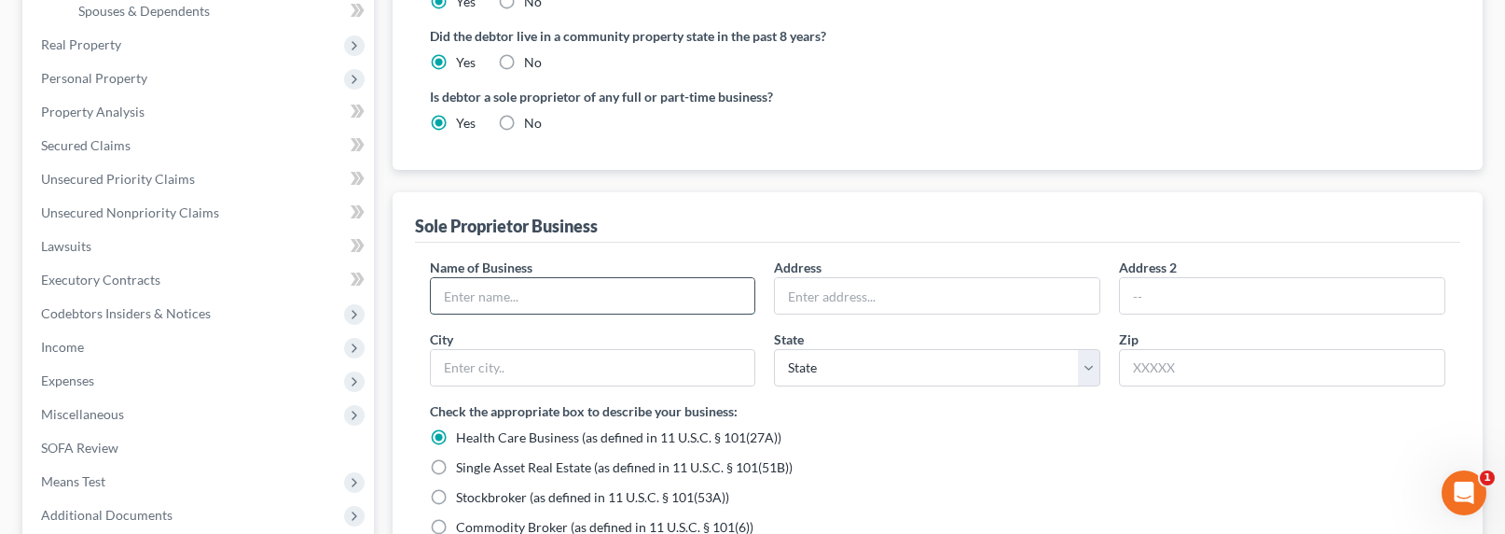
drag, startPoint x: 624, startPoint y: 301, endPoint x: 633, endPoint y: 281, distance: 22.5
click at [626, 295] on input "text" at bounding box center [593, 295] width 325 height 35
type input "Uber Drive (DBA)"
click at [868, 291] on input "text" at bounding box center [937, 295] width 325 height 35
drag, startPoint x: 878, startPoint y: 296, endPoint x: 855, endPoint y: 294, distance: 22.5
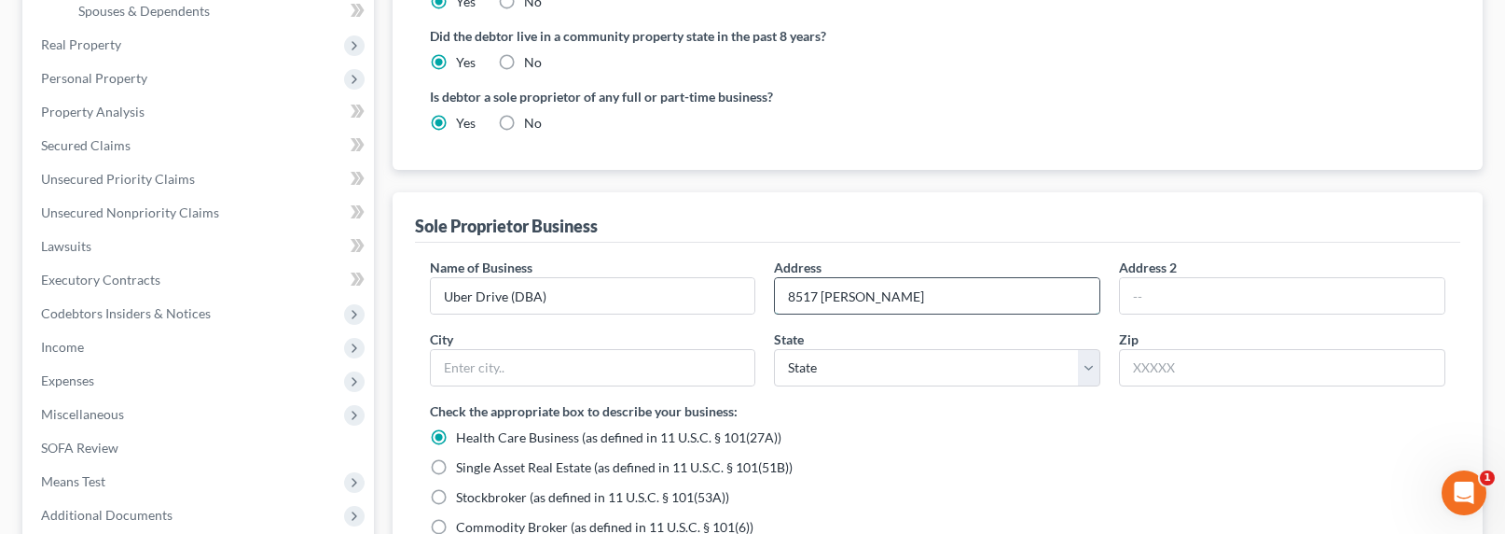
click at [855, 294] on input "8517 Markalein" at bounding box center [937, 295] width 325 height 35
type input "8517 Marklein Ave."
type input "91343"
type input "North Hills"
select select "4"
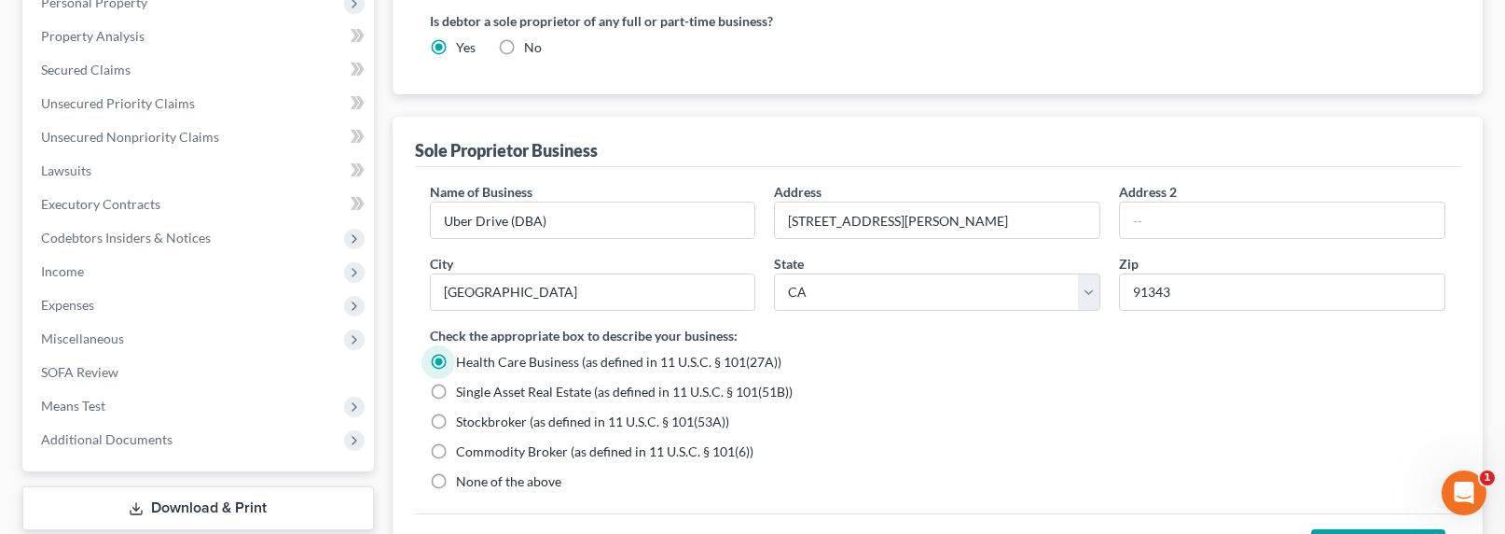
scroll to position [839, 0]
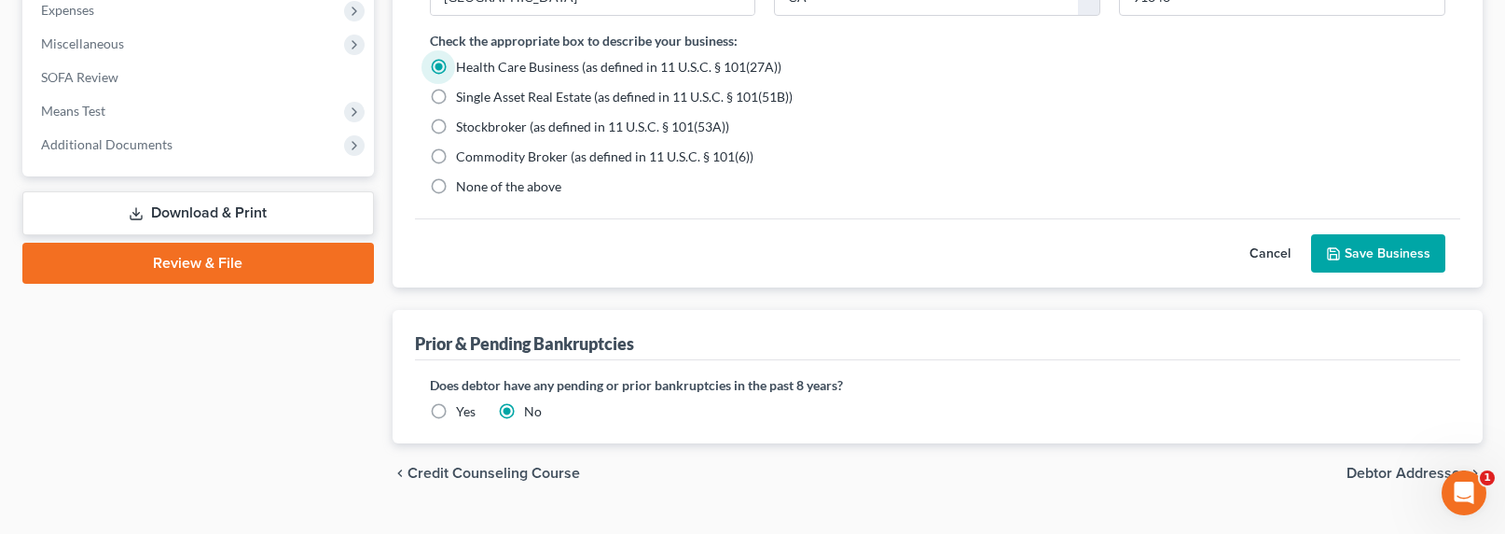
click at [492, 185] on span "None of the above" at bounding box center [508, 186] width 105 height 16
click at [476, 185] on input "None of the above" at bounding box center [470, 183] width 12 height 12
radio input "true"
radio input "false"
click at [1159, 252] on button "Save Business" at bounding box center [1378, 253] width 134 height 39
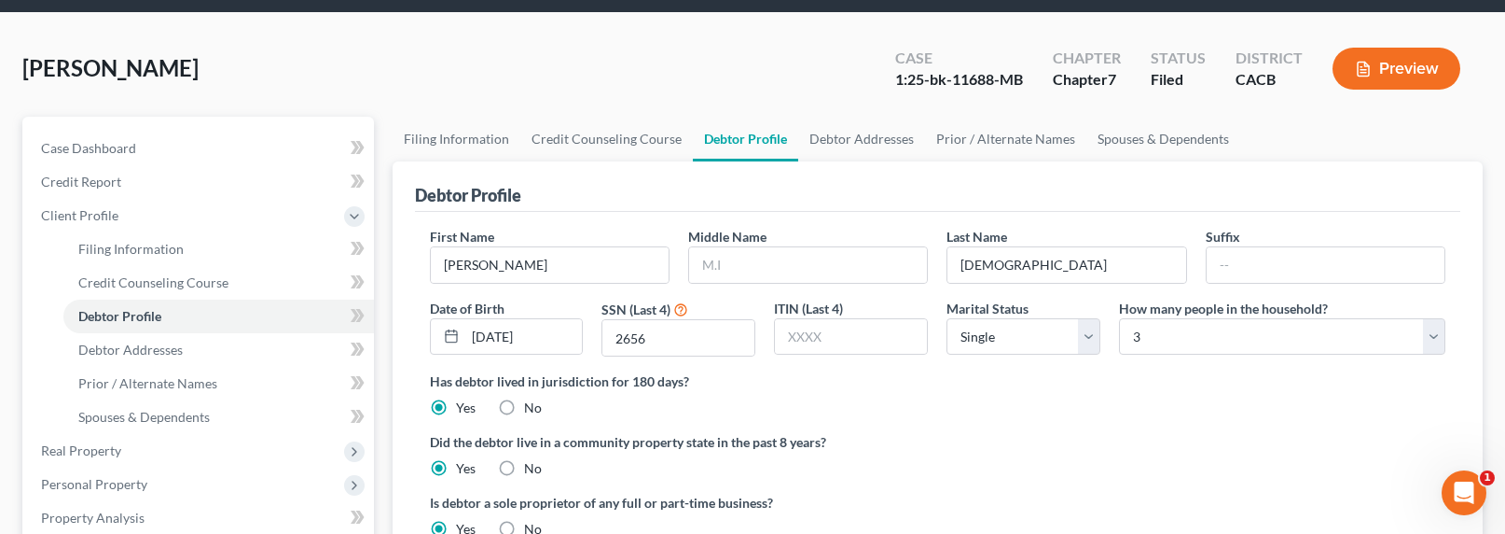
scroll to position [438, 0]
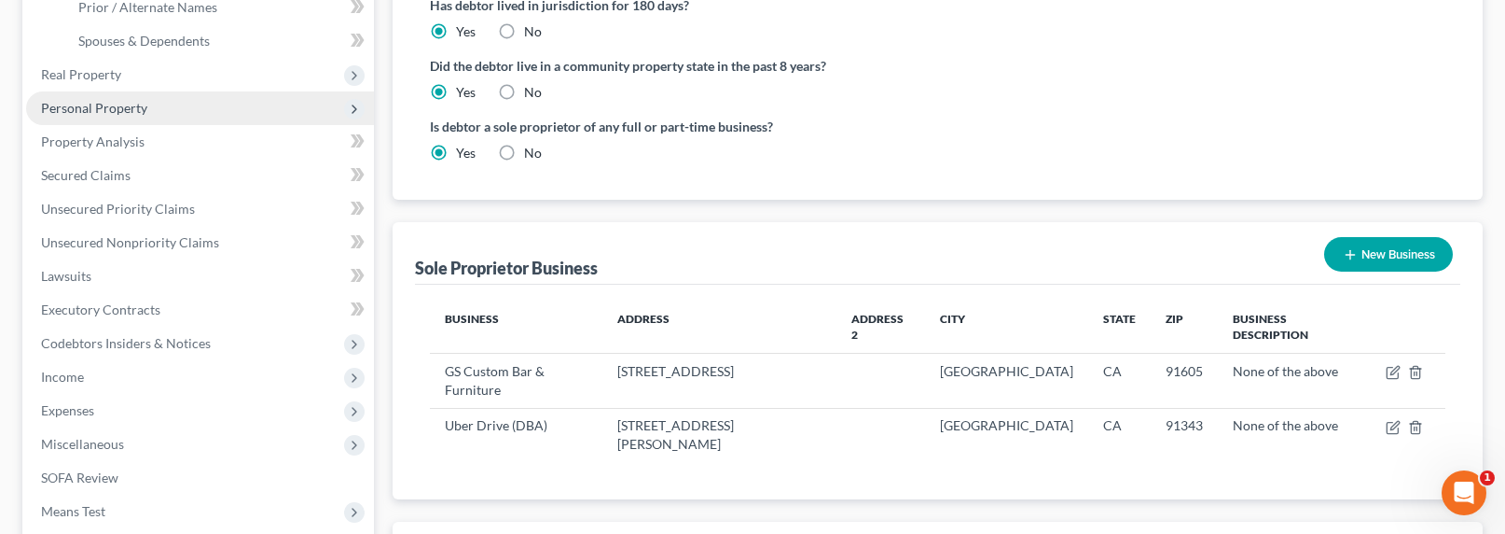
click at [86, 105] on span "Personal Property" at bounding box center [94, 108] width 106 height 16
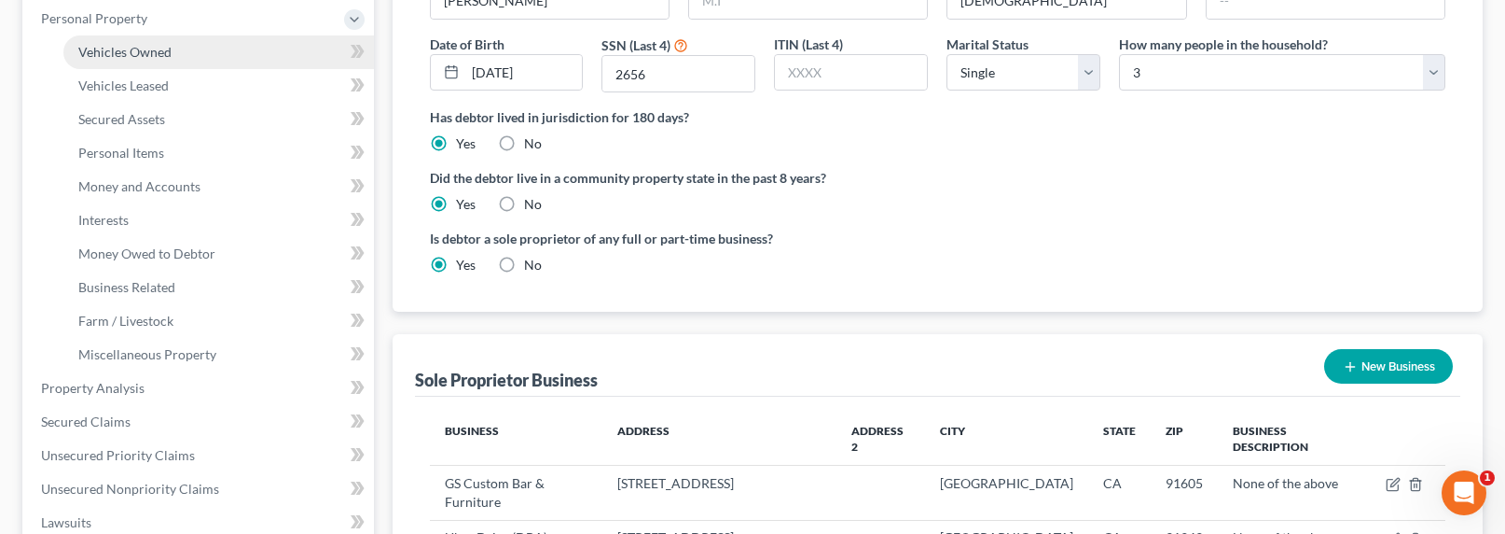
click at [136, 53] on span "Vehicles Owned" at bounding box center [124, 52] width 93 height 16
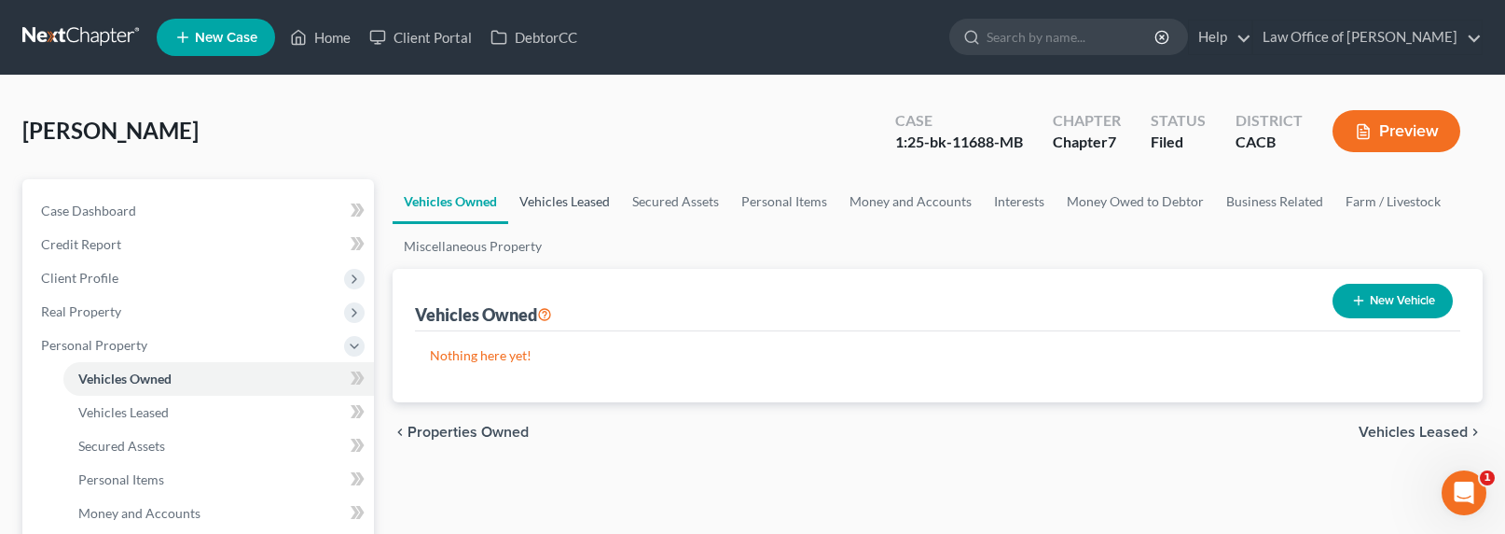
click at [571, 197] on link "Vehicles Leased" at bounding box center [564, 201] width 113 height 45
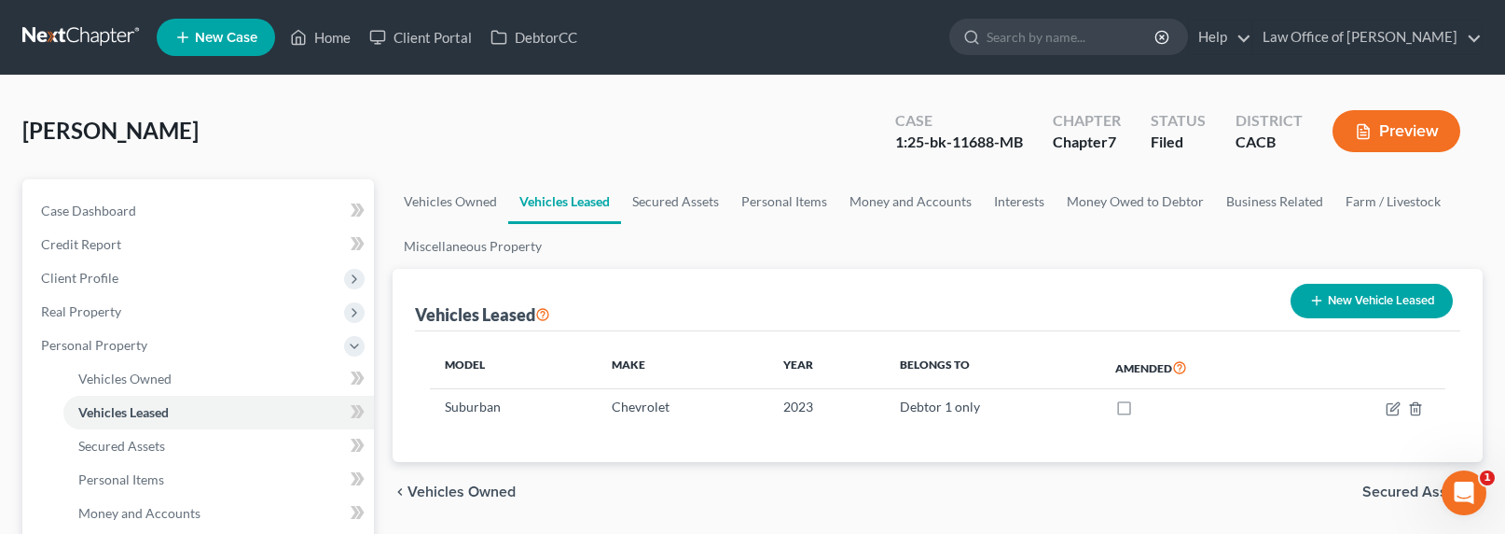
click at [76, 29] on link at bounding box center [81, 38] width 119 height 34
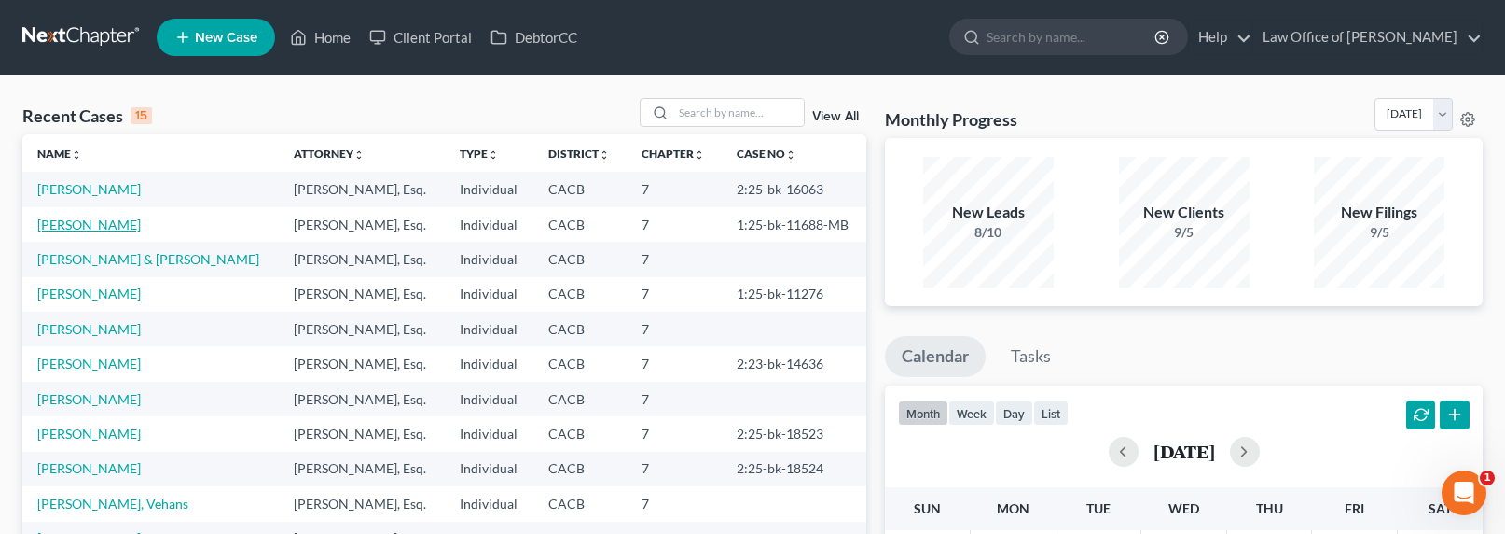
click at [112, 232] on link "[PERSON_NAME]" at bounding box center [89, 224] width 104 height 16
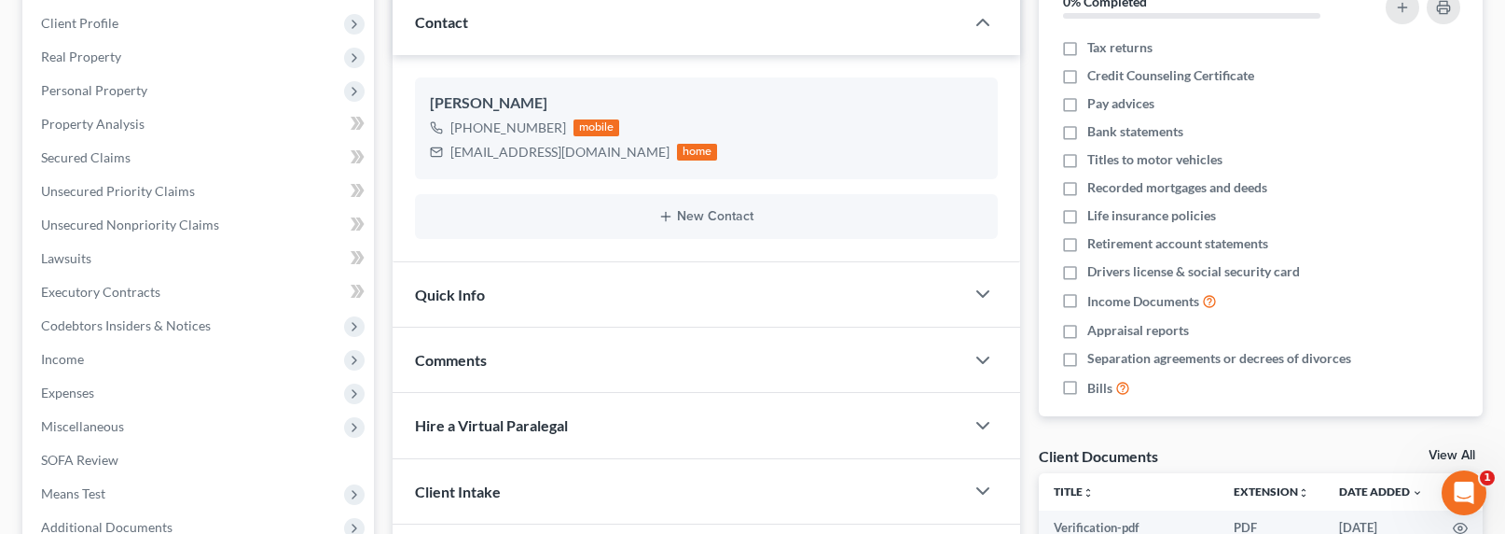
scroll to position [548, 0]
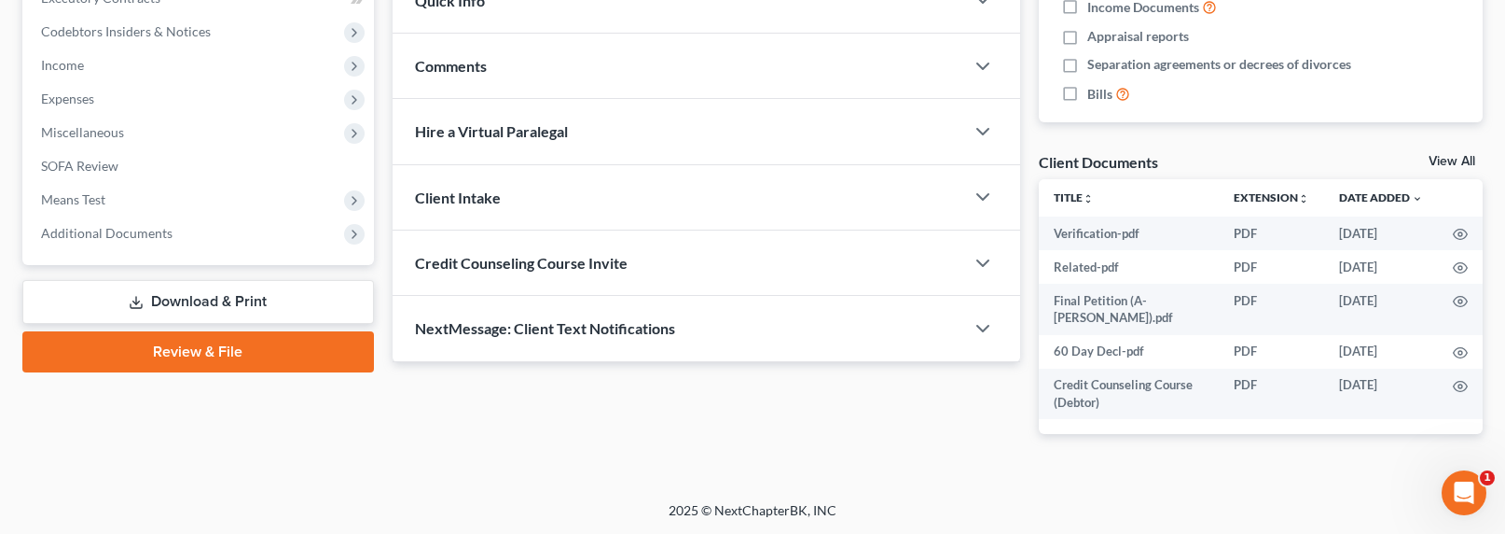
click at [206, 301] on link "Download & Print" at bounding box center [198, 302] width 352 height 44
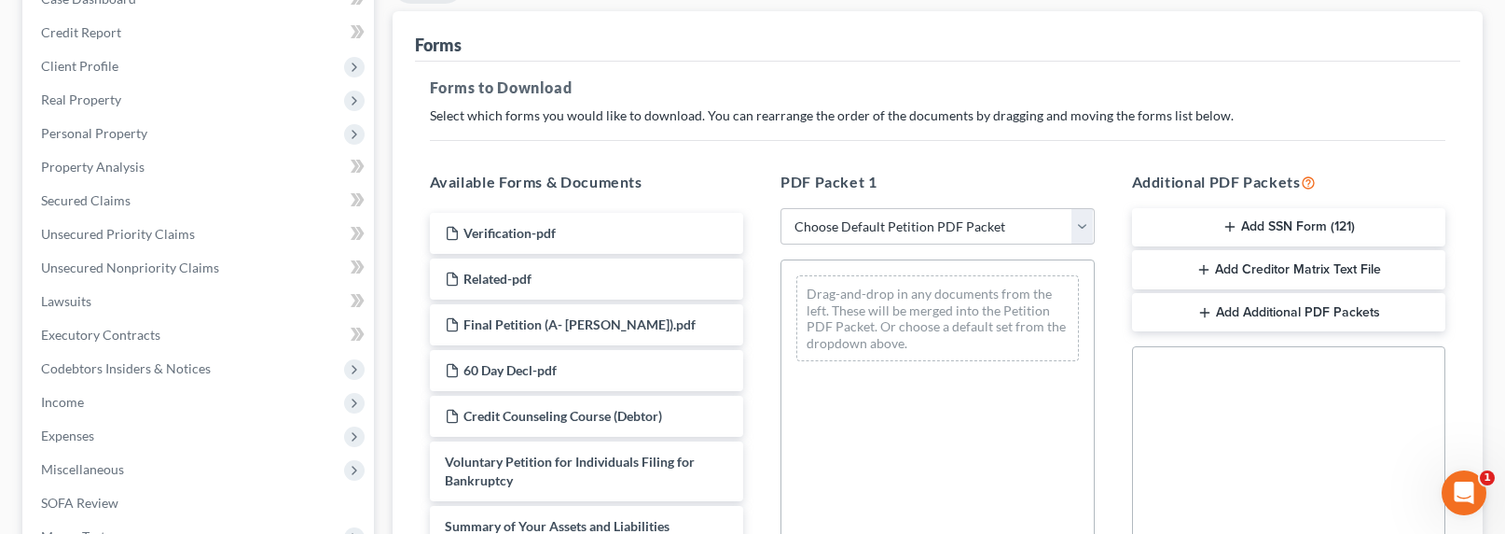
scroll to position [183, 0]
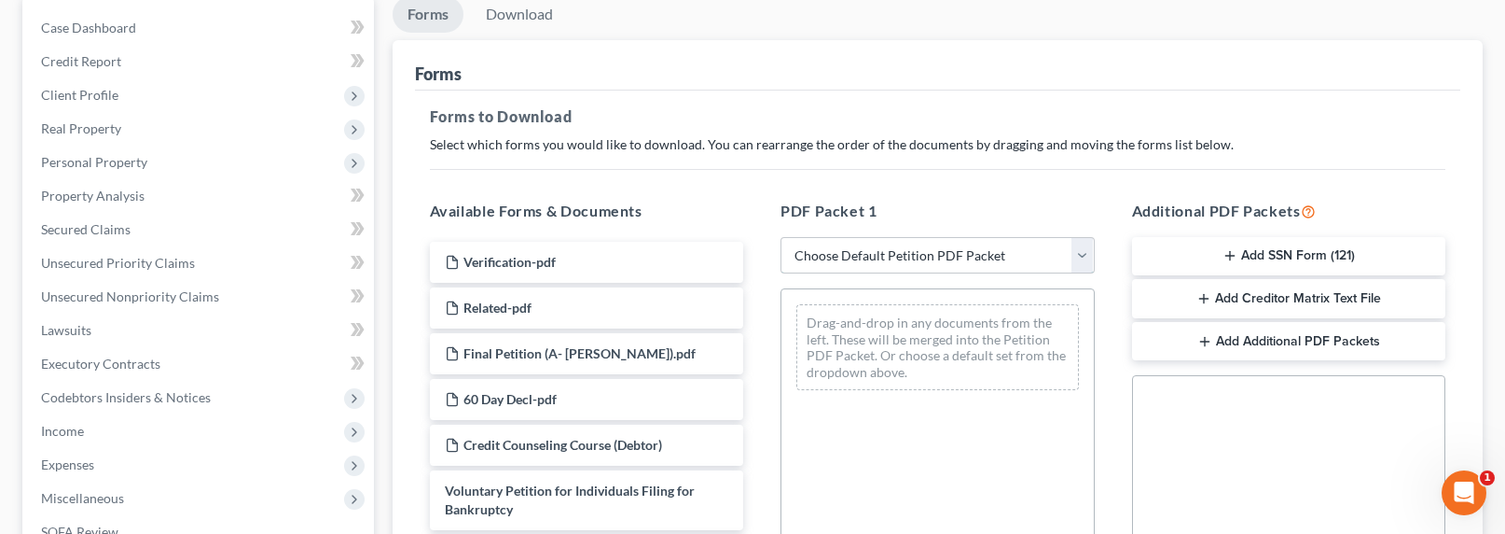
click at [930, 255] on select "Choose Default Petition PDF Packet Complete Bankruptcy Petition (all forms and …" at bounding box center [938, 255] width 314 height 37
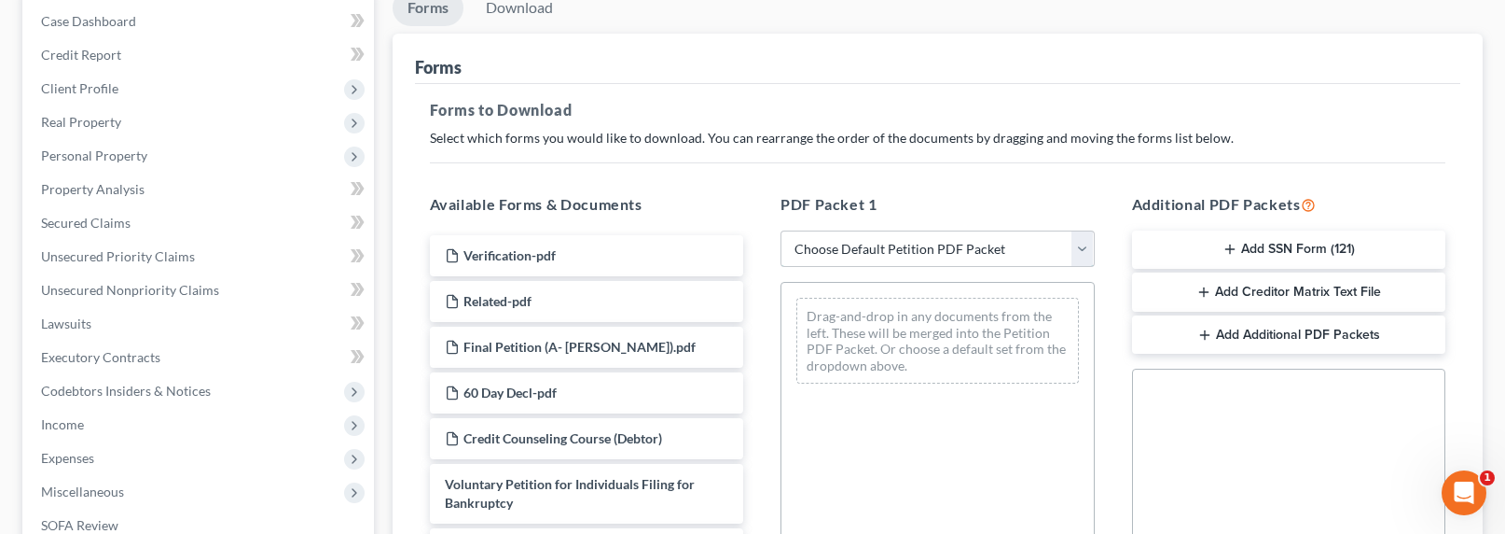
scroll to position [190, 0]
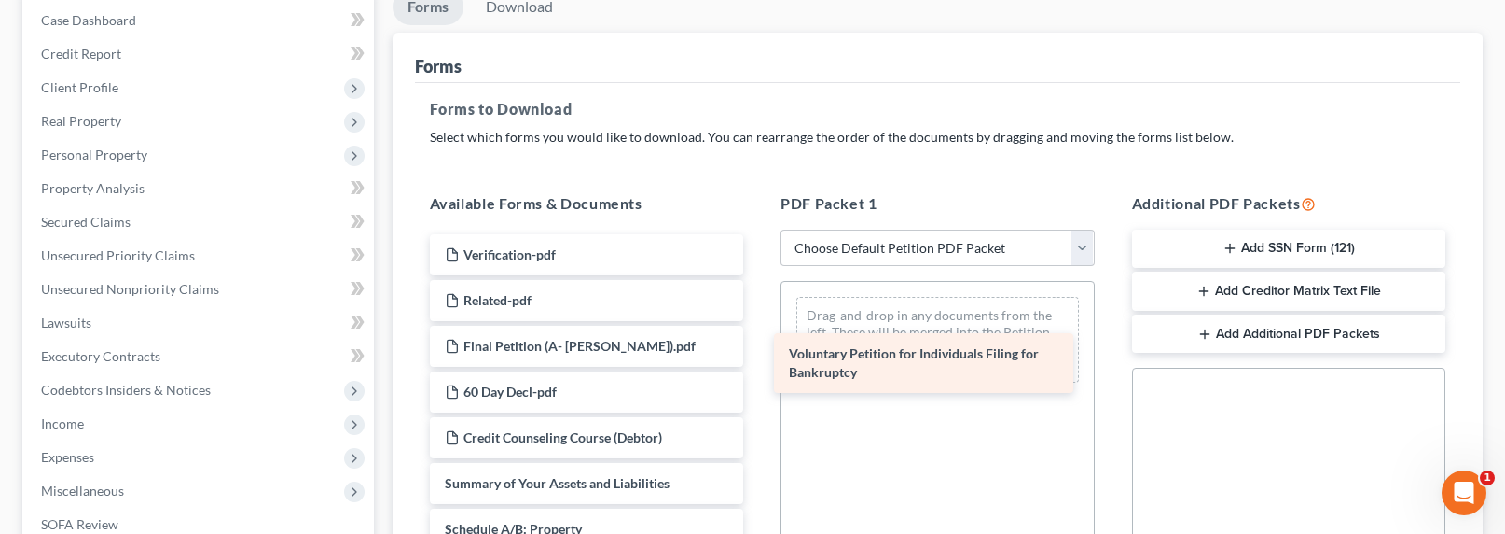
drag, startPoint x: 562, startPoint y: 483, endPoint x: 908, endPoint y: 352, distance: 370.2
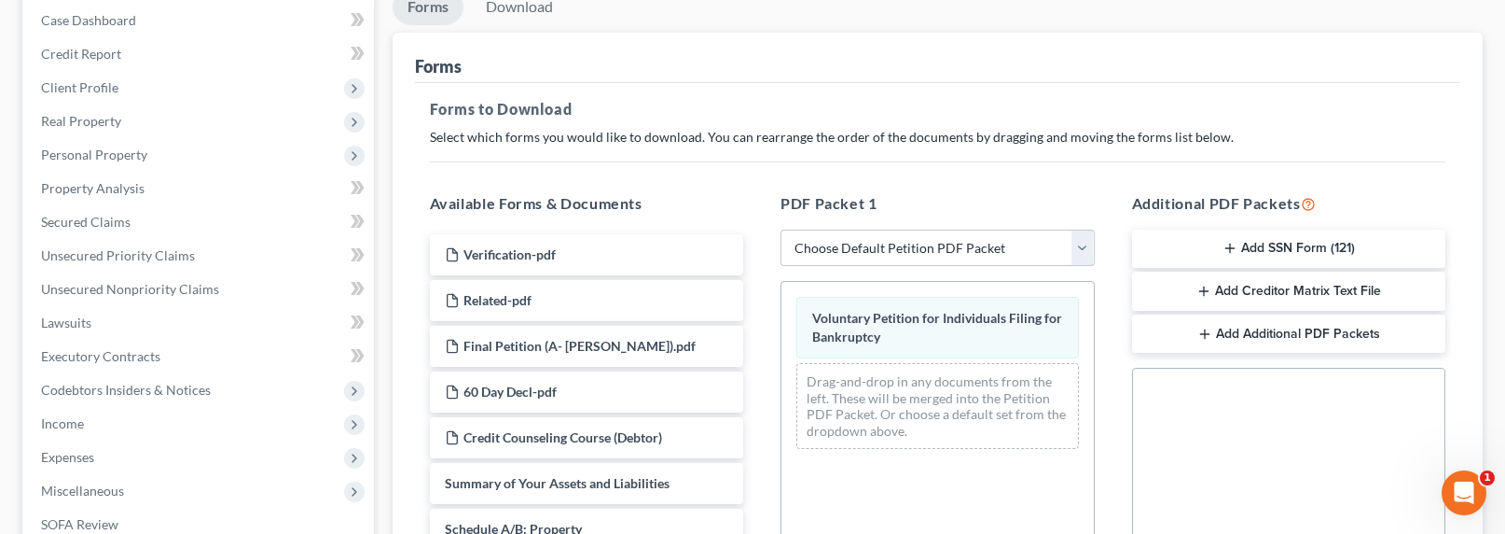
scroll to position [617, 0]
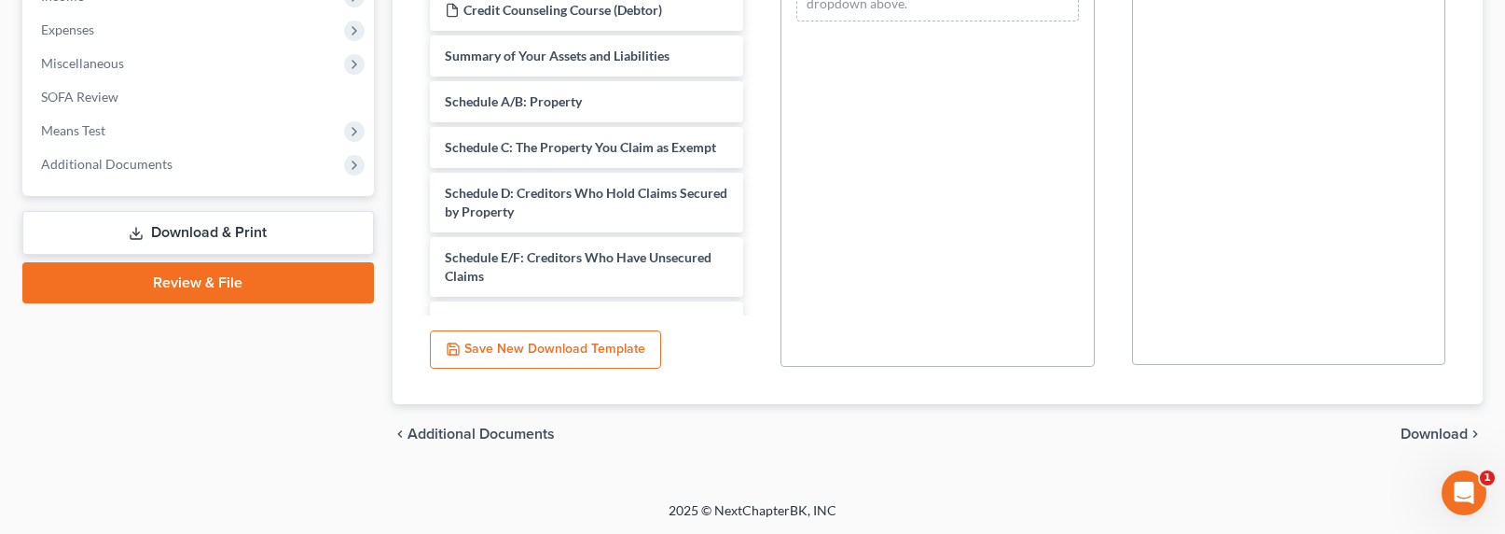
click at [1437, 436] on span "Download" at bounding box center [1434, 433] width 67 height 15
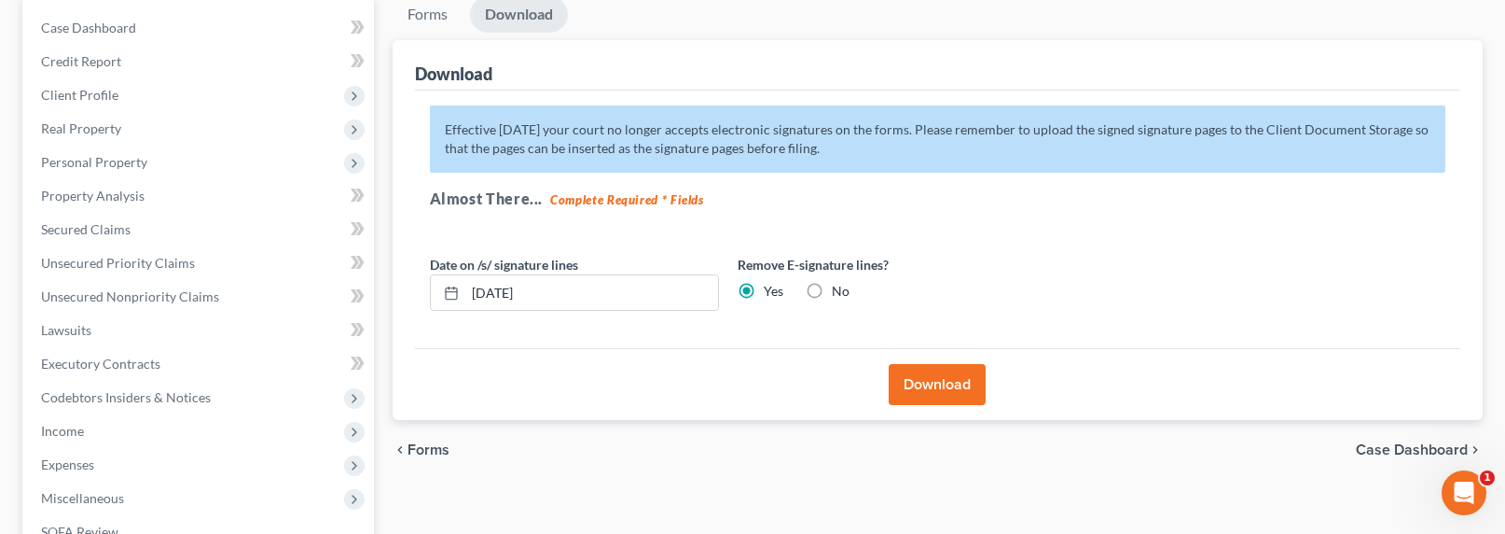
scroll to position [56, 0]
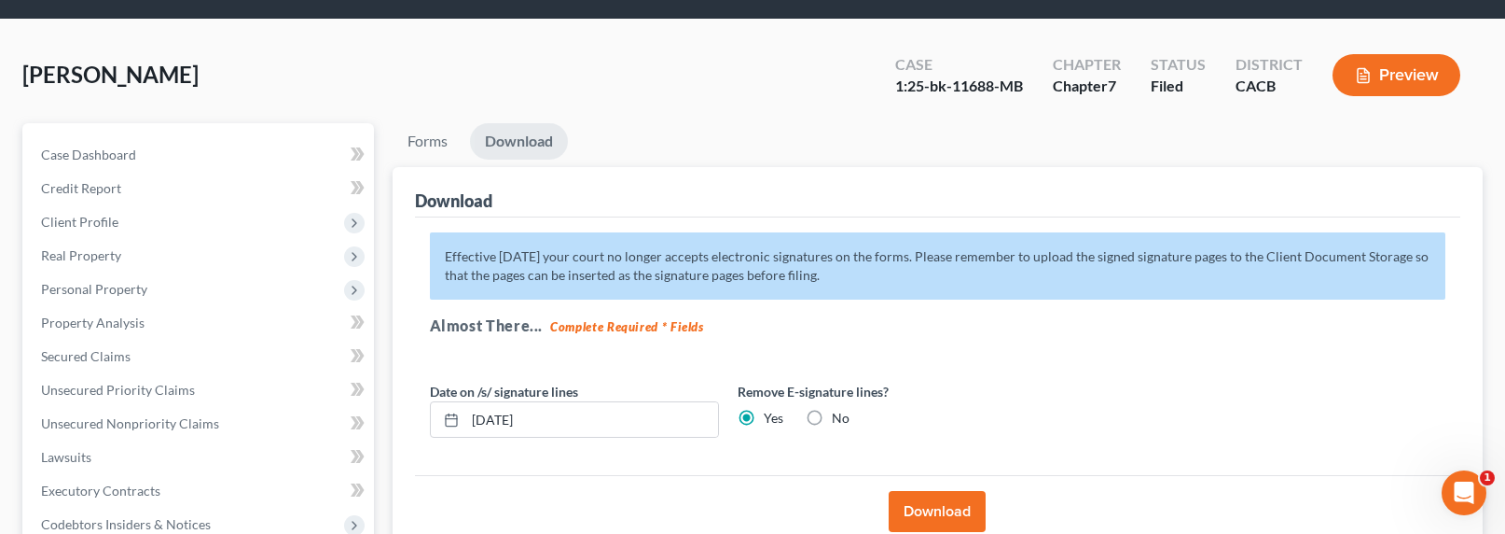
click at [832, 418] on label "No" at bounding box center [841, 418] width 18 height 19
click at [839, 418] on input "No" at bounding box center [845, 415] width 12 height 12
radio input "true"
radio input "false"
click at [942, 505] on button "Download" at bounding box center [937, 511] width 97 height 41
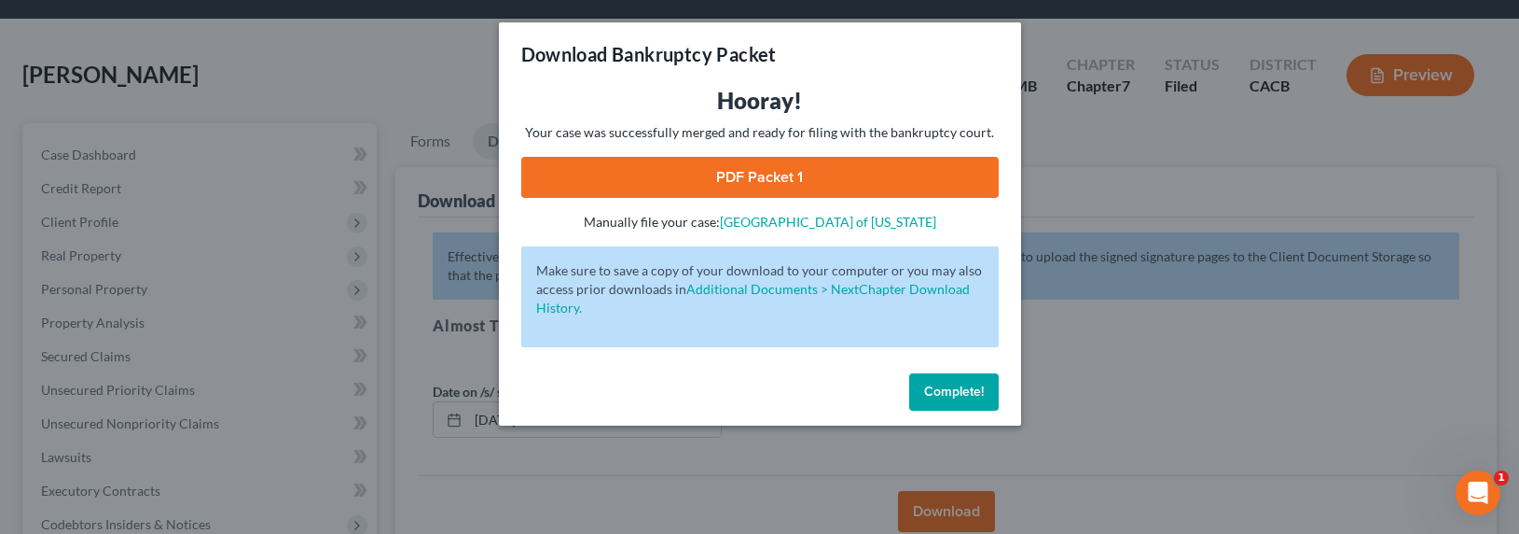
click at [728, 178] on link "PDF Packet 1" at bounding box center [760, 177] width 478 height 41
click at [719, 176] on link "PDF Packet 1" at bounding box center [760, 177] width 478 height 41
click at [378, 105] on div "Download Bankruptcy Packet Hooray! Your case was successfully merged and ready …" at bounding box center [759, 267] width 1519 height 534
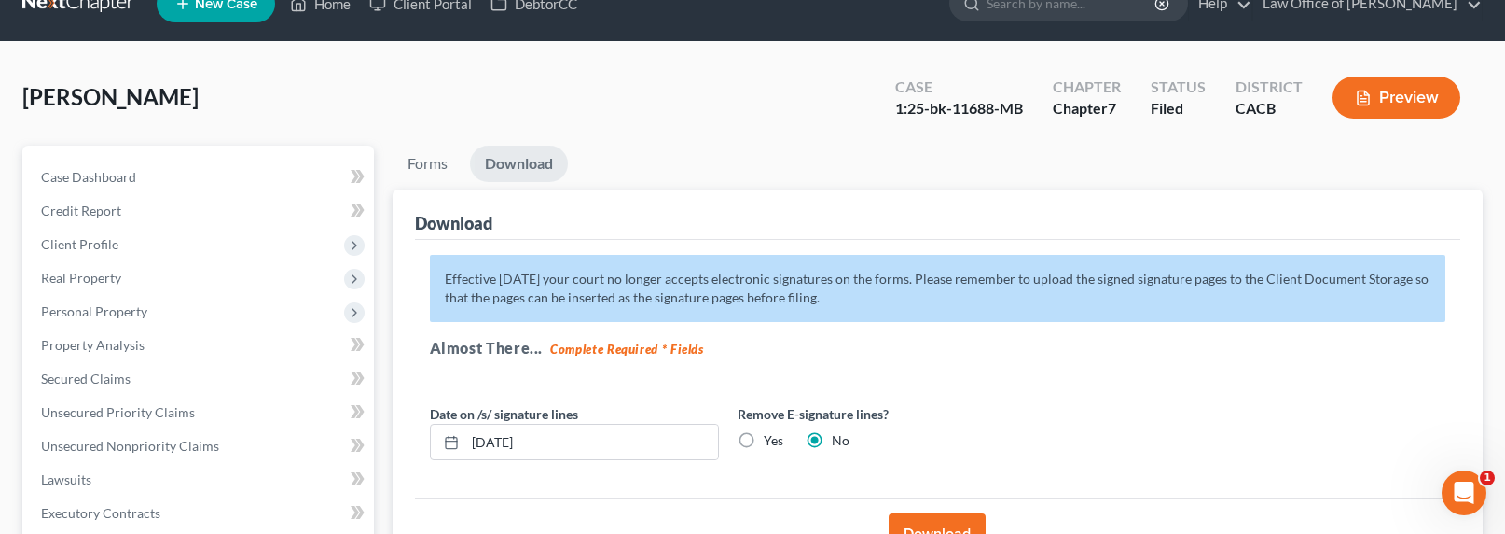
scroll to position [0, 0]
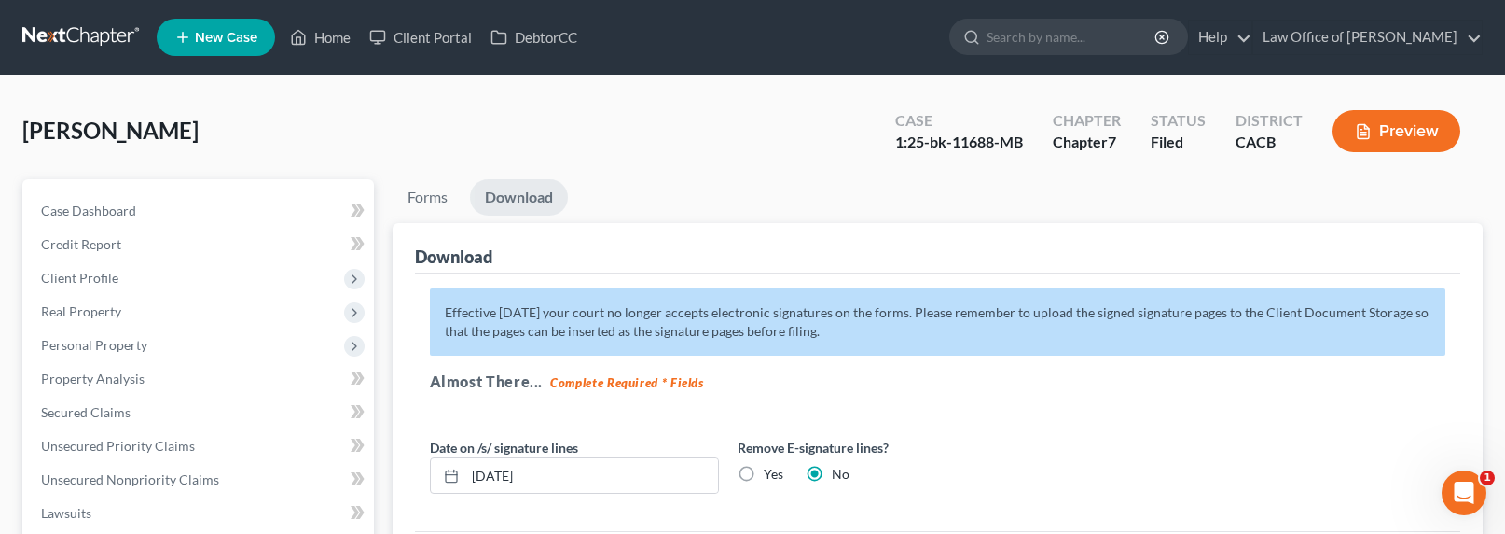
click at [71, 42] on link at bounding box center [81, 38] width 119 height 34
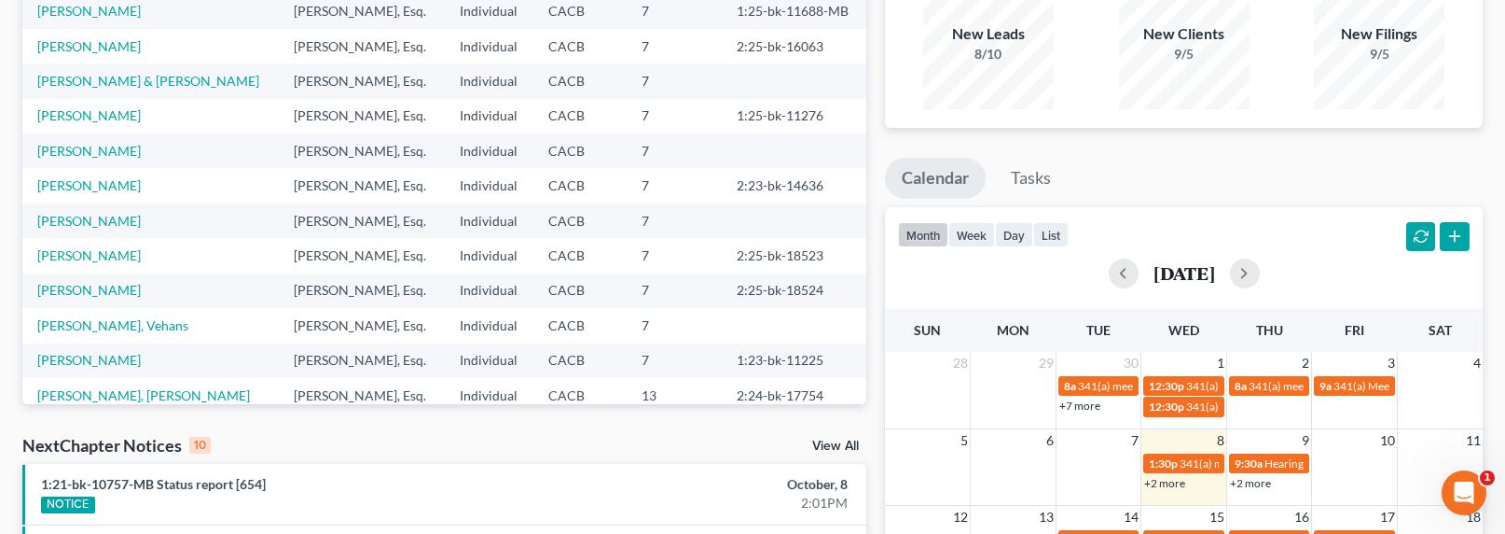
scroll to position [178, 0]
click at [197, 482] on link "1:21-bk-10757-MB Status report [654]" at bounding box center [153, 484] width 225 height 16
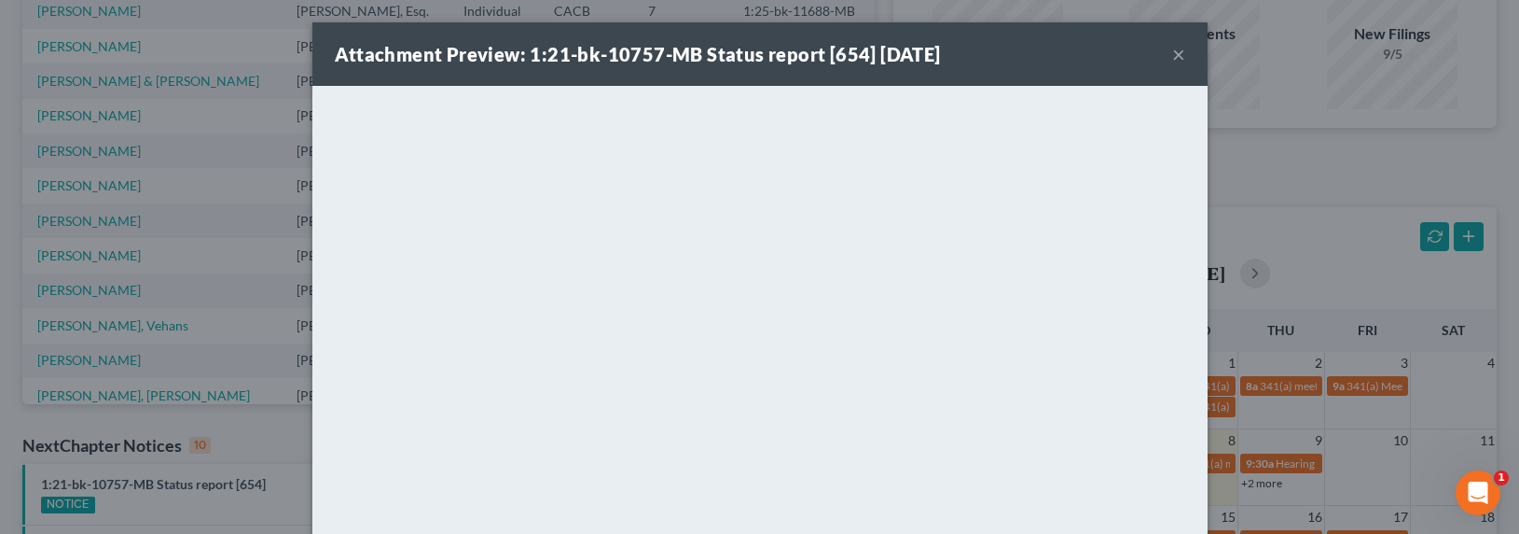
click at [1296, 302] on div "Attachment Preview: 1:21-bk-10757-MB Status report [654] [DATE] × <object ng-at…" at bounding box center [759, 267] width 1519 height 534
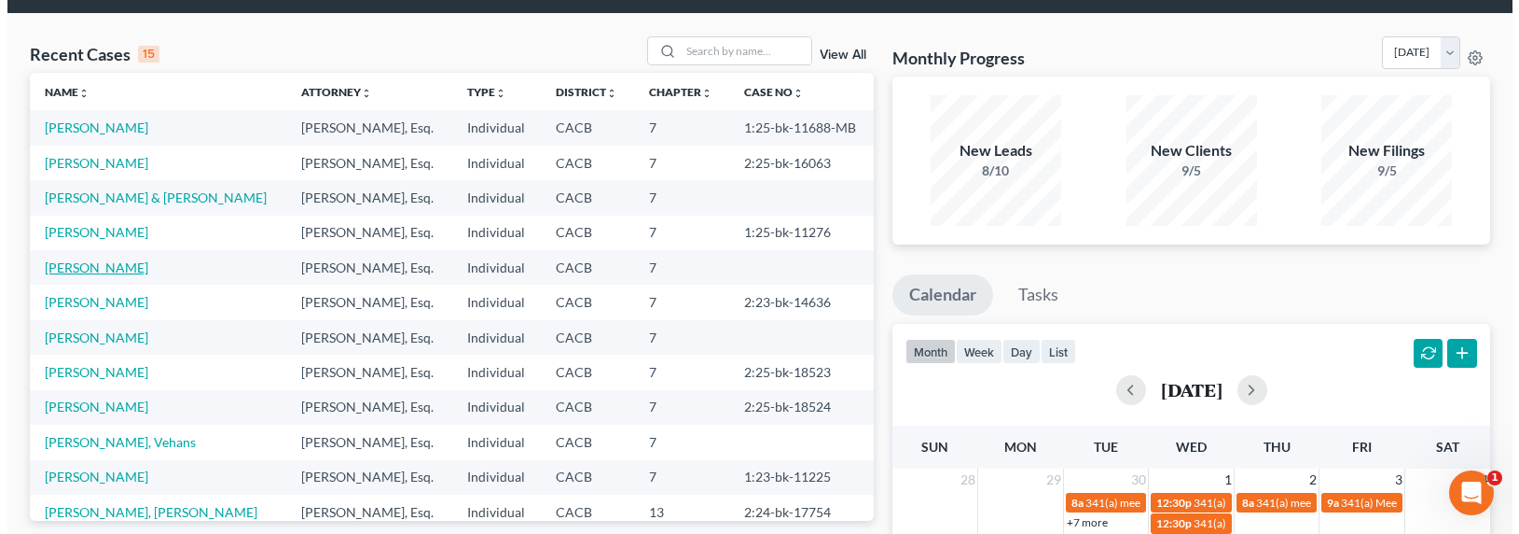
scroll to position [0, 0]
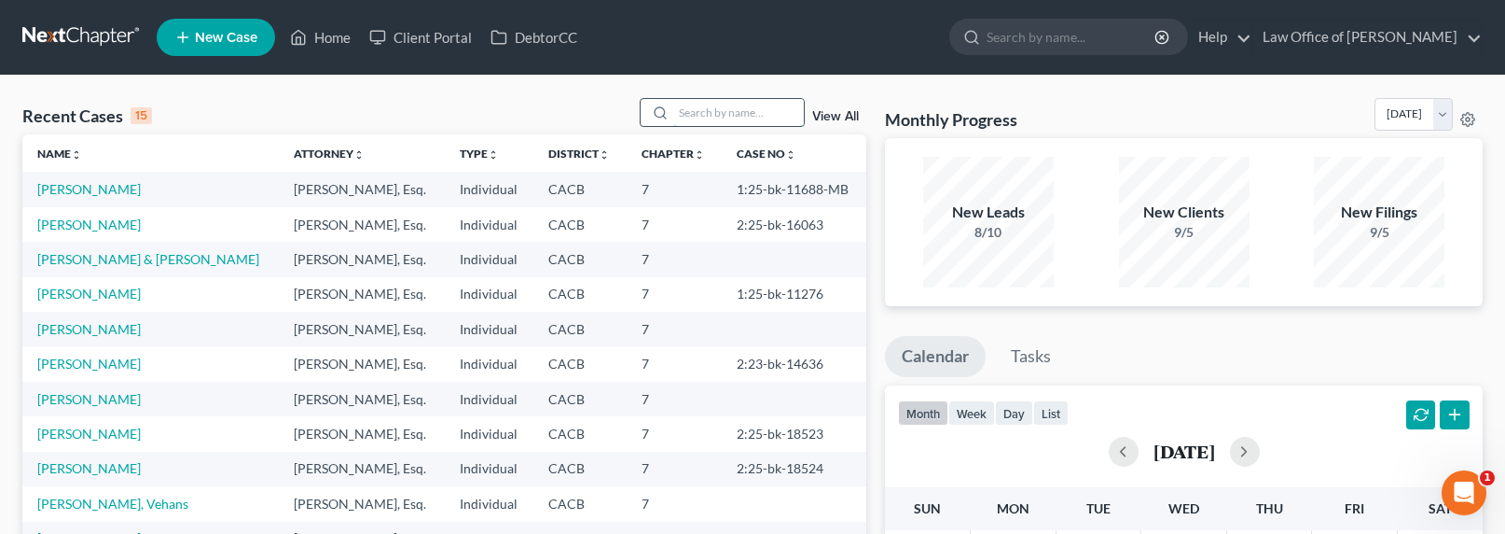
click at [778, 111] on input "search" at bounding box center [738, 112] width 131 height 27
type input "[PERSON_NAME]"
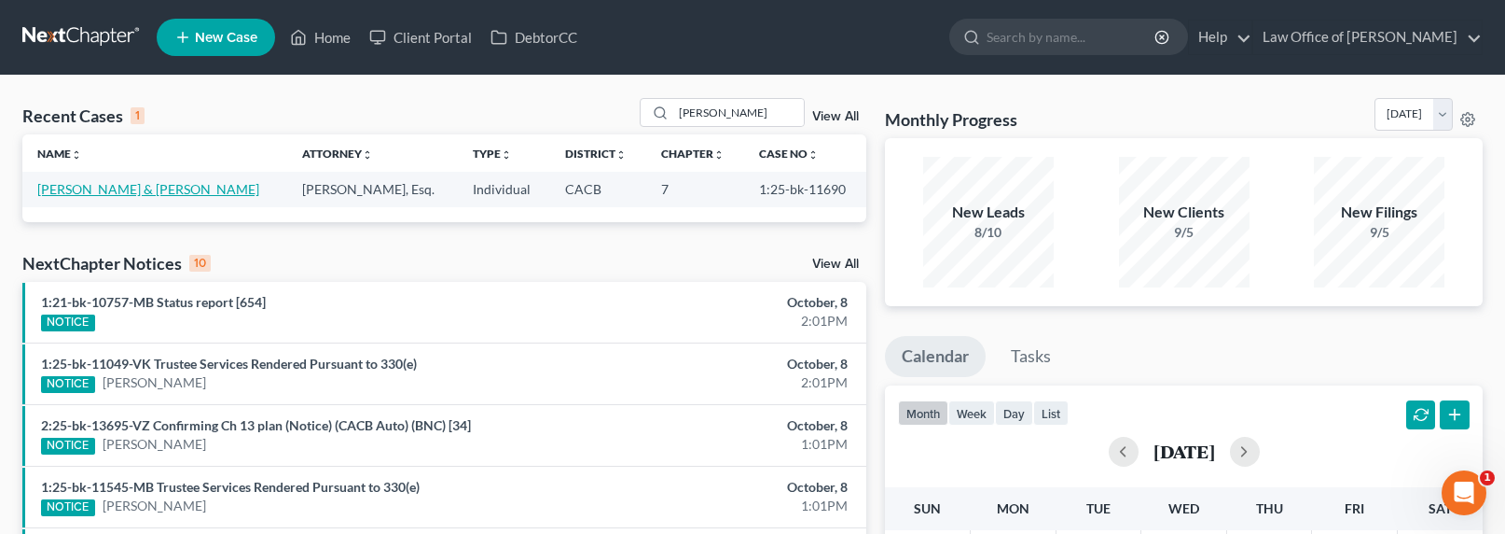
click at [140, 189] on link "[PERSON_NAME] & [PERSON_NAME]" at bounding box center [148, 189] width 222 height 16
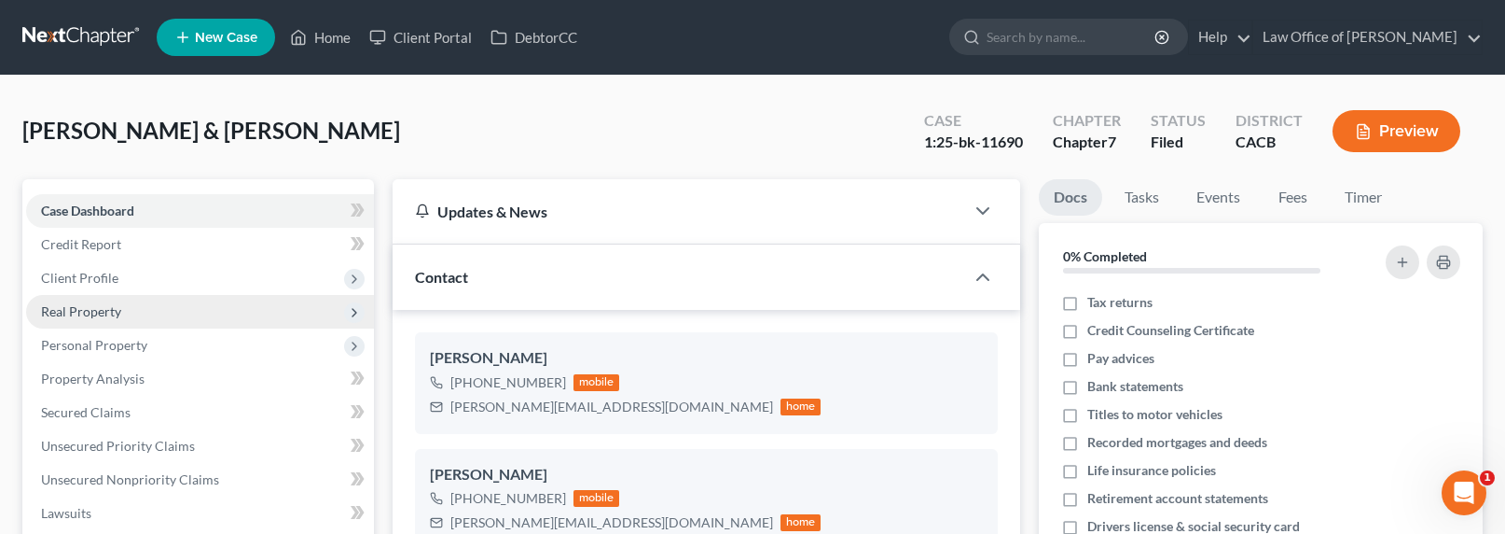
click at [64, 305] on span "Real Property" at bounding box center [81, 311] width 80 height 16
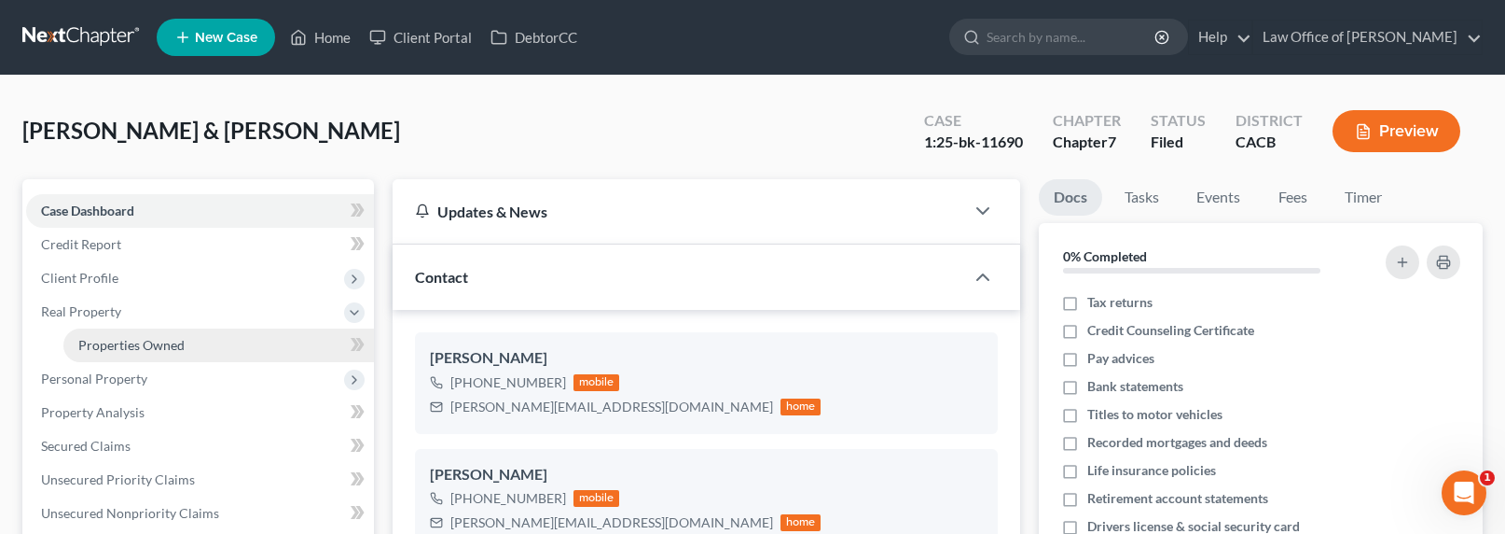
click at [90, 340] on span "Properties Owned" at bounding box center [131, 345] width 106 height 16
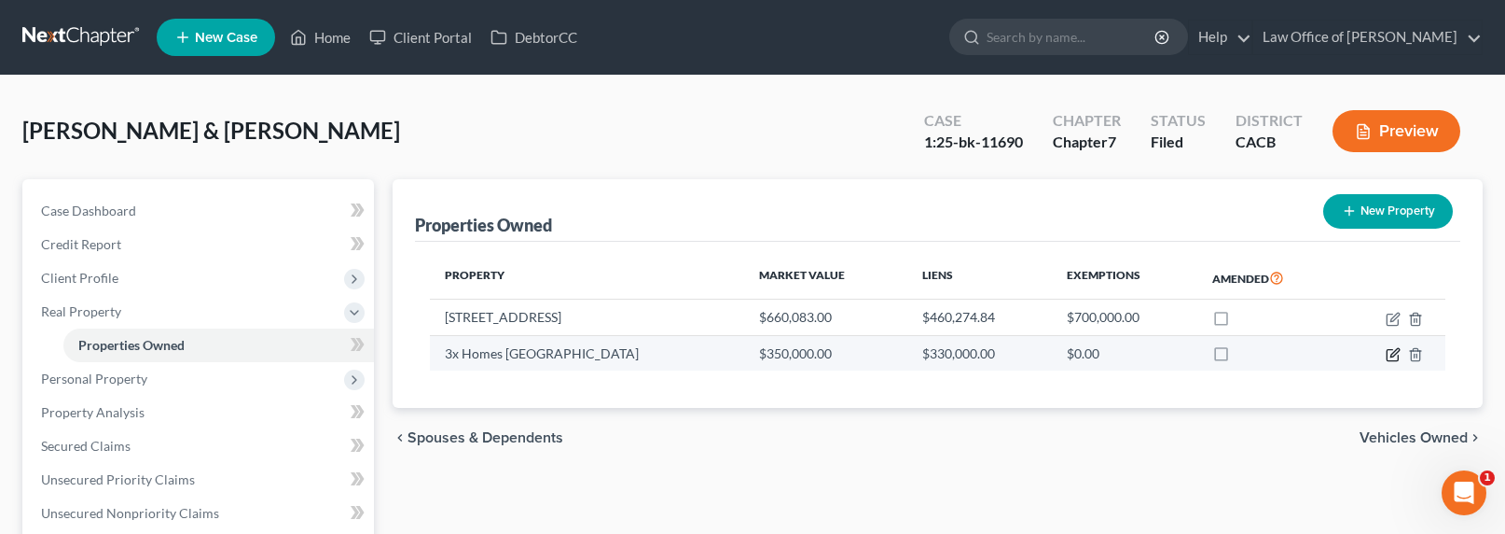
click at [1397, 355] on icon "button" at bounding box center [1393, 354] width 15 height 15
select select "4"
select select "1"
select select "0"
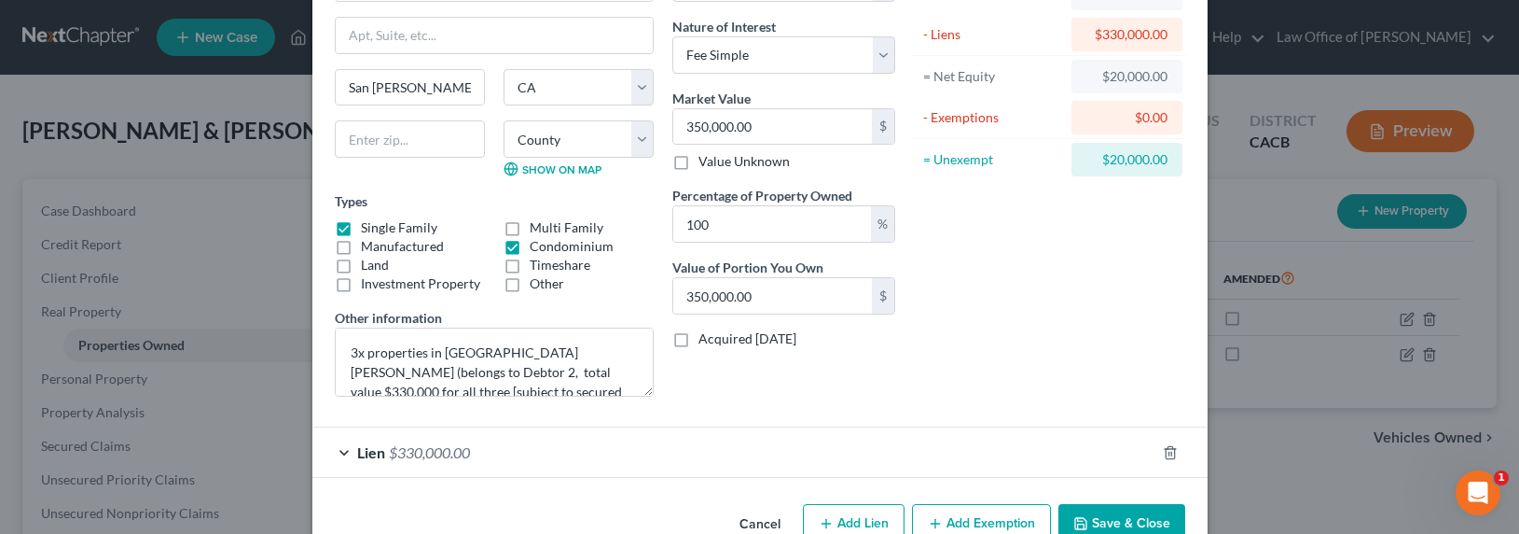
scroll to position [187, 0]
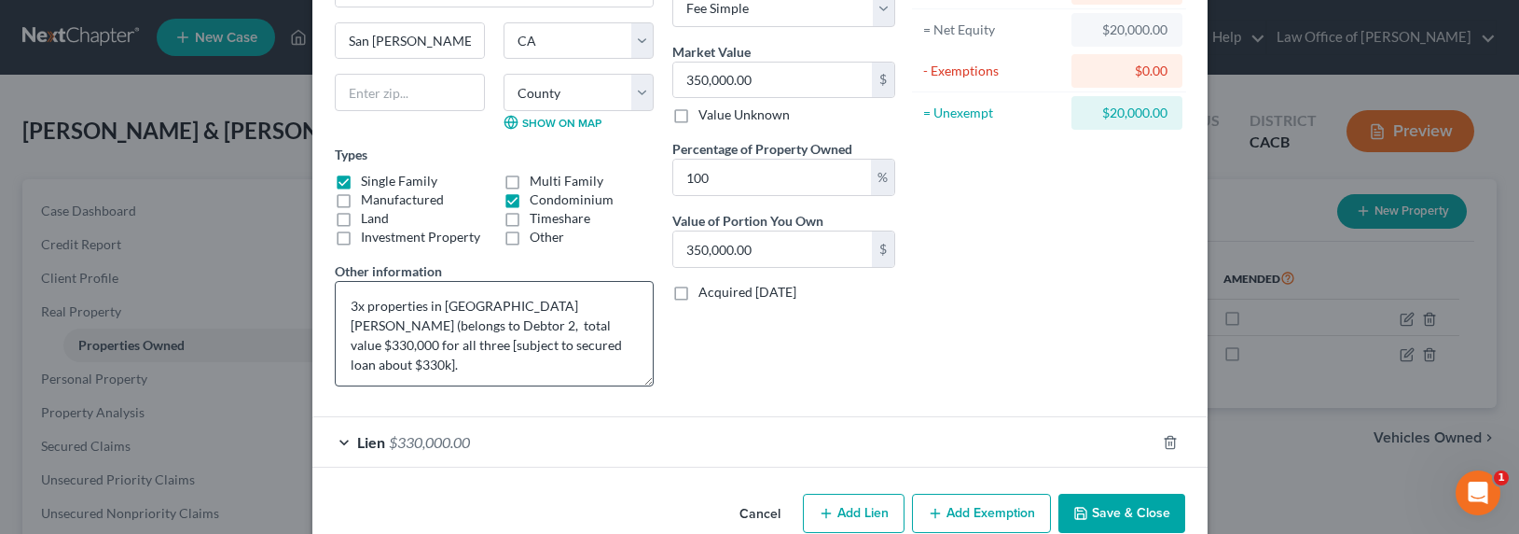
drag, startPoint x: 643, startPoint y: 344, endPoint x: 643, endPoint y: 382, distance: 38.2
click at [643, 382] on textarea "3x properties in [GEOGRAPHIC_DATA][PERSON_NAME] (belongs to Debtor 2, total val…" at bounding box center [494, 333] width 319 height 105
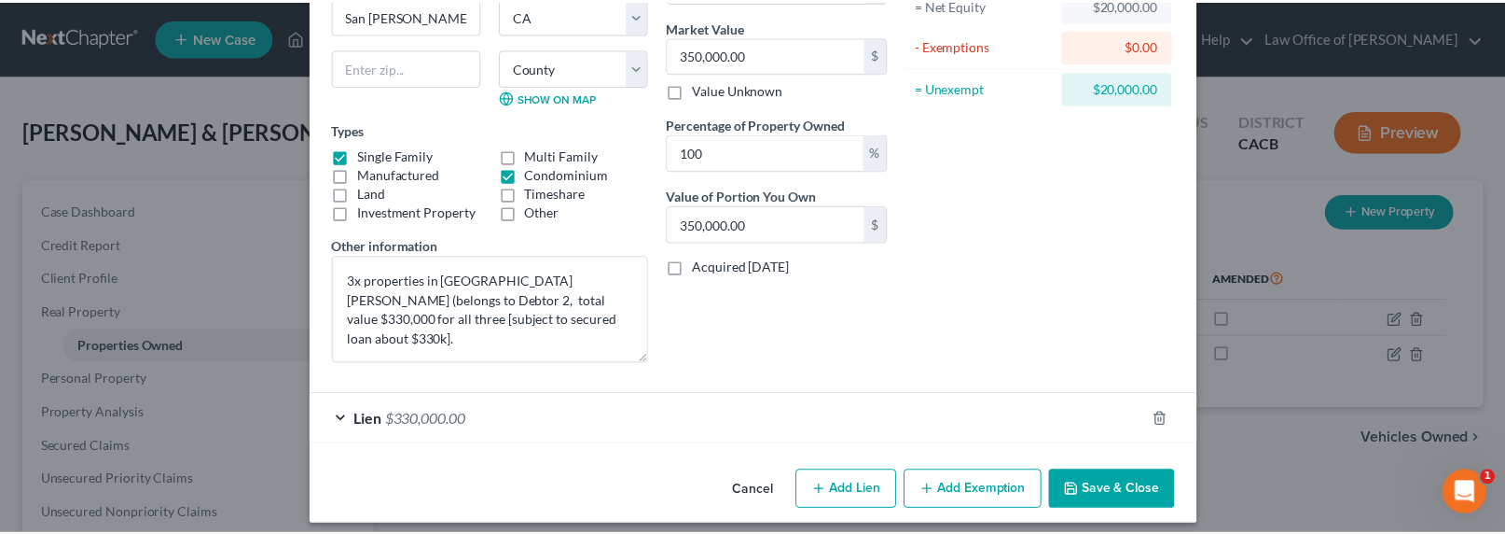
scroll to position [226, 0]
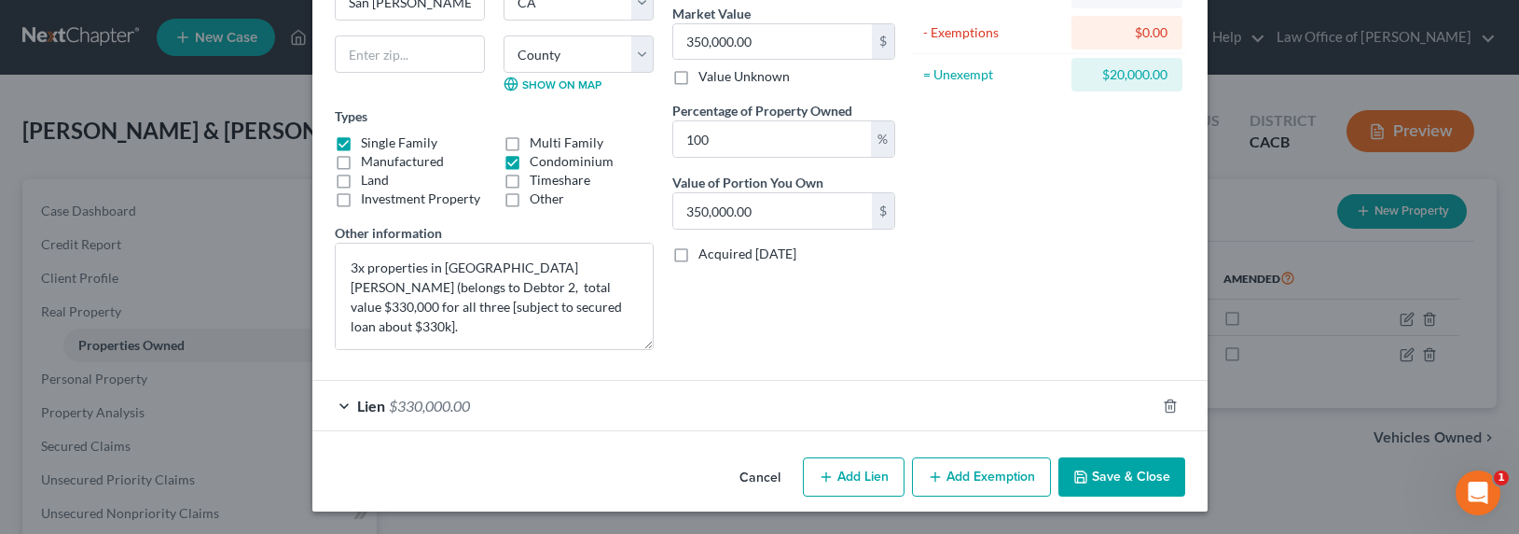
click at [1077, 478] on polyline "button" at bounding box center [1080, 480] width 7 height 5
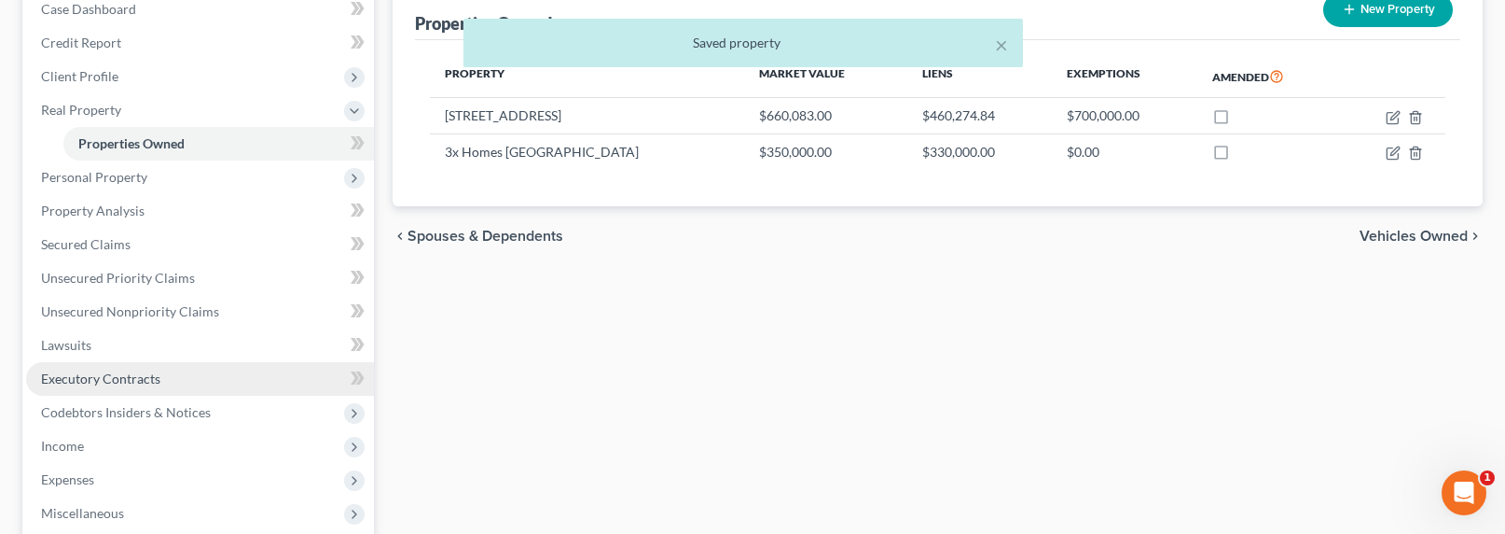
scroll to position [236, 0]
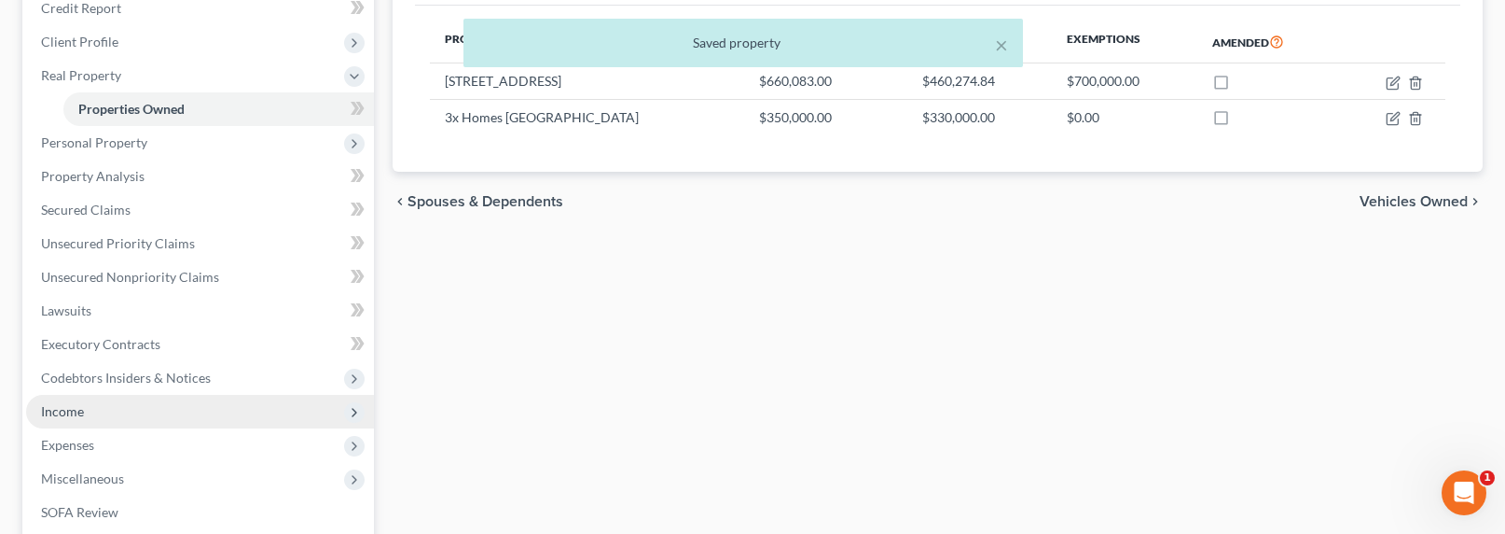
click at [69, 409] on span "Income" at bounding box center [62, 411] width 43 height 16
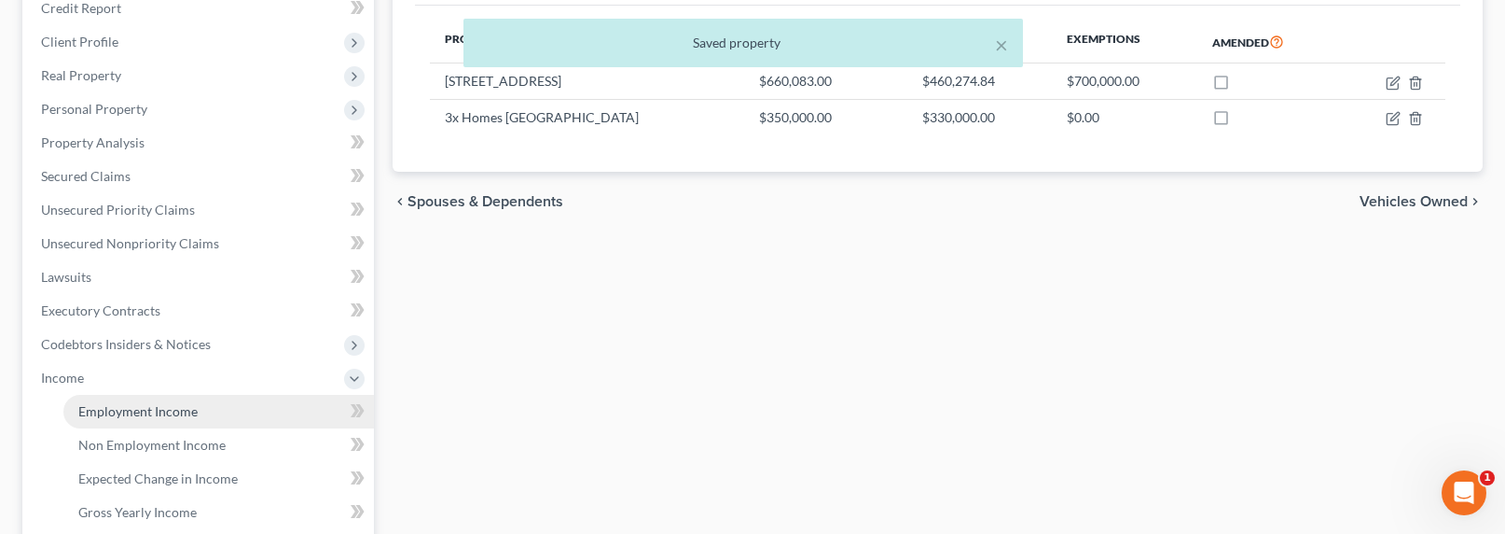
click at [117, 410] on span "Employment Income" at bounding box center [137, 411] width 119 height 16
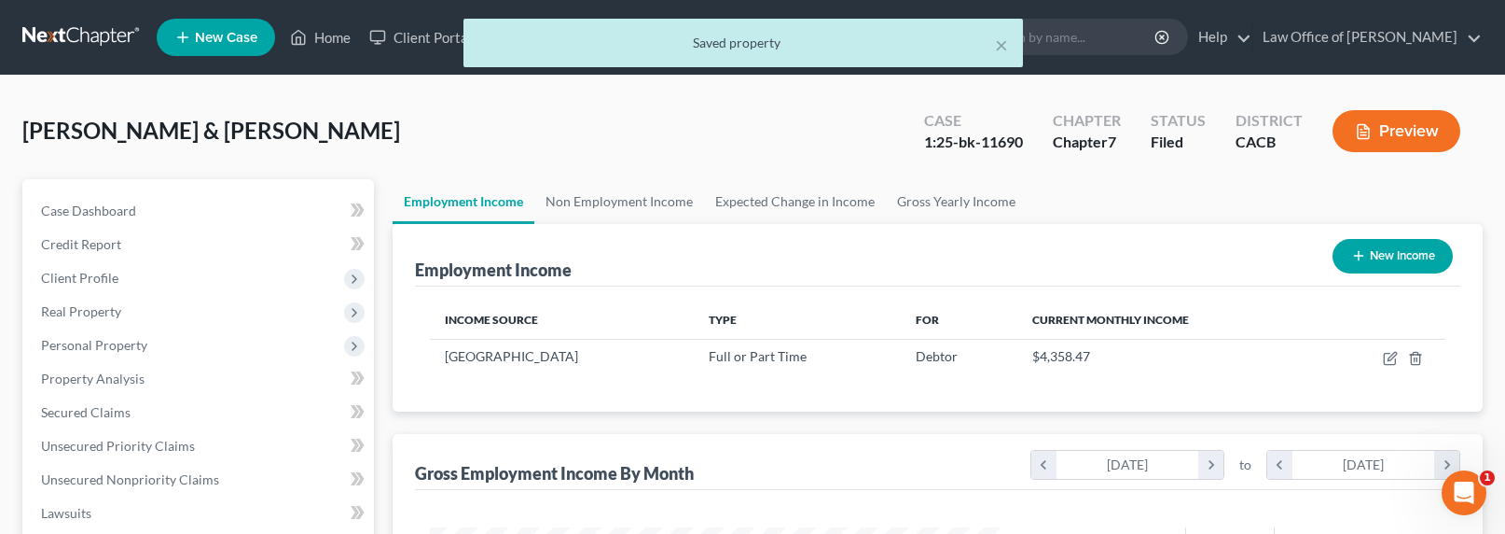
scroll to position [334, 615]
click at [645, 206] on link "Non Employment Income" at bounding box center [619, 201] width 170 height 45
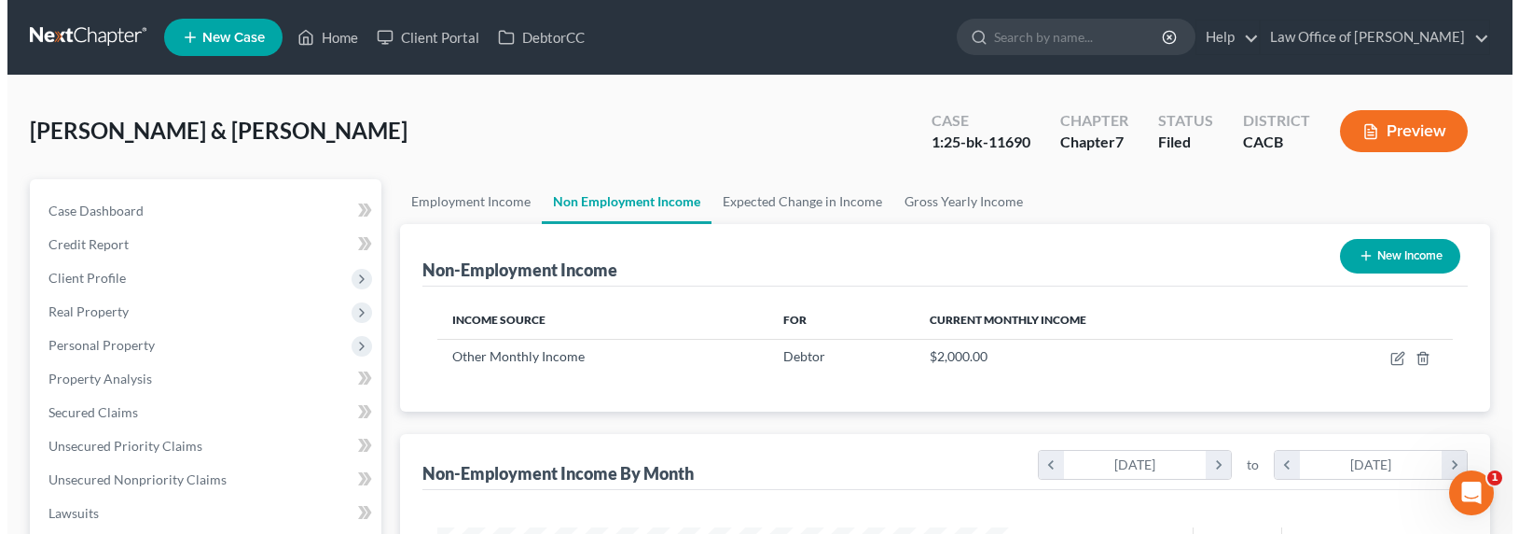
scroll to position [334, 615]
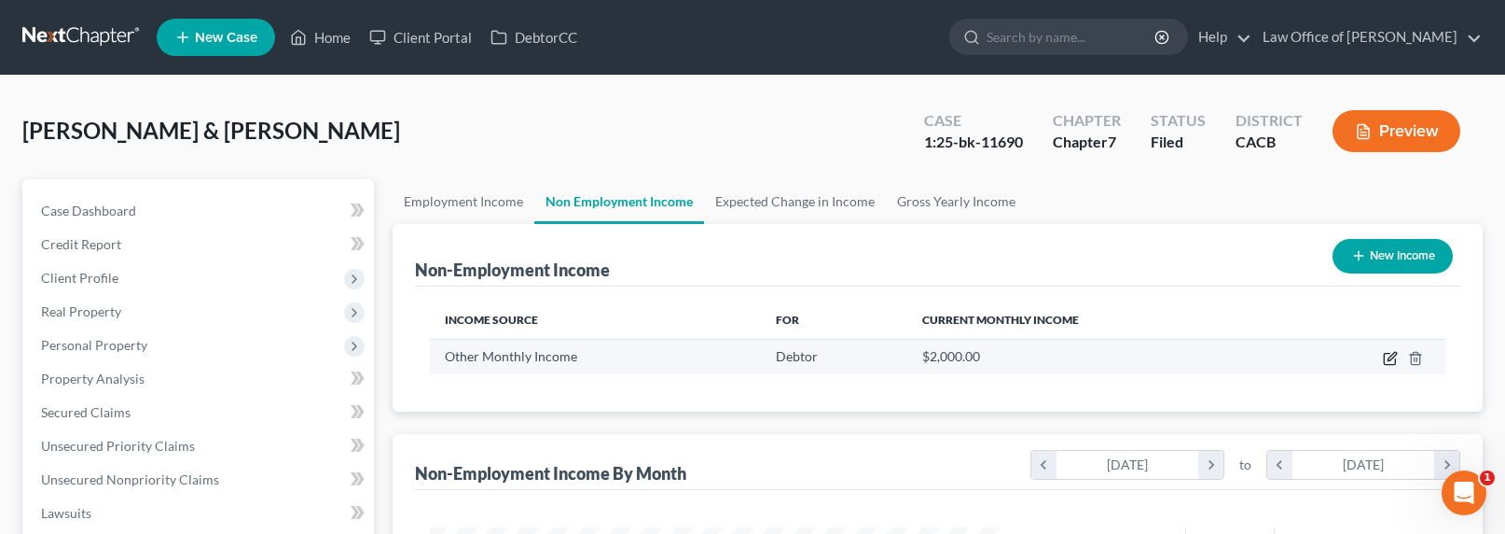
click at [1391, 352] on icon "button" at bounding box center [1390, 358] width 15 height 15
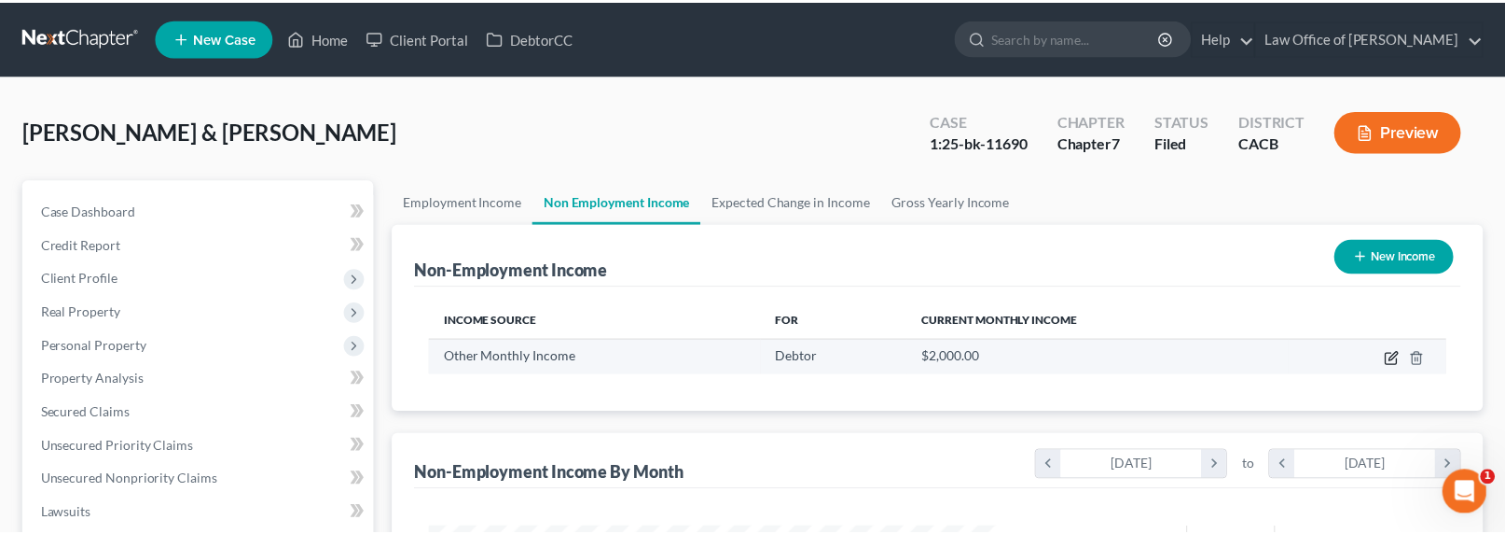
scroll to position [334, 620]
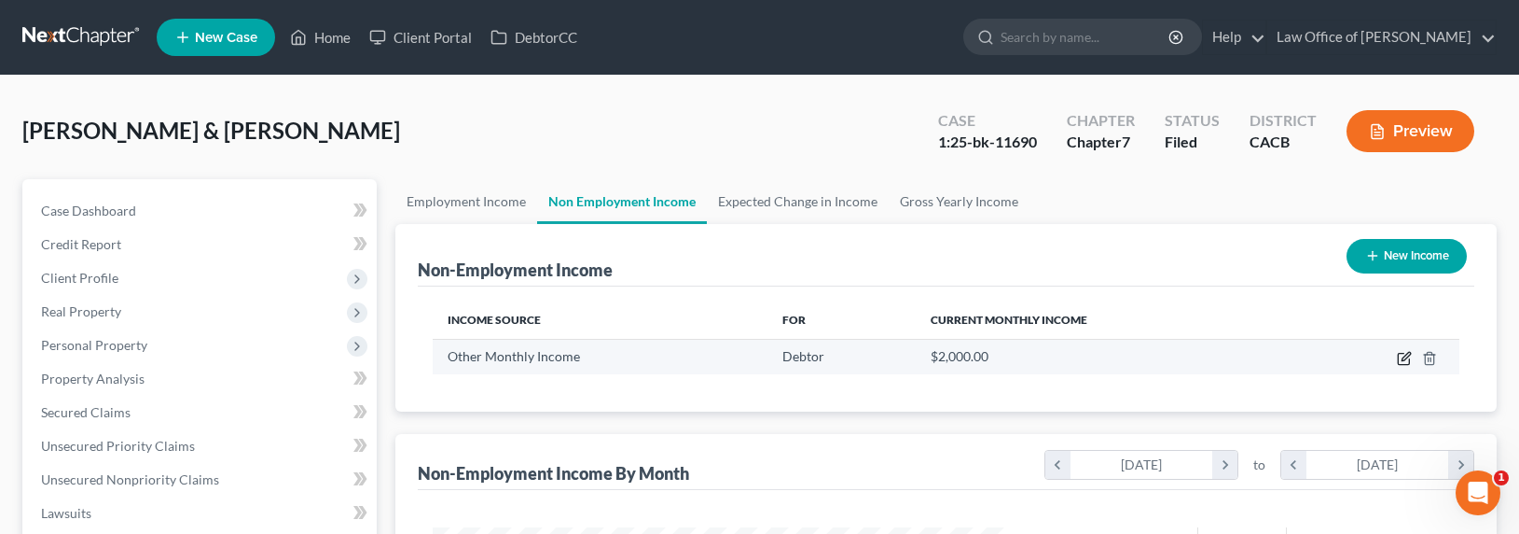
select select "13"
select select "0"
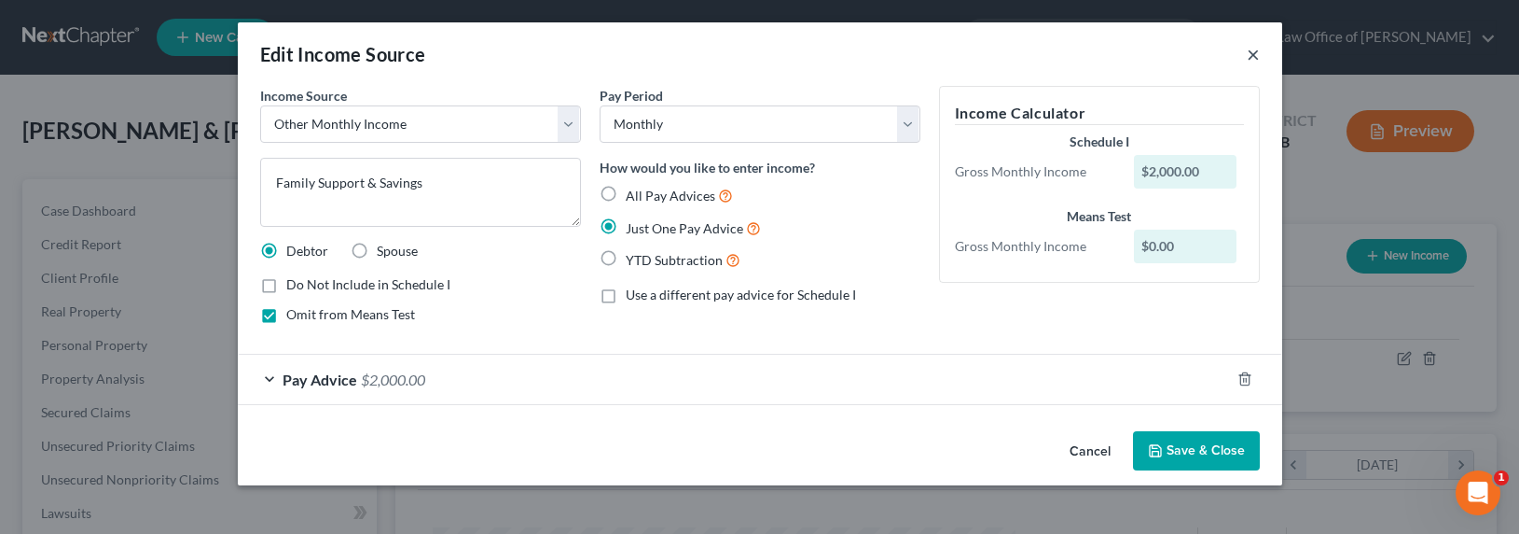
click at [1253, 49] on button "×" at bounding box center [1253, 54] width 13 height 22
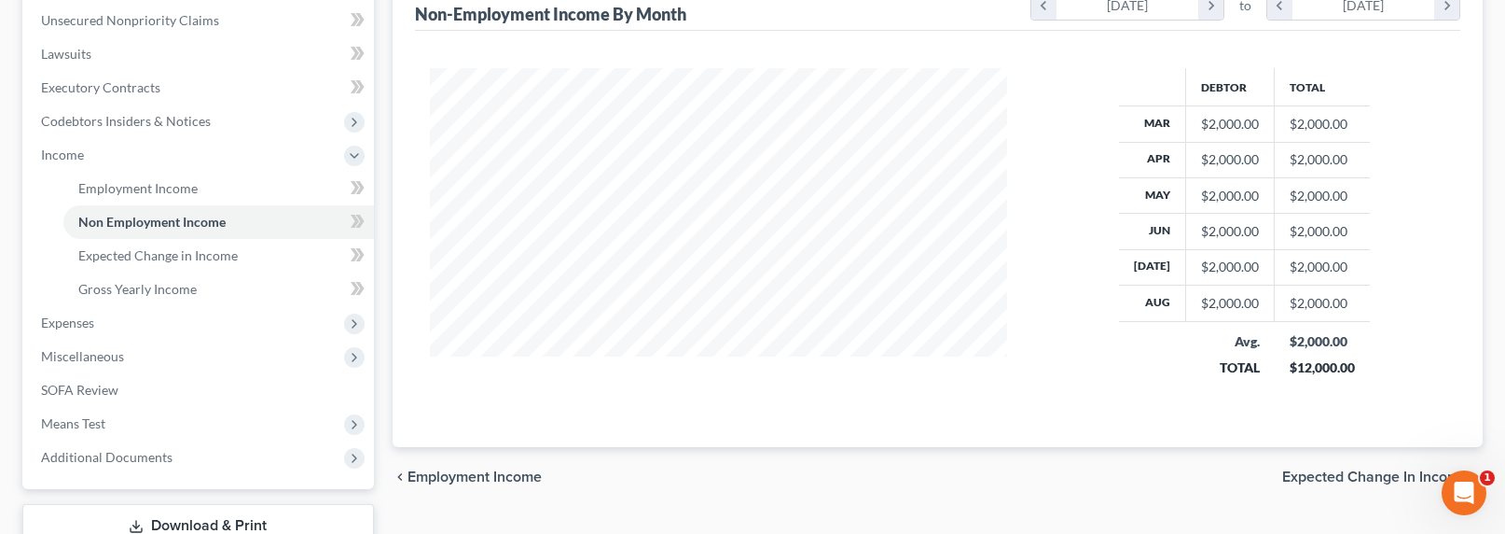
scroll to position [467, 0]
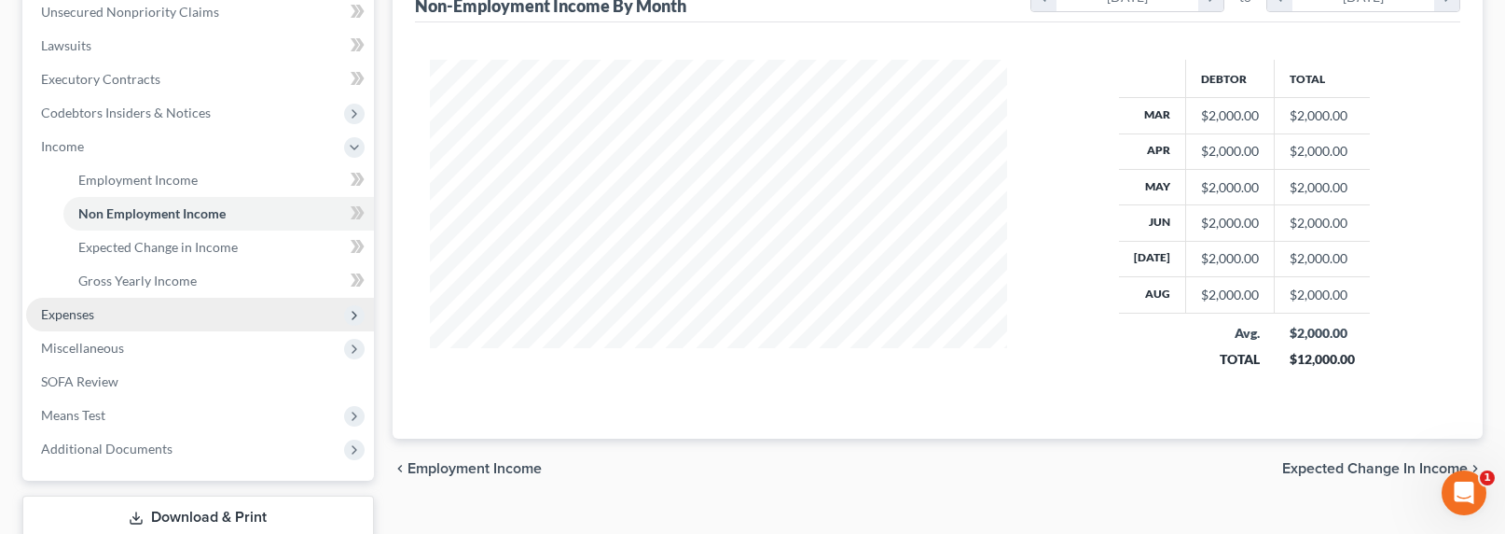
click at [82, 310] on span "Expenses" at bounding box center [67, 314] width 53 height 16
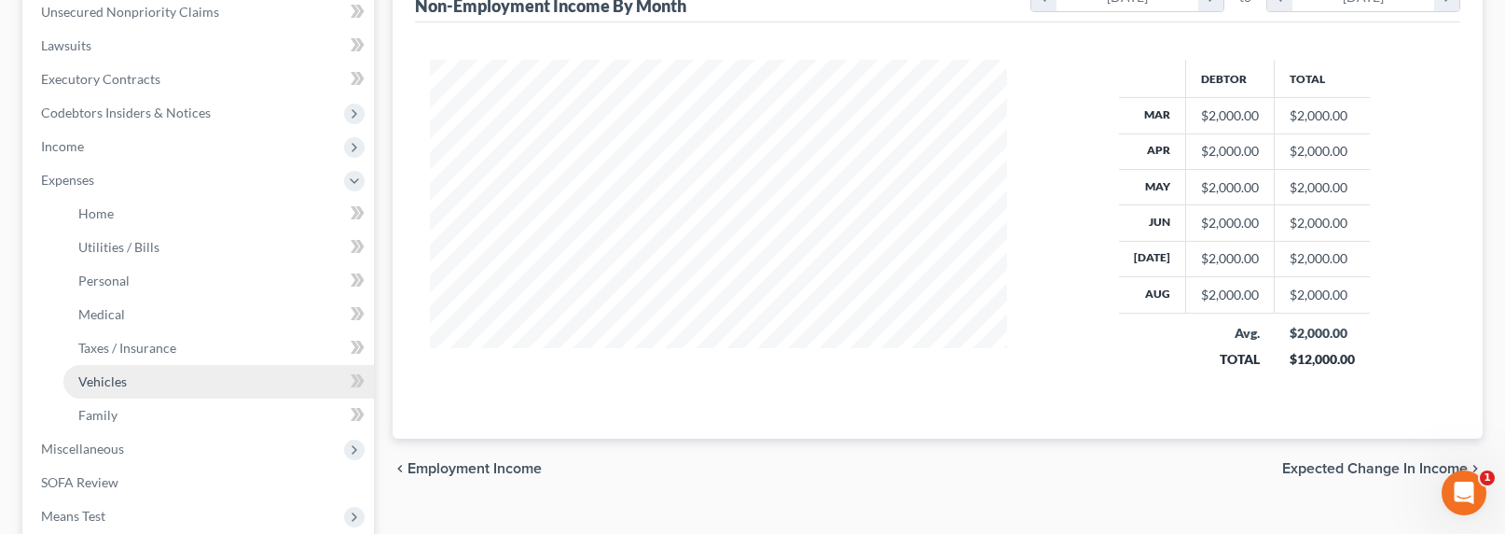
click at [94, 384] on span "Vehicles" at bounding box center [102, 381] width 49 height 16
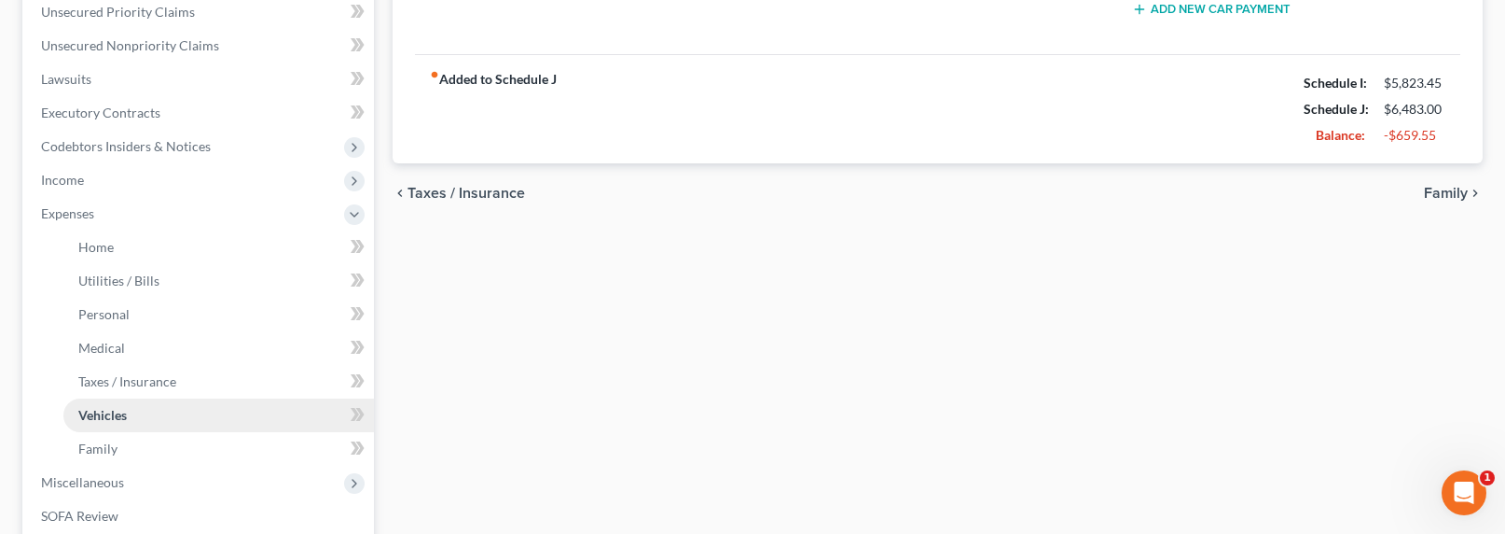
scroll to position [450, 0]
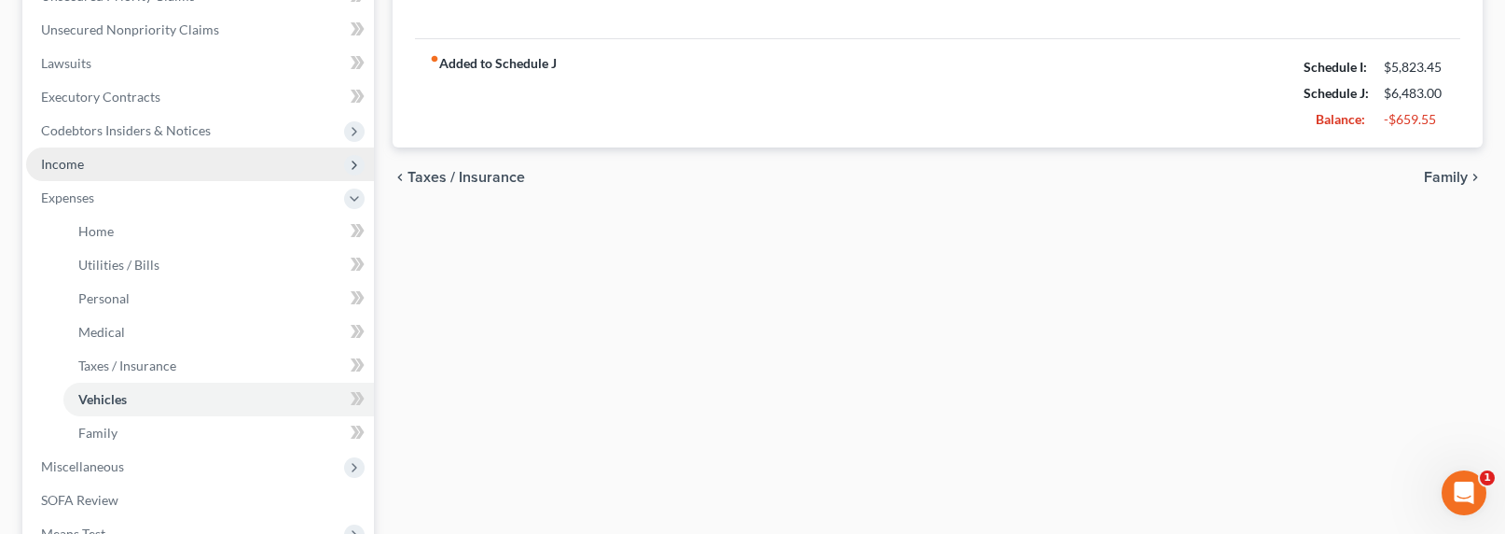
click at [79, 157] on span "Income" at bounding box center [62, 164] width 43 height 16
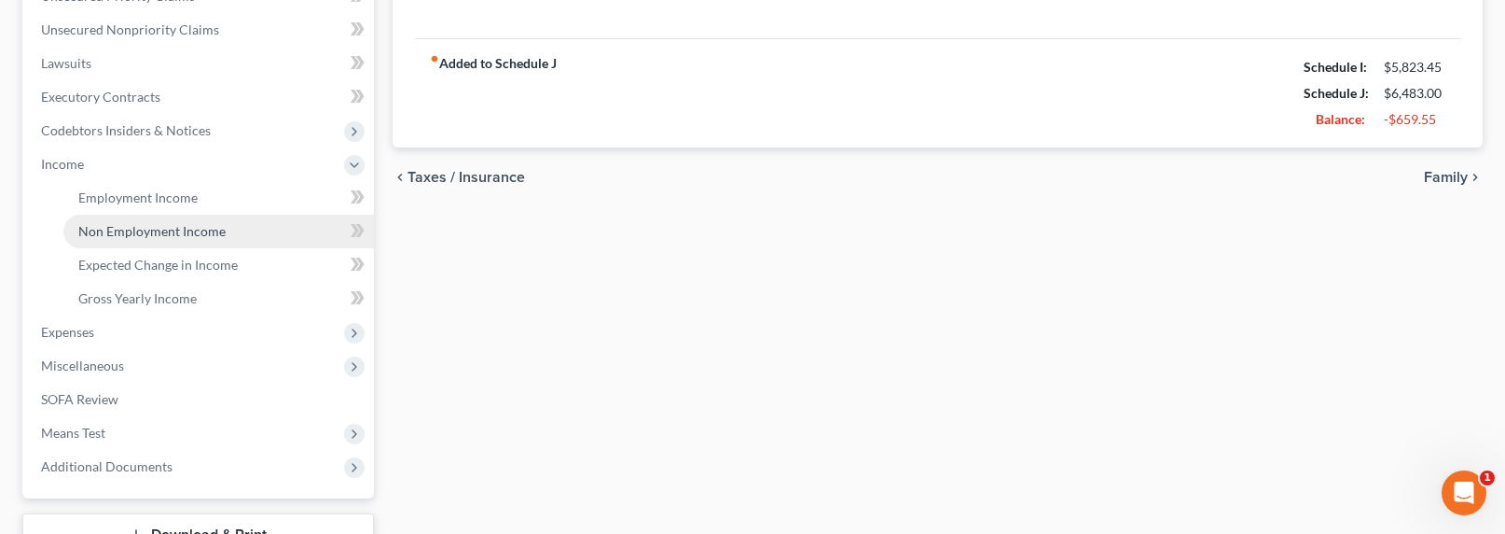
click at [118, 230] on span "Non Employment Income" at bounding box center [151, 231] width 147 height 16
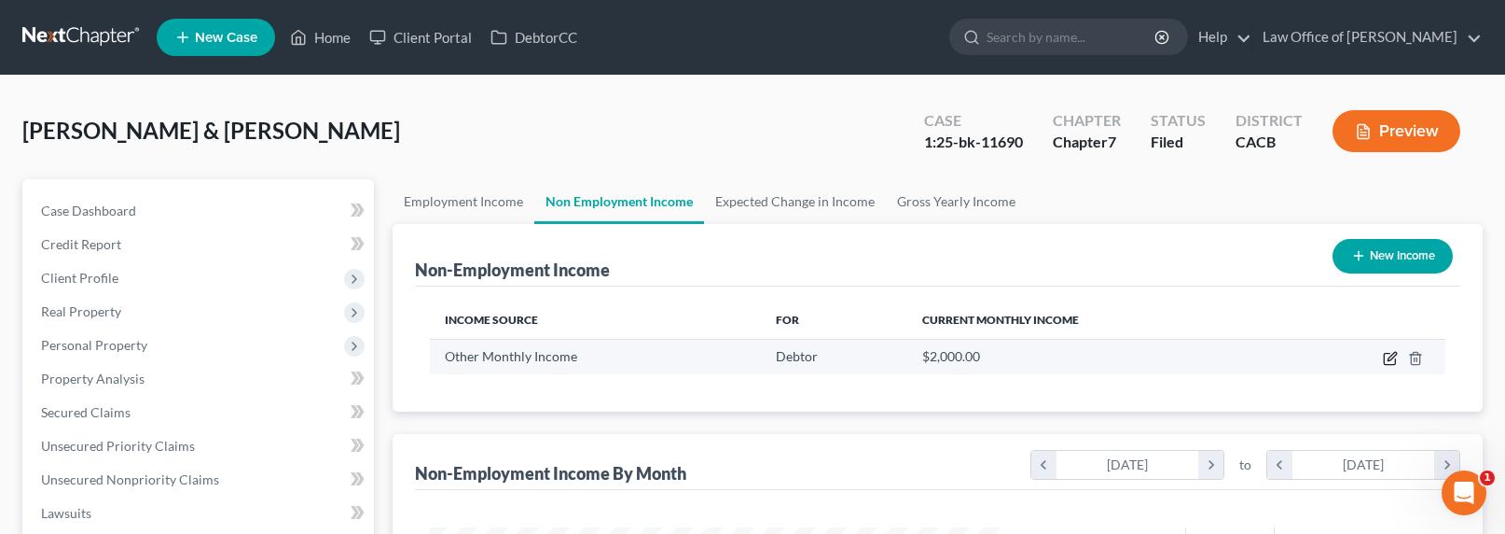
click at [1390, 359] on icon "button" at bounding box center [1392, 356] width 8 height 8
select select "13"
select select "0"
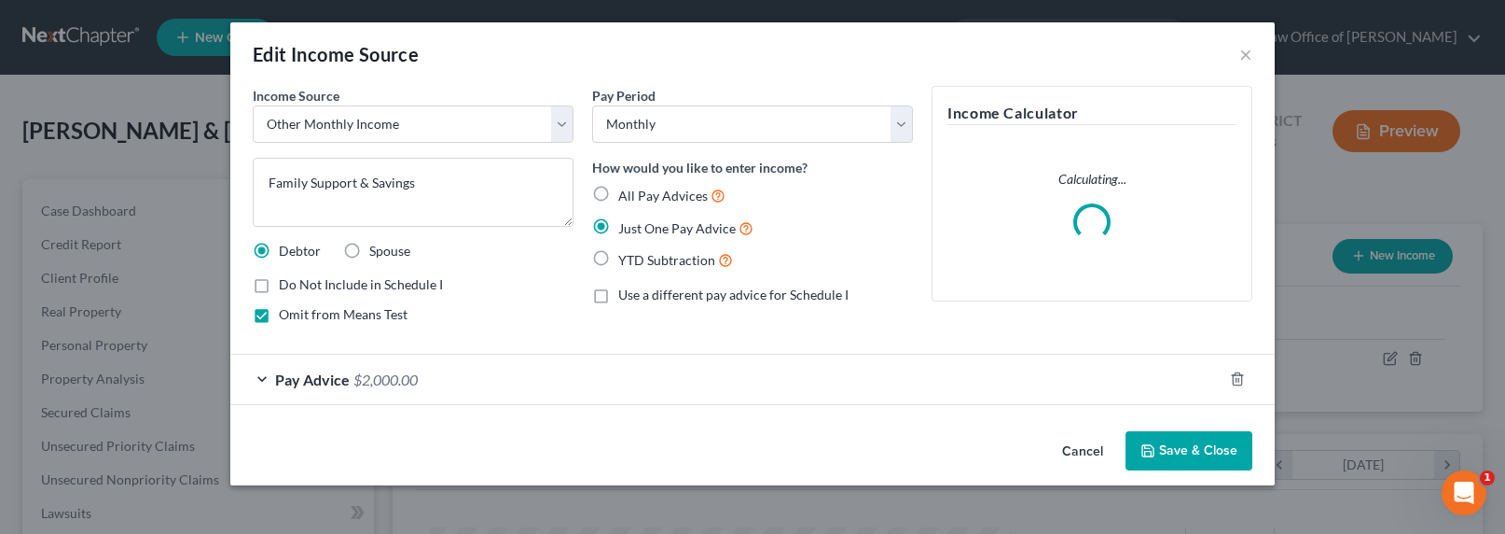
scroll to position [334, 620]
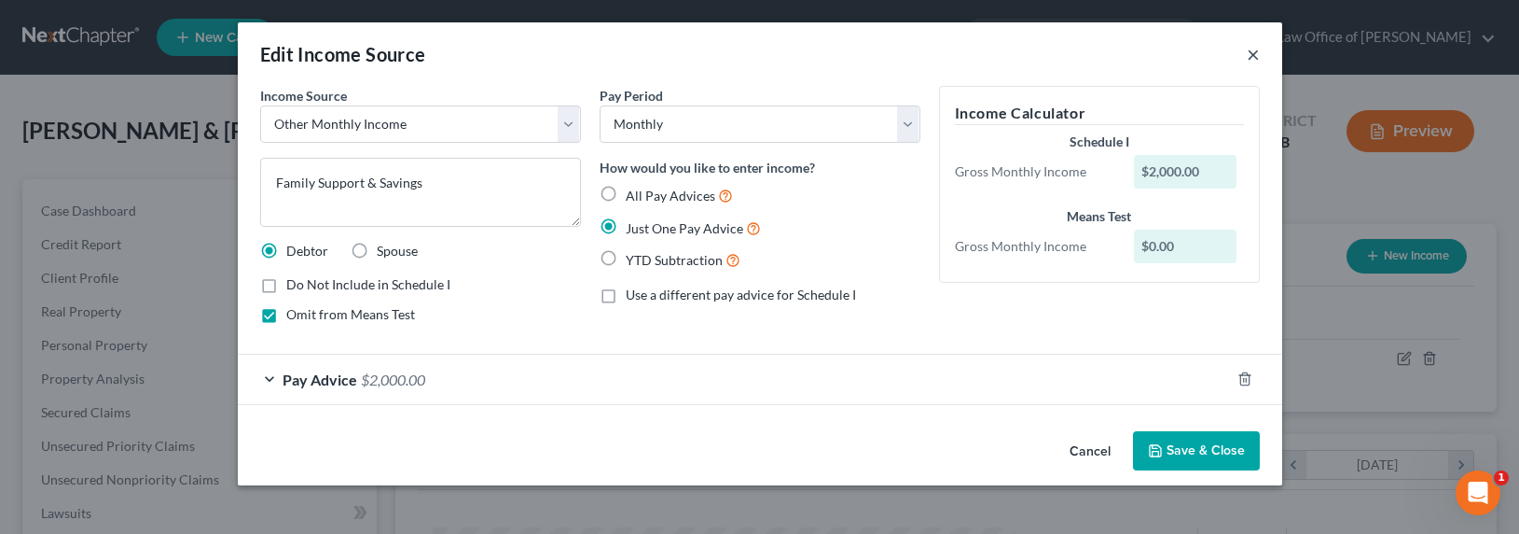
click at [1255, 49] on button "×" at bounding box center [1253, 54] width 13 height 22
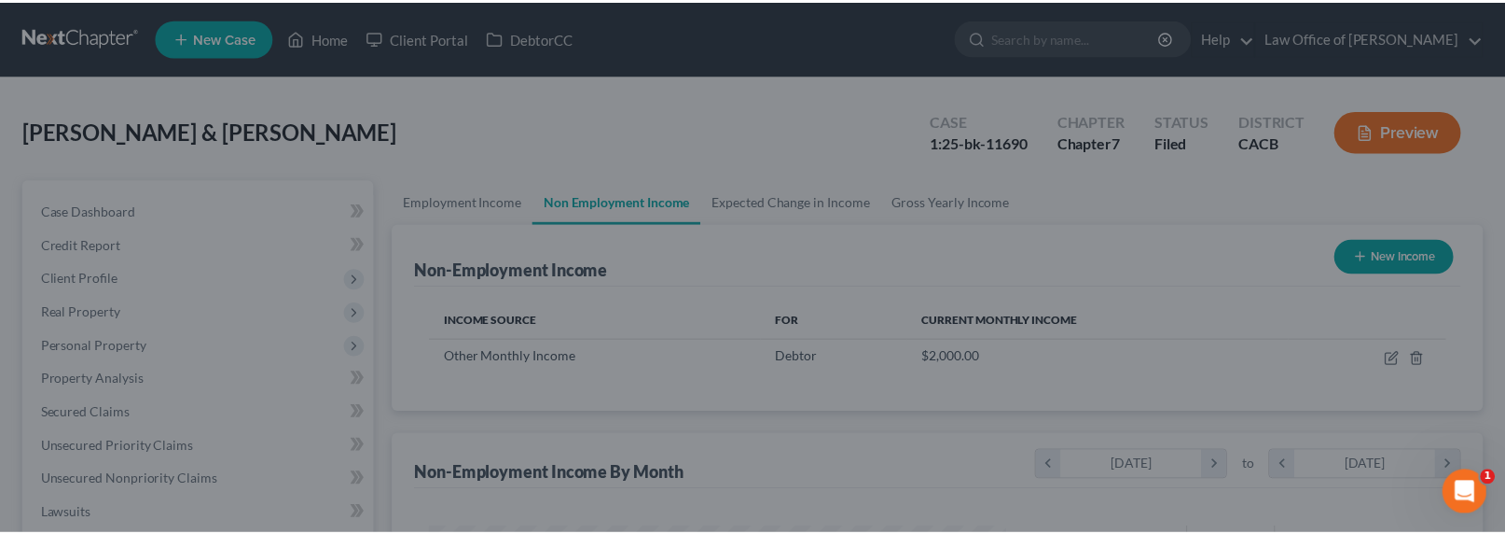
scroll to position [932389, 932110]
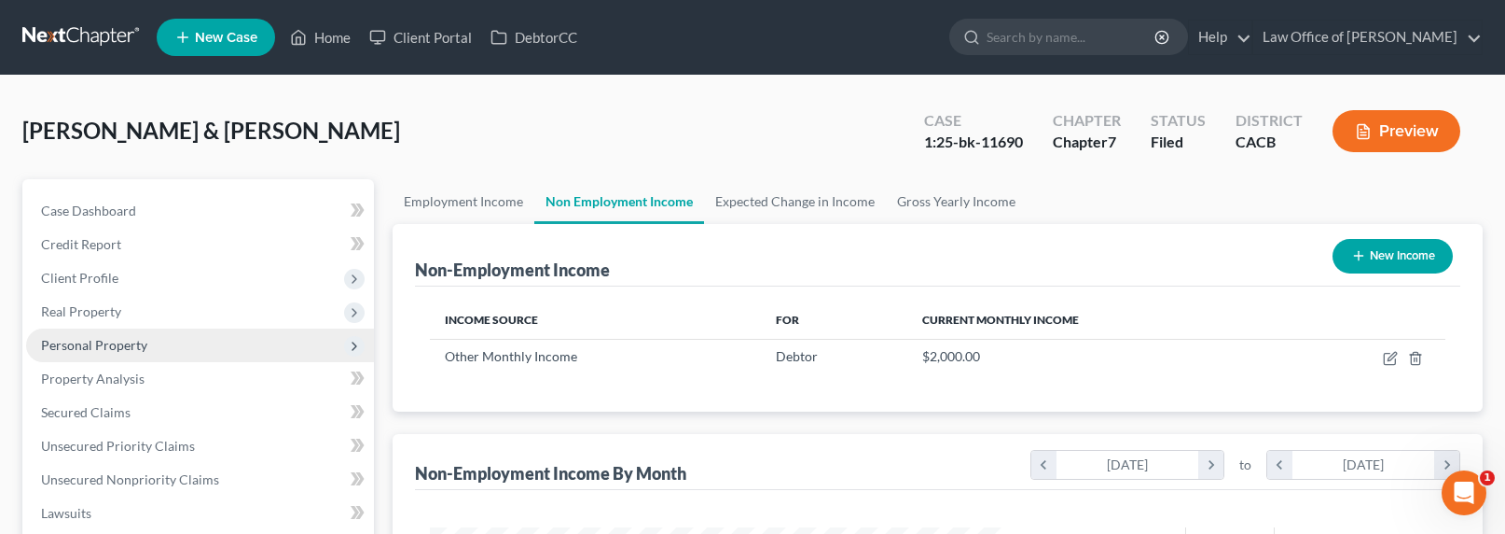
click at [107, 345] on span "Personal Property" at bounding box center [94, 345] width 106 height 16
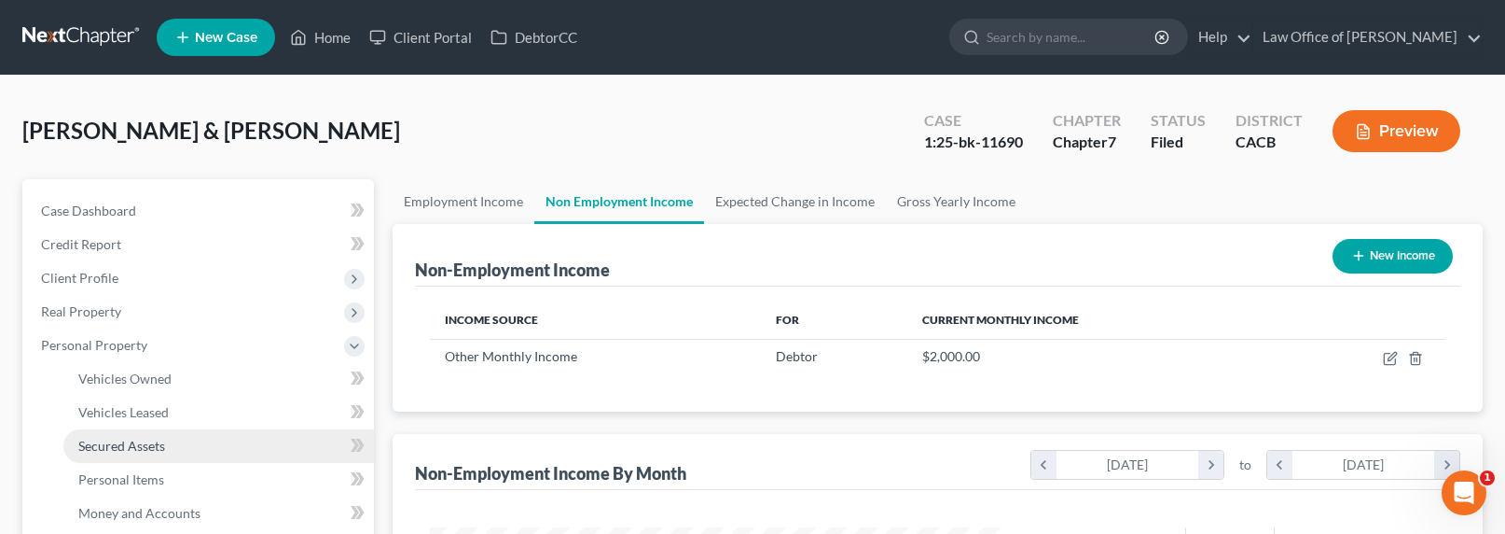
click at [123, 444] on span "Secured Assets" at bounding box center [121, 445] width 87 height 16
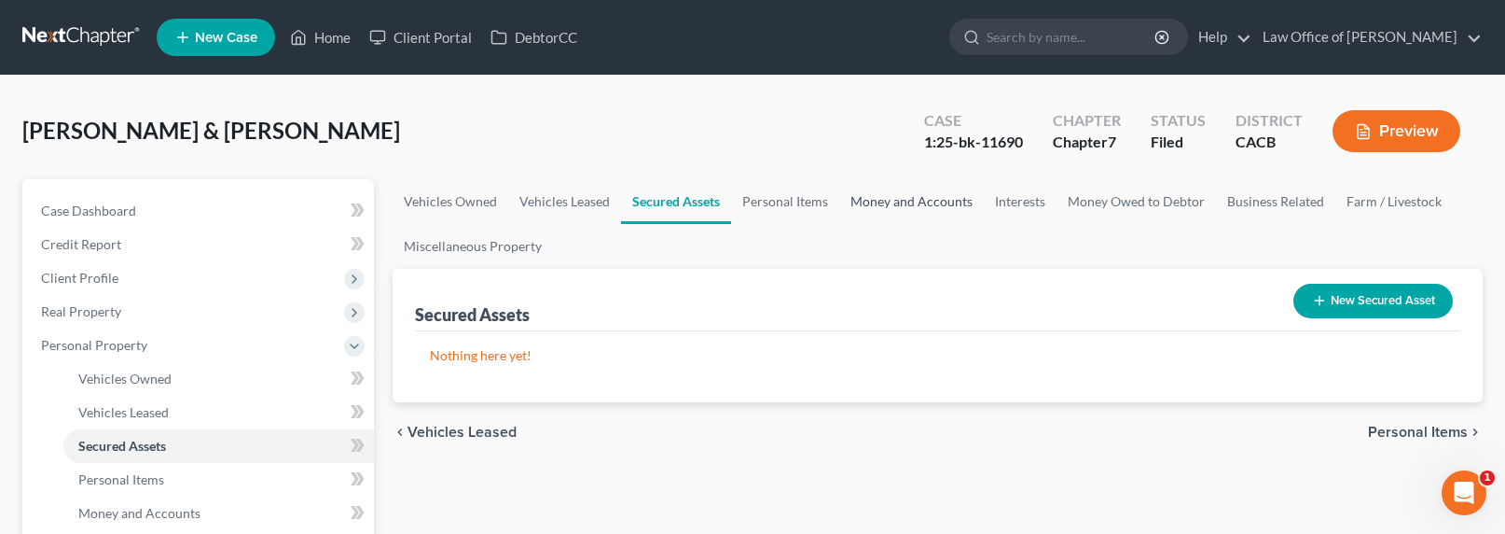
click at [934, 190] on link "Money and Accounts" at bounding box center [911, 201] width 145 height 45
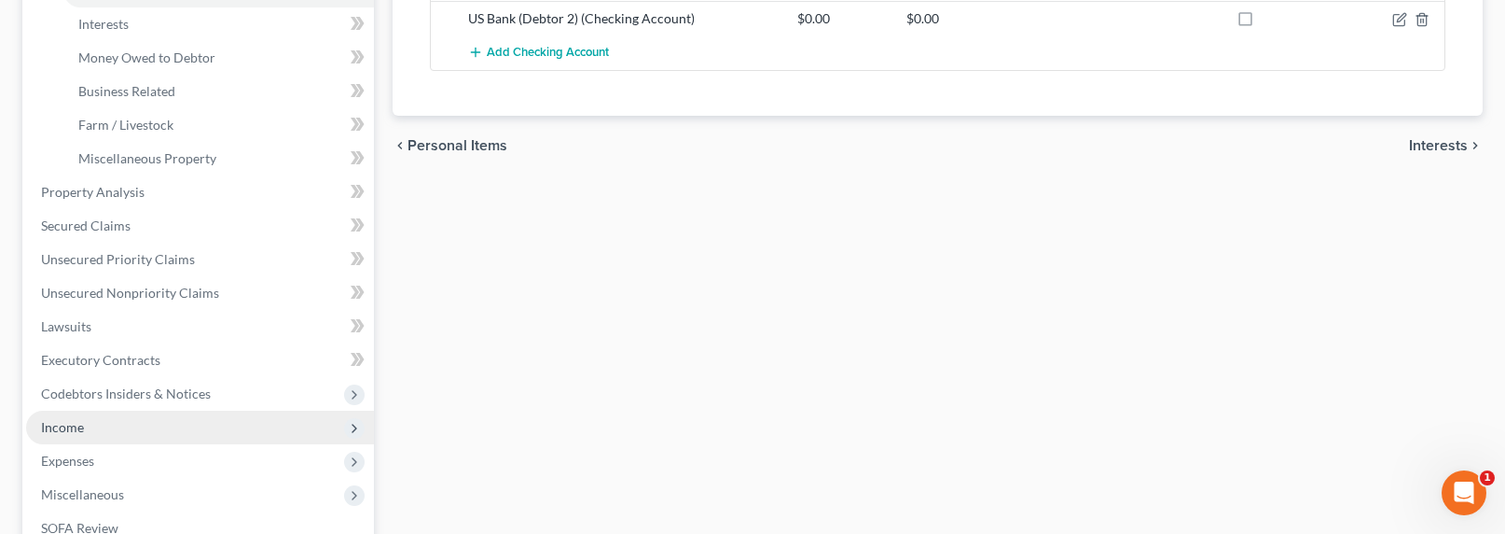
scroll to position [546, 0]
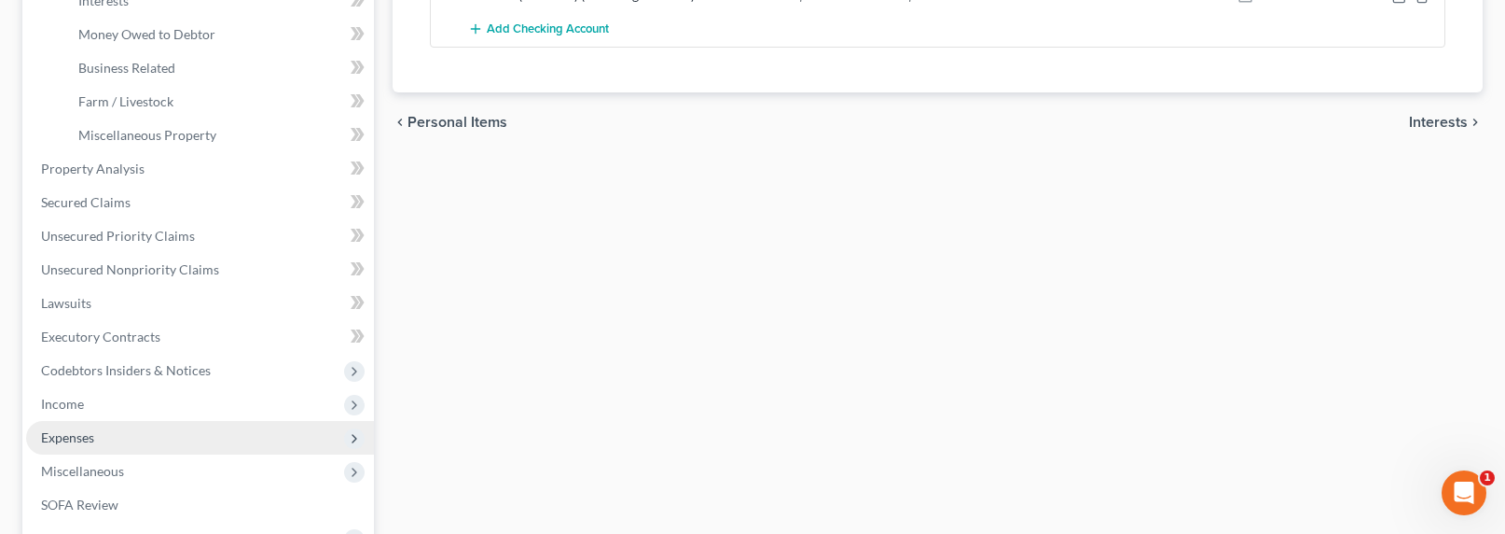
click at [59, 439] on span "Expenses" at bounding box center [67, 437] width 53 height 16
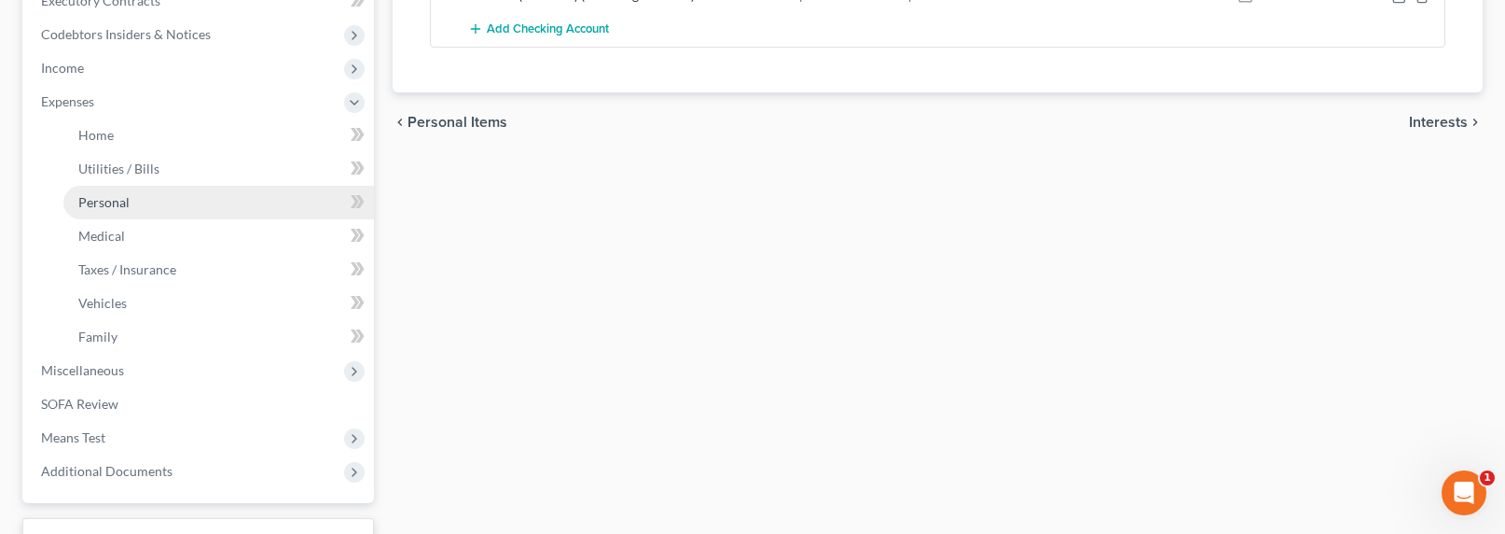
click at [104, 199] on span "Personal" at bounding box center [103, 202] width 51 height 16
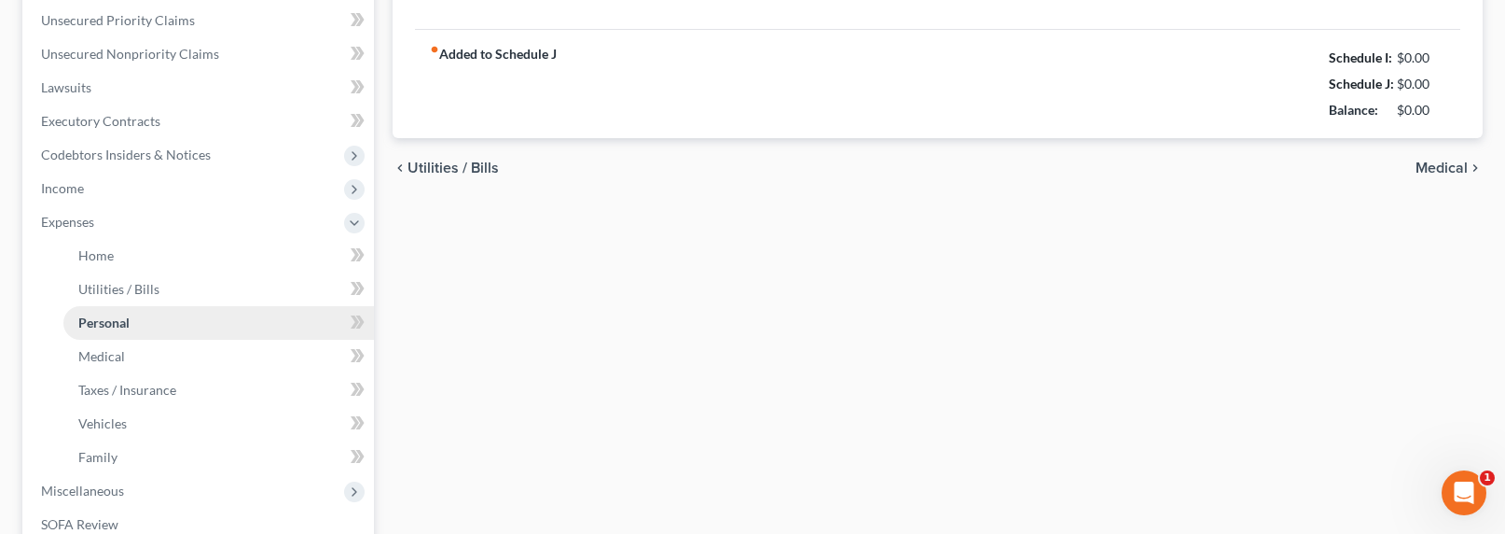
type input "500.00"
type input "50.00"
type input "15.00"
type input "25.00"
type input "90.00"
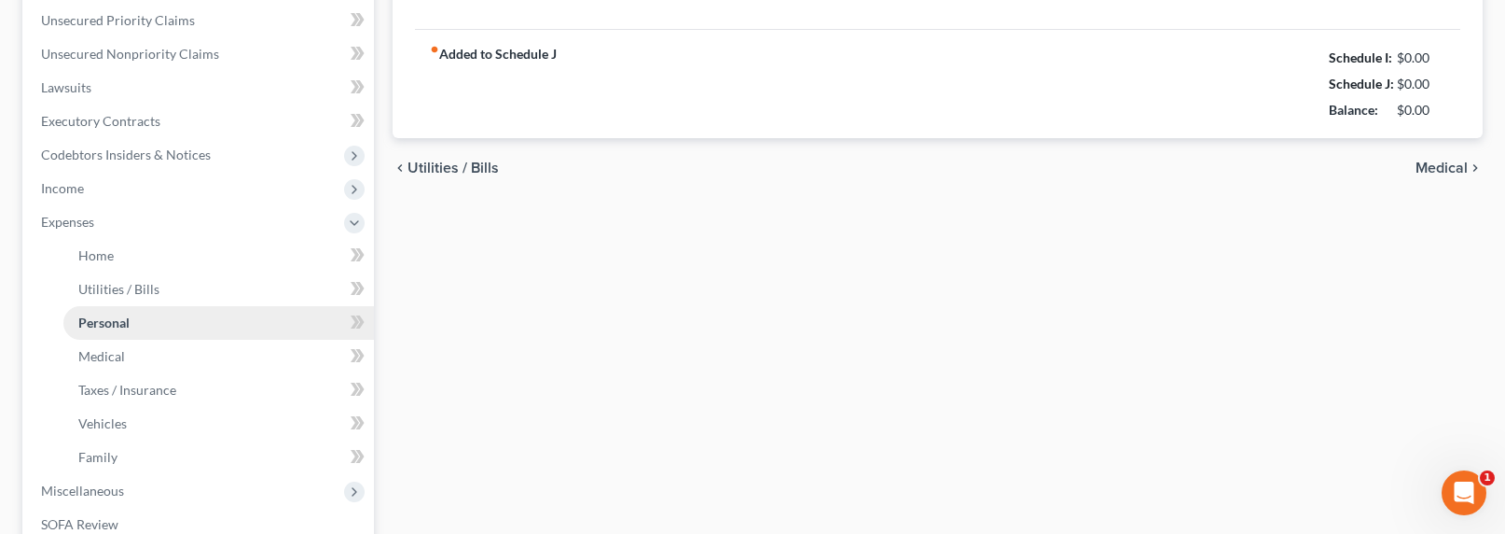
type input "90.00"
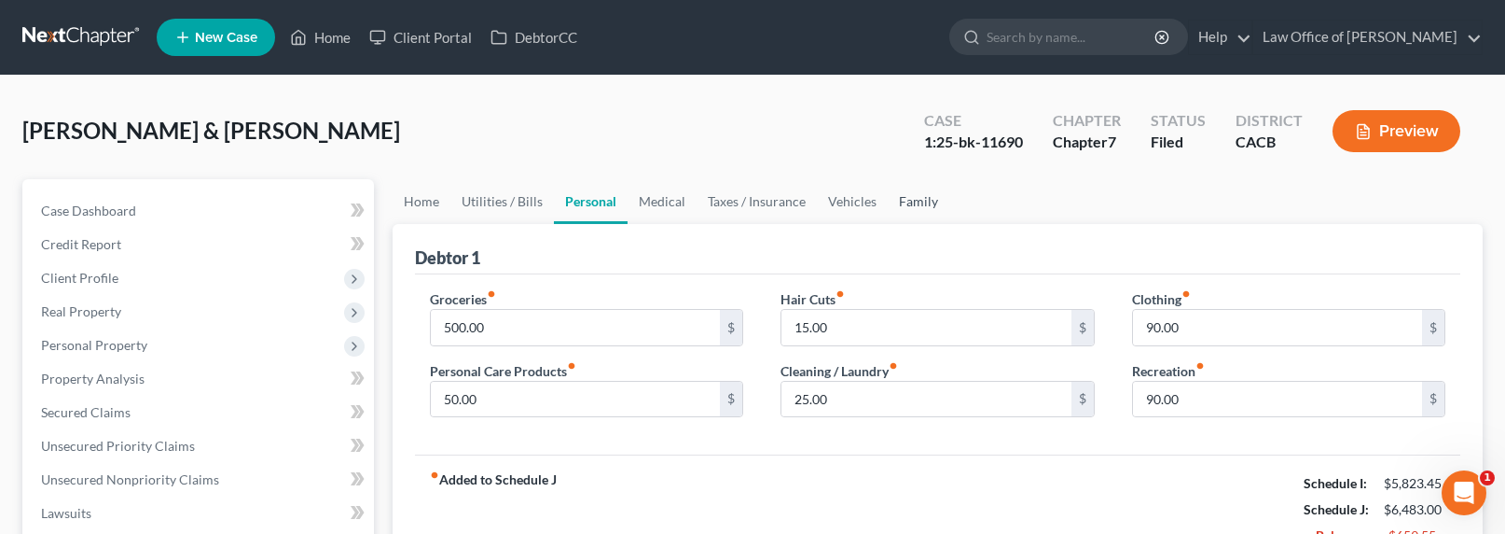
click at [904, 201] on link "Family" at bounding box center [919, 201] width 62 height 45
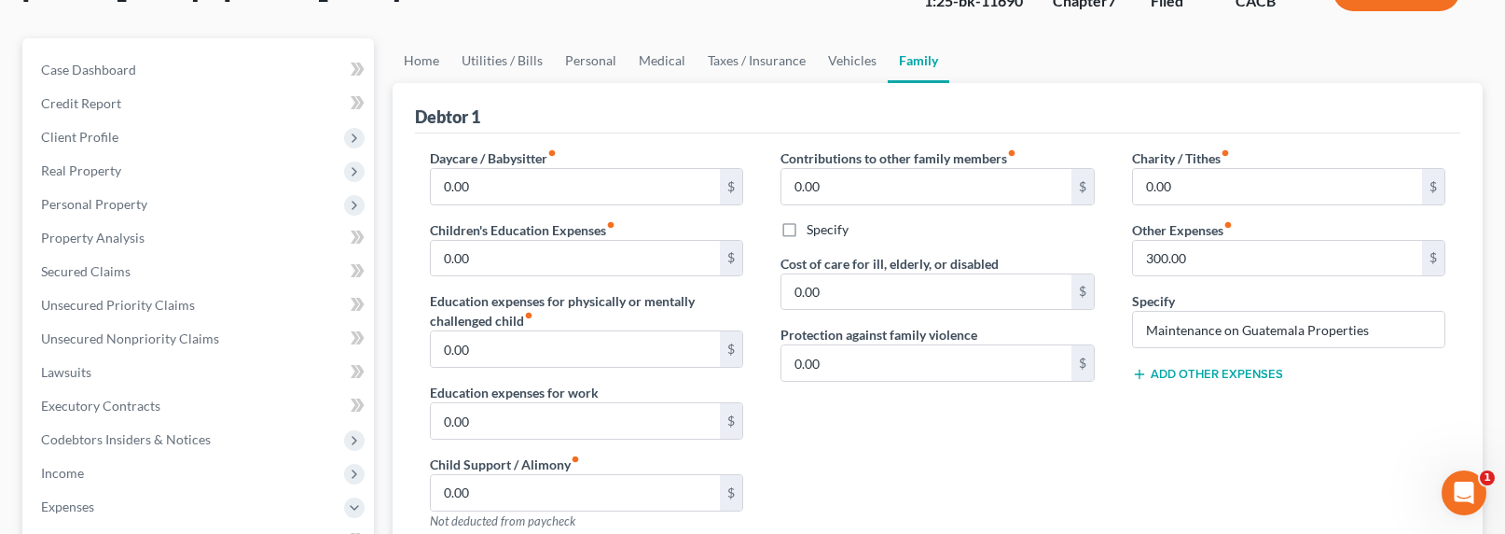
scroll to position [174, 0]
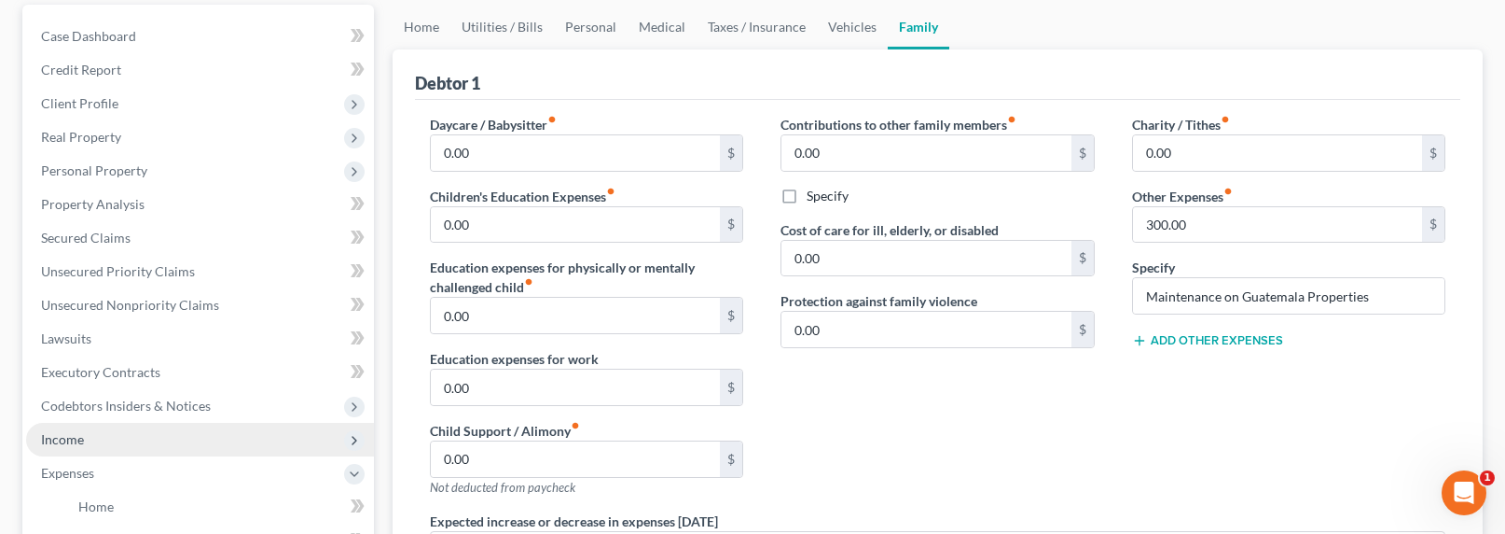
click at [52, 449] on span "Income" at bounding box center [200, 440] width 348 height 34
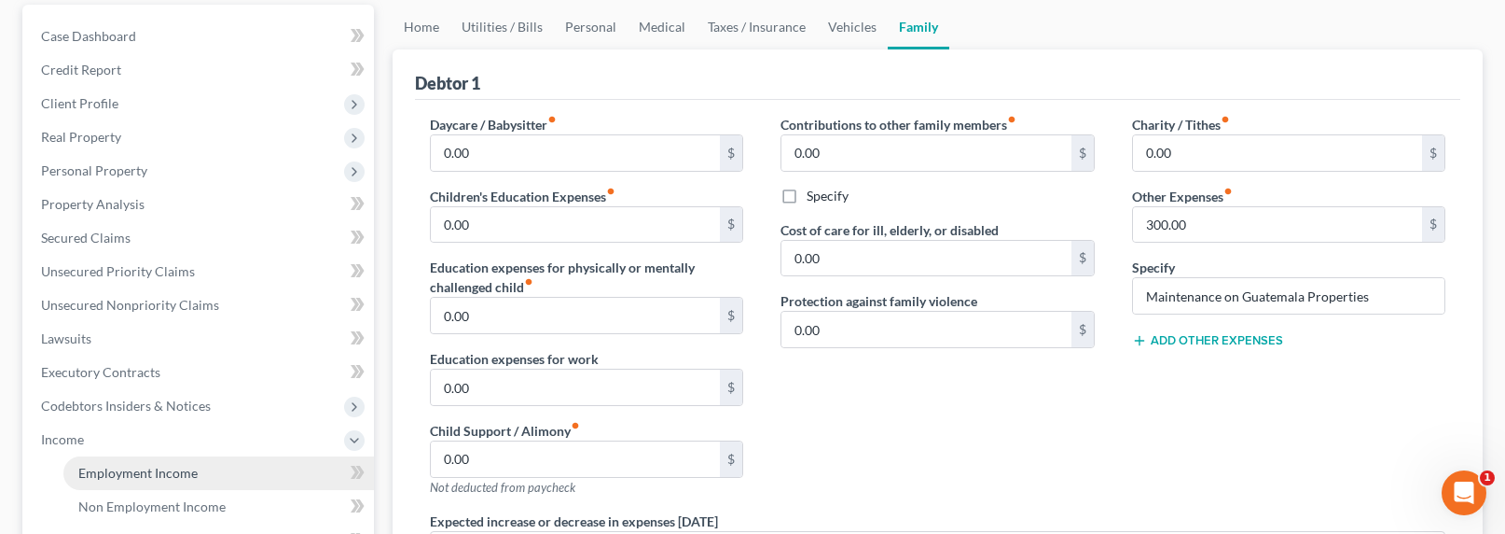
click at [104, 471] on span "Employment Income" at bounding box center [137, 472] width 119 height 16
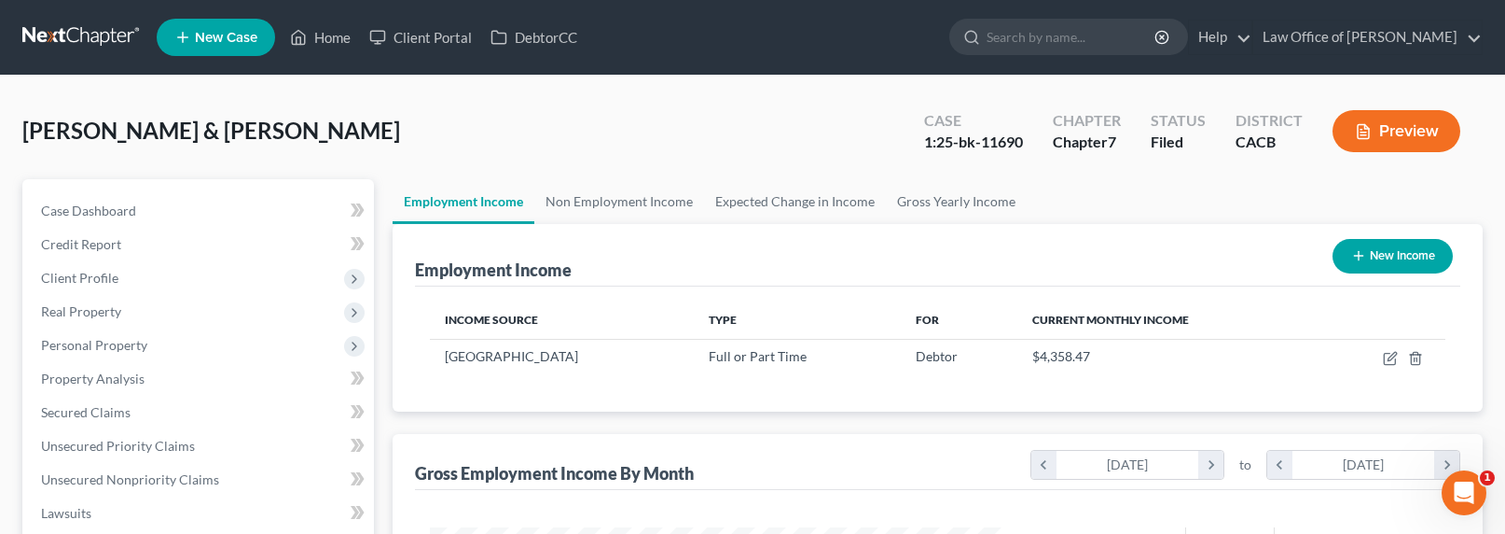
scroll to position [334, 615]
click at [640, 201] on link "Non Employment Income" at bounding box center [619, 201] width 170 height 45
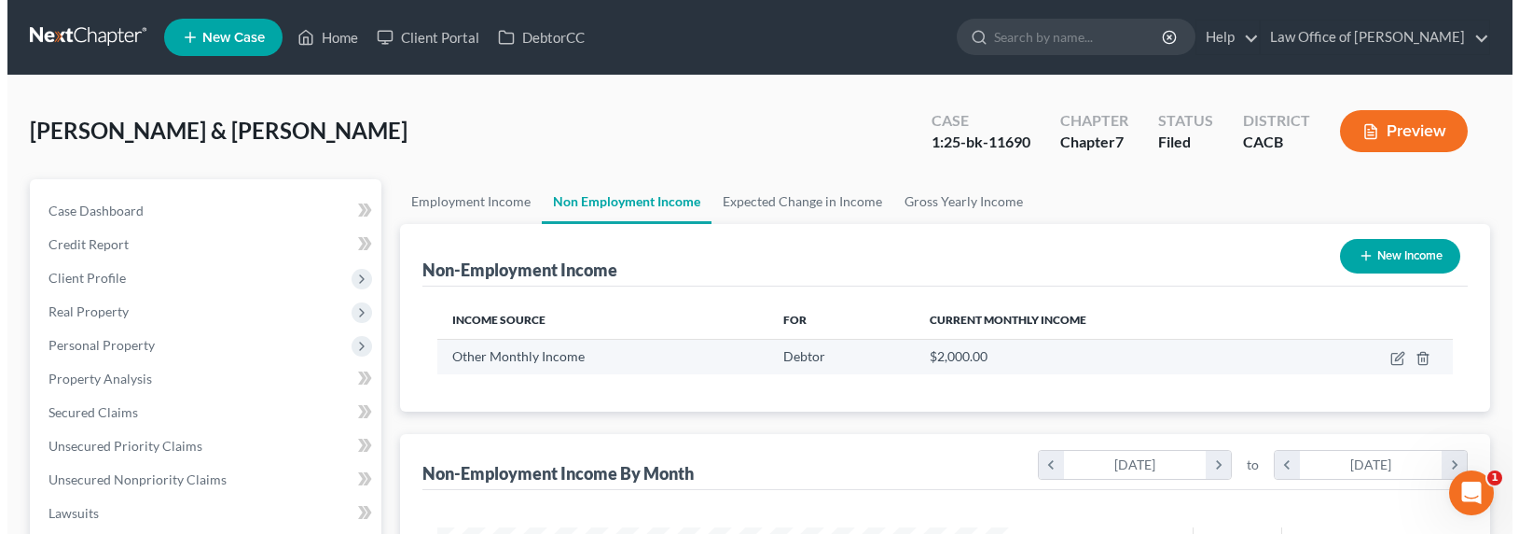
scroll to position [334, 615]
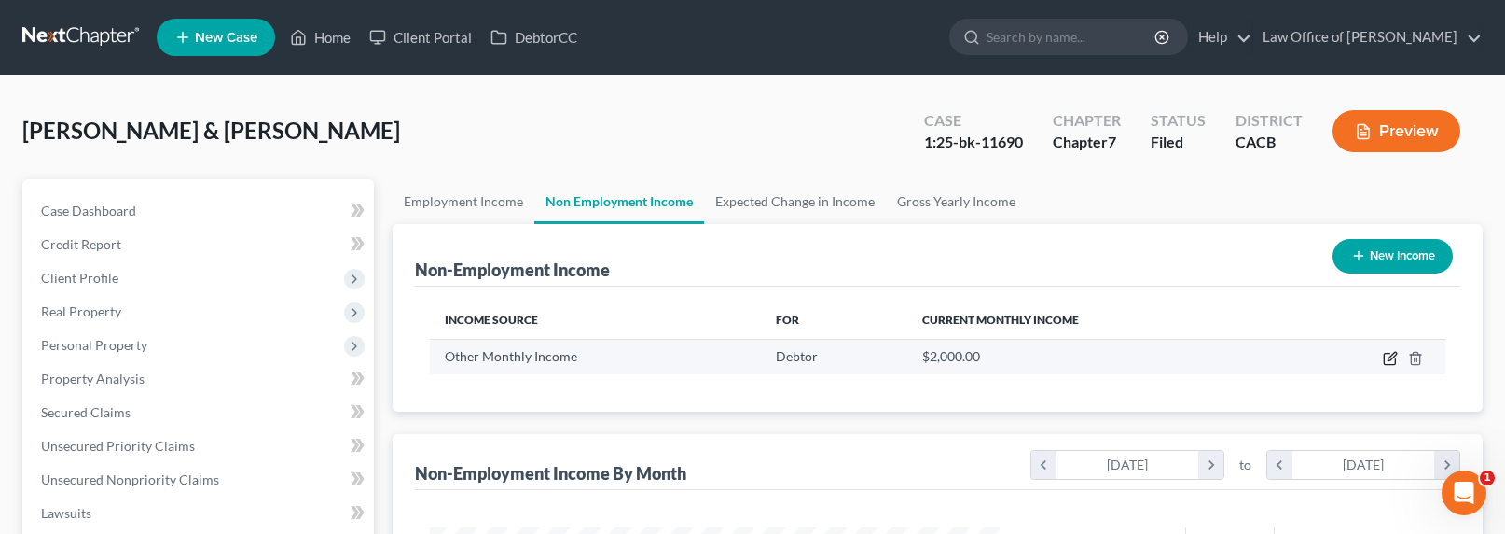
click at [1393, 359] on icon "button" at bounding box center [1390, 358] width 15 height 15
select select "13"
select select "0"
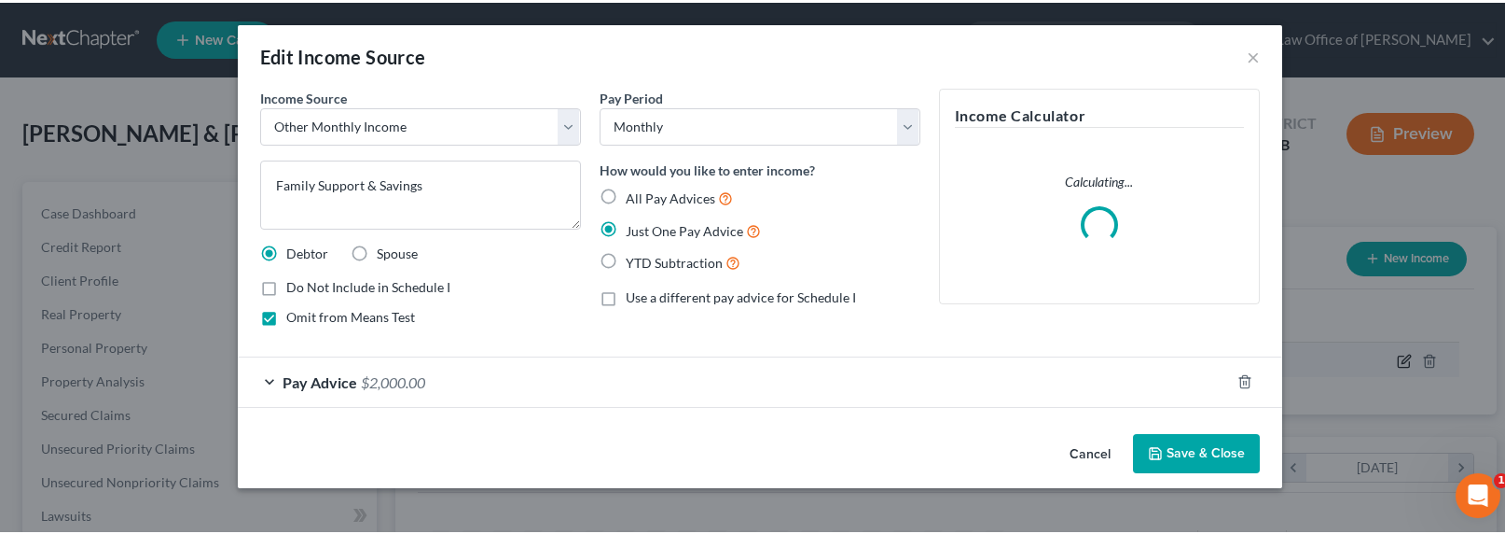
scroll to position [334, 620]
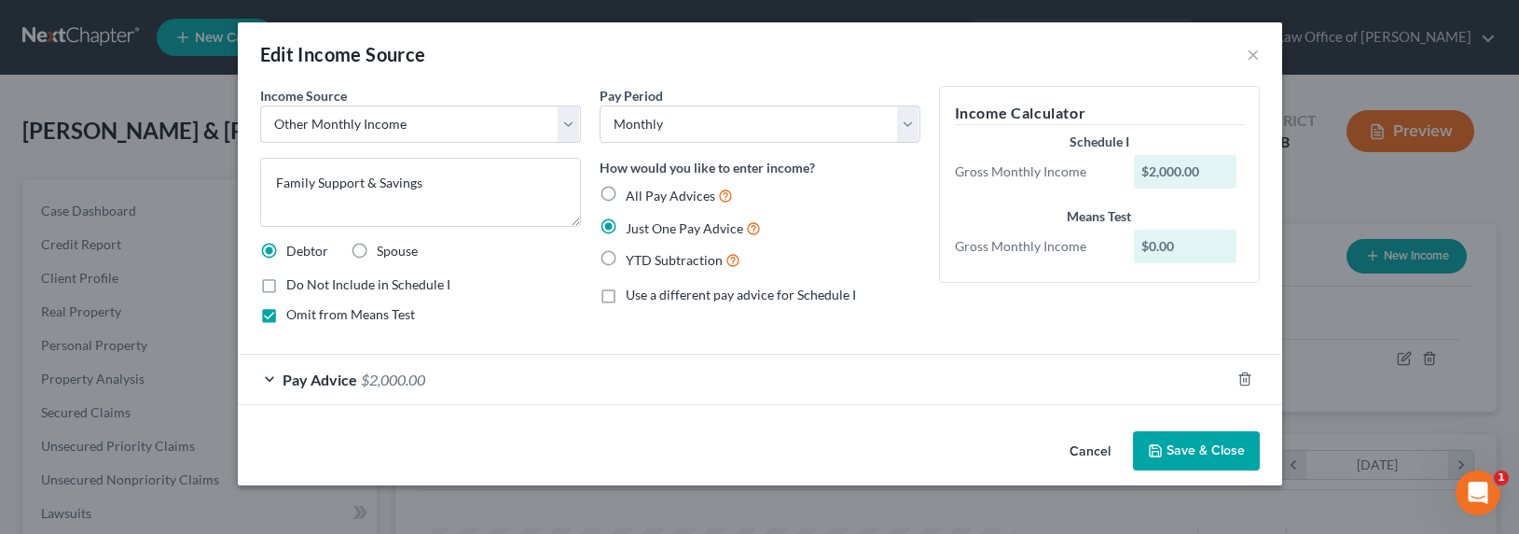
click at [518, 310] on div "Omit from Means Test" at bounding box center [420, 314] width 321 height 19
drag, startPoint x: 1254, startPoint y: 56, endPoint x: 985, endPoint y: 73, distance: 269.1
click at [1254, 56] on button "×" at bounding box center [1253, 54] width 13 height 22
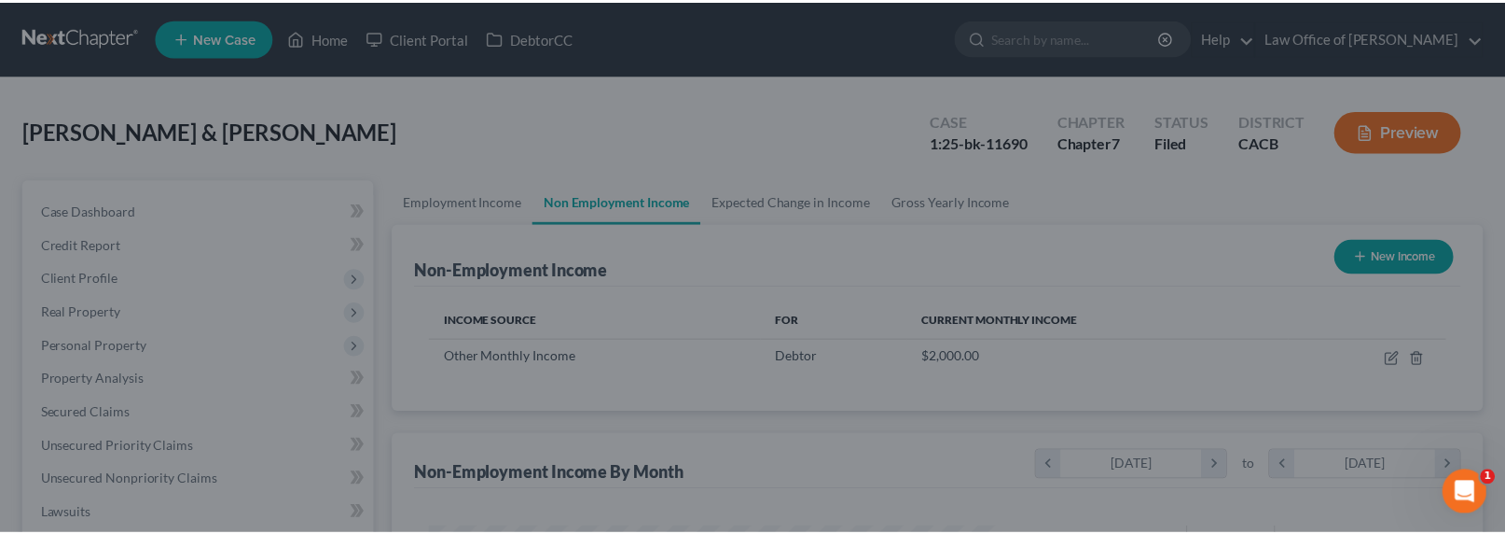
scroll to position [932389, 932110]
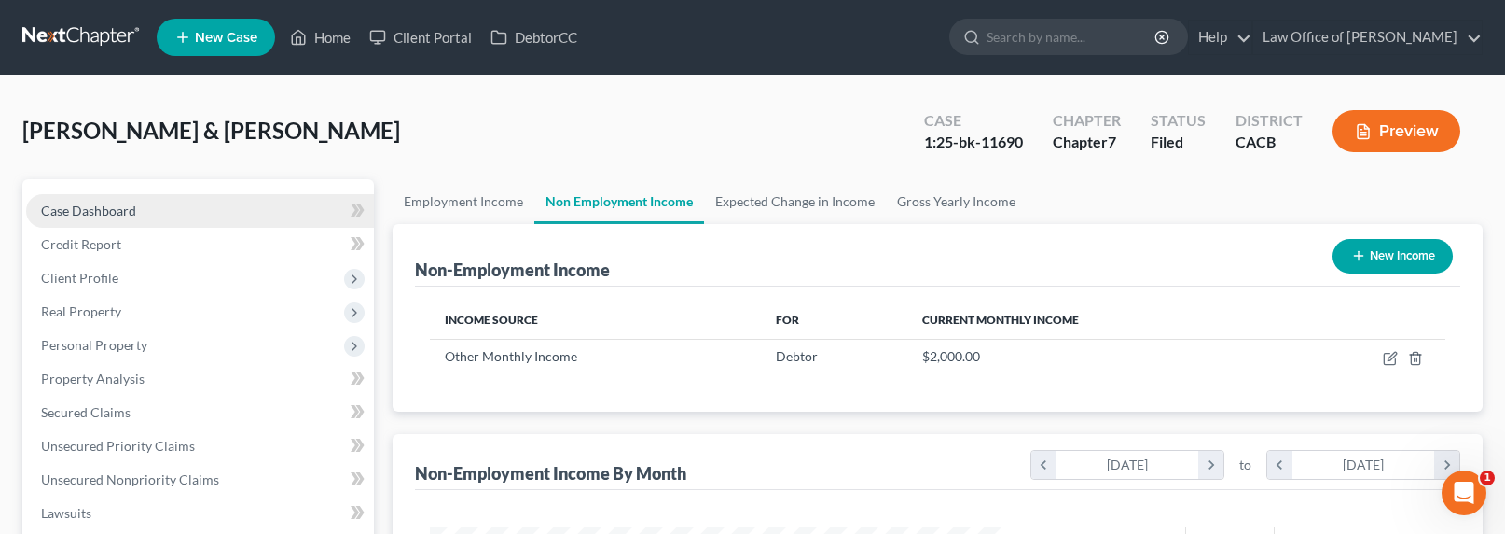
click at [99, 205] on span "Case Dashboard" at bounding box center [88, 210] width 95 height 16
